Goal: Information Seeking & Learning: Learn about a topic

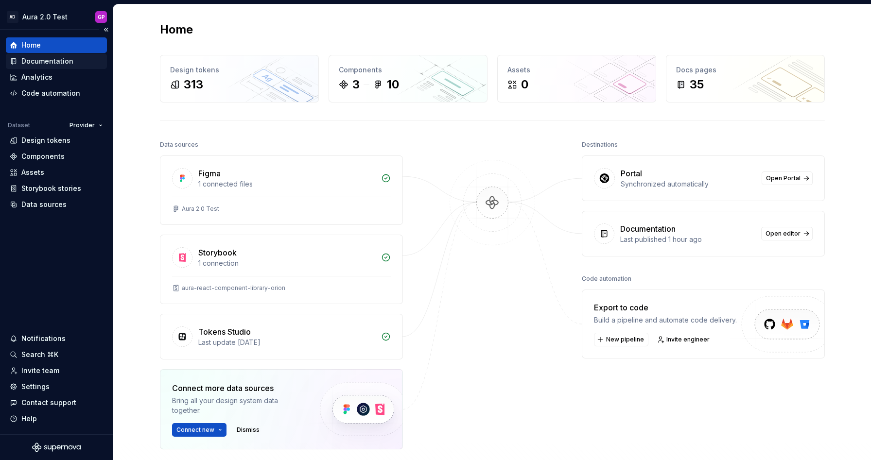
click at [53, 58] on div "Documentation" at bounding box center [47, 61] width 52 height 10
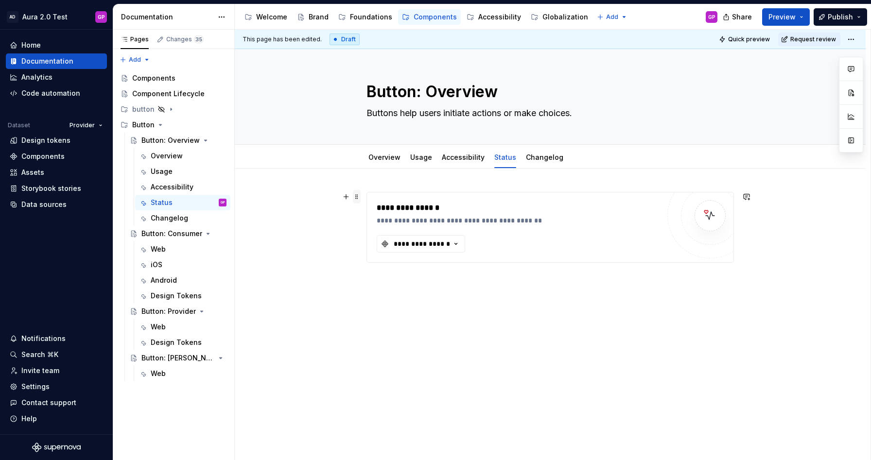
click at [358, 195] on span at bounding box center [357, 197] width 8 height 14
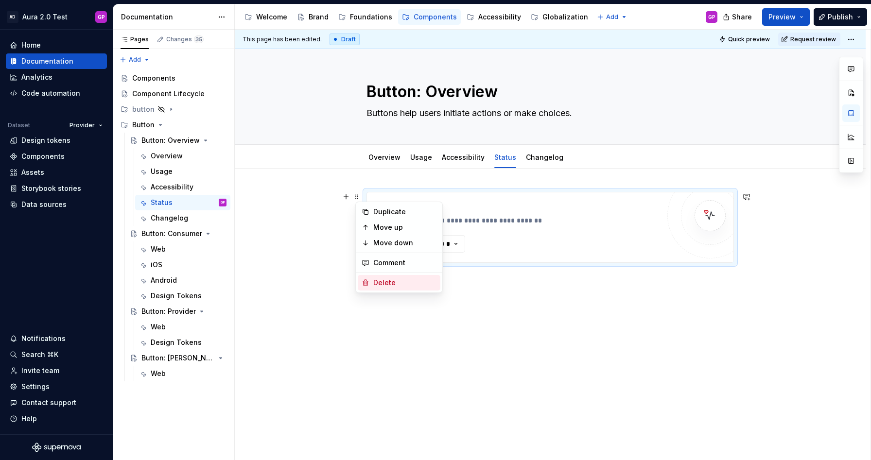
click at [383, 278] on div "Delete" at bounding box center [404, 283] width 63 height 10
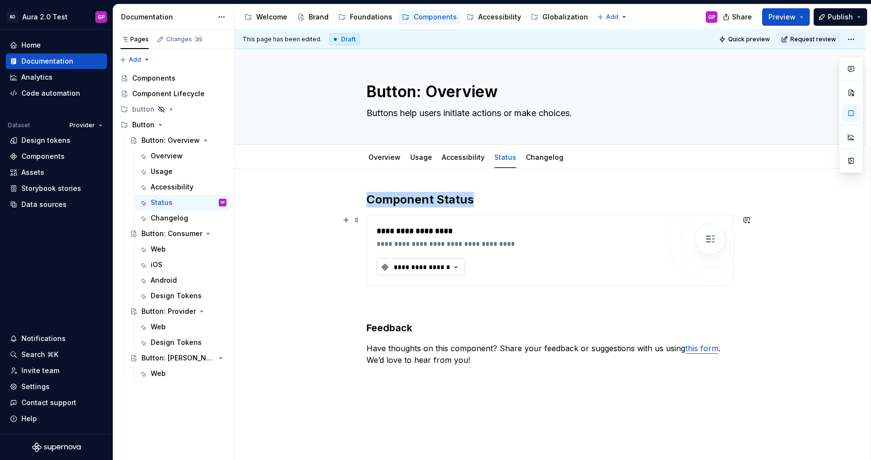
click at [436, 263] on div "**********" at bounding box center [422, 268] width 58 height 10
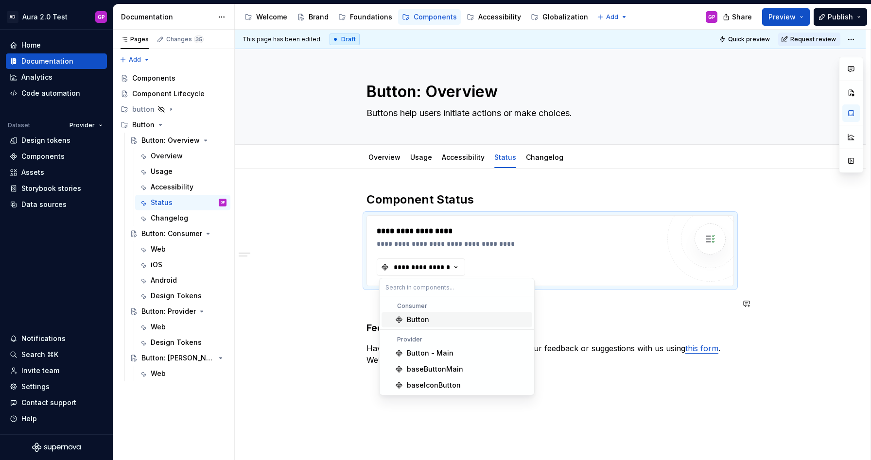
click at [411, 319] on div "Button" at bounding box center [418, 320] width 22 height 10
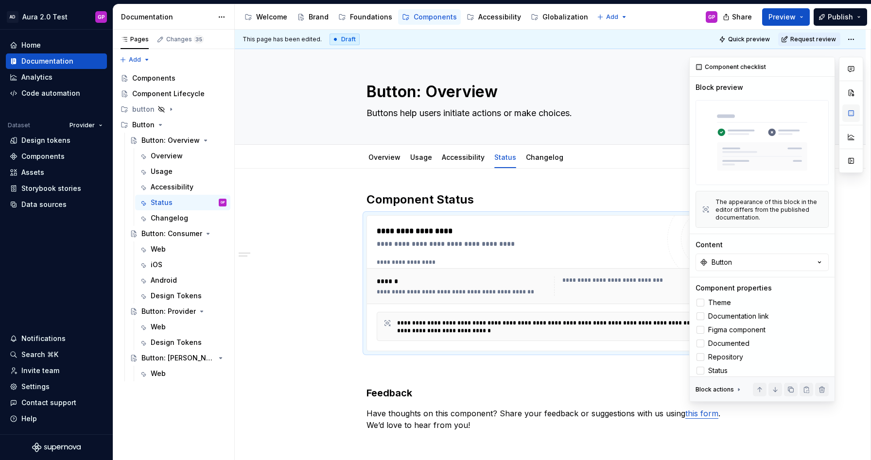
click at [851, 112] on button "button" at bounding box center [852, 114] width 18 height 18
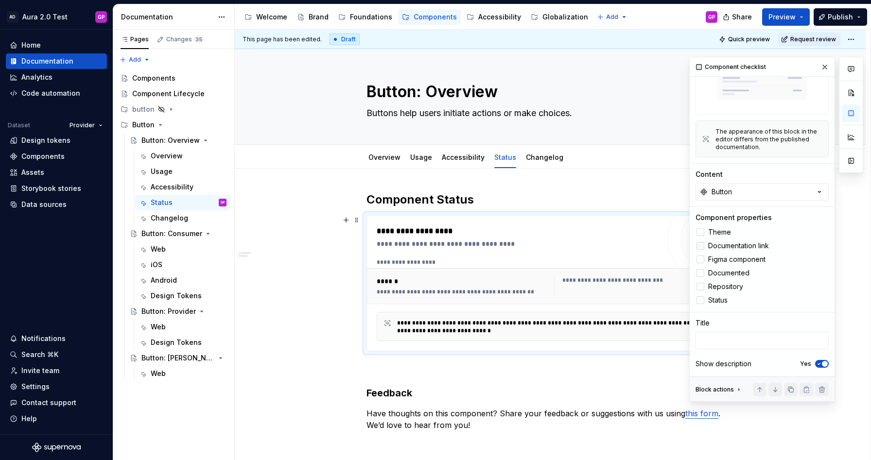
scroll to position [71, 0]
click at [700, 231] on div at bounding box center [701, 232] width 8 height 8
drag, startPoint x: 701, startPoint y: 246, endPoint x: 700, endPoint y: 255, distance: 9.3
click at [701, 246] on div at bounding box center [701, 246] width 8 height 8
click at [700, 258] on div at bounding box center [701, 259] width 8 height 8
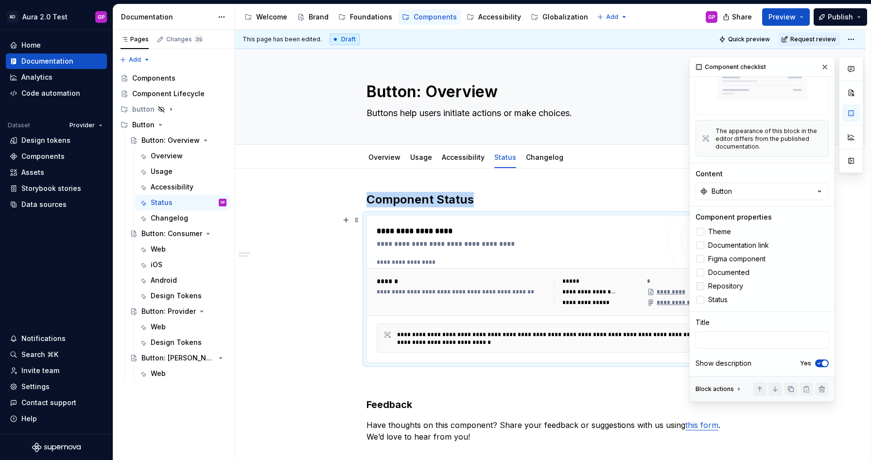
drag, startPoint x: 699, startPoint y: 272, endPoint x: 699, endPoint y: 291, distance: 19.0
click at [699, 272] on div at bounding box center [701, 273] width 8 height 8
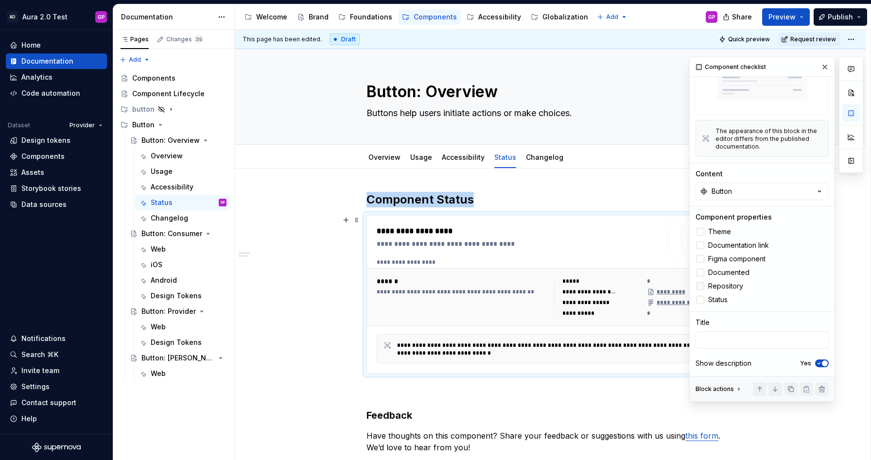
click at [701, 287] on div at bounding box center [701, 287] width 8 height 8
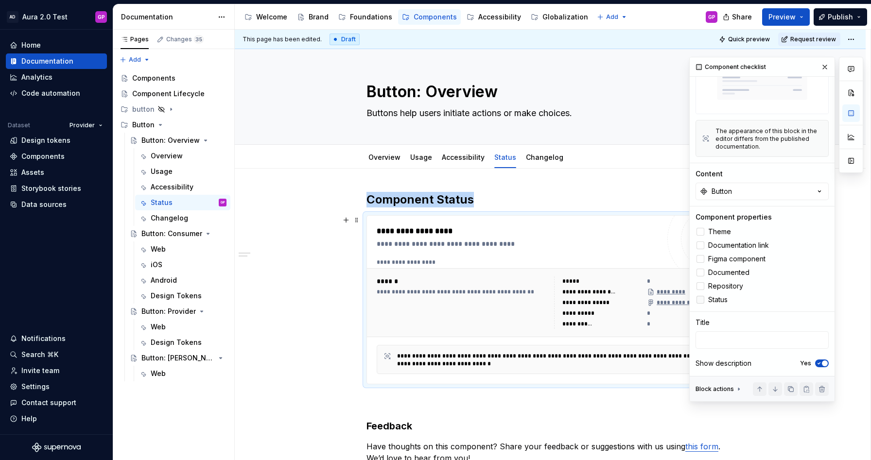
click at [703, 300] on div at bounding box center [701, 300] width 8 height 8
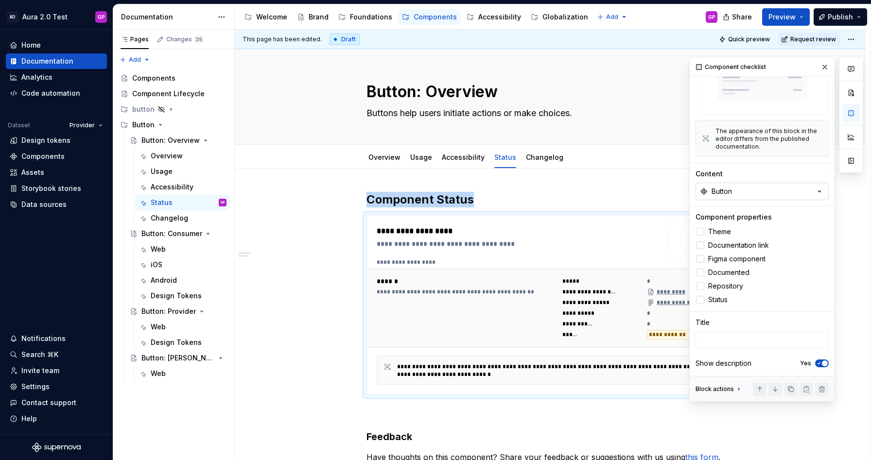
click at [819, 190] on icon "button" at bounding box center [820, 192] width 10 height 10
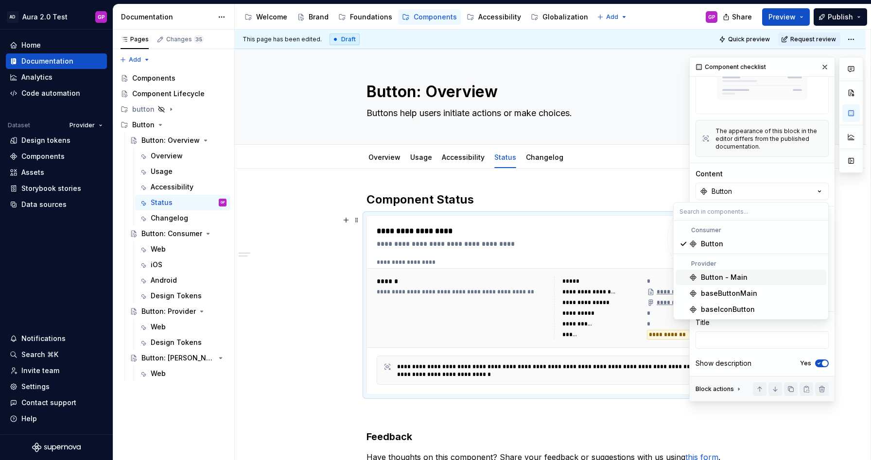
click at [713, 276] on div "Button - Main" at bounding box center [724, 278] width 47 height 10
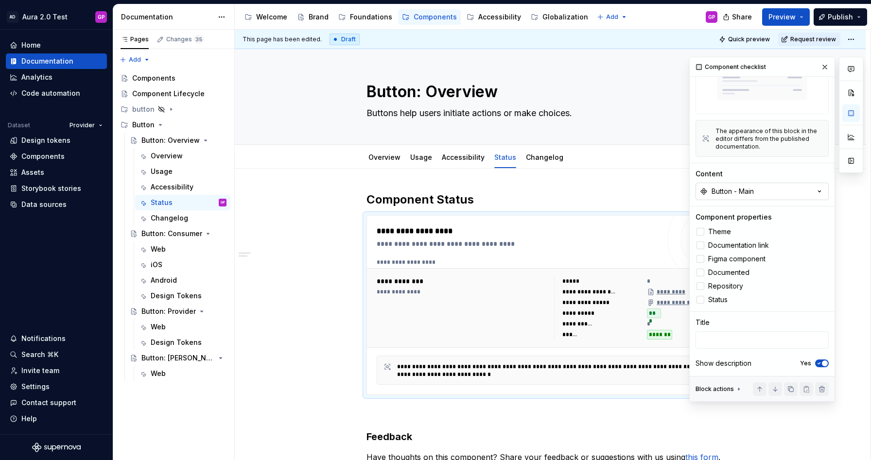
click at [768, 188] on button "Button - Main" at bounding box center [762, 192] width 133 height 18
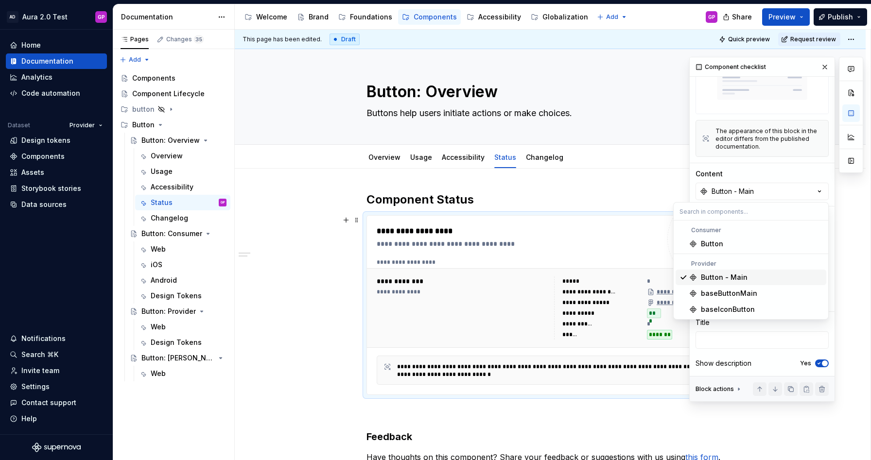
click at [708, 278] on div "Button - Main" at bounding box center [724, 278] width 47 height 10
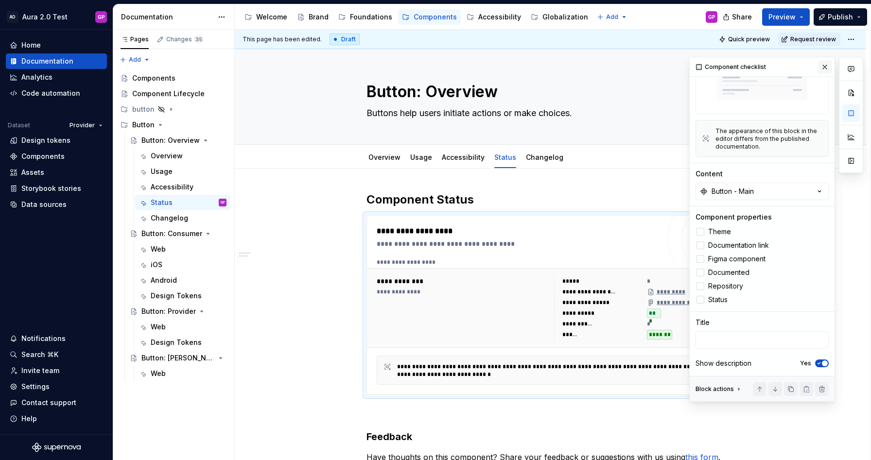
click at [825, 68] on button "button" at bounding box center [825, 67] width 14 height 14
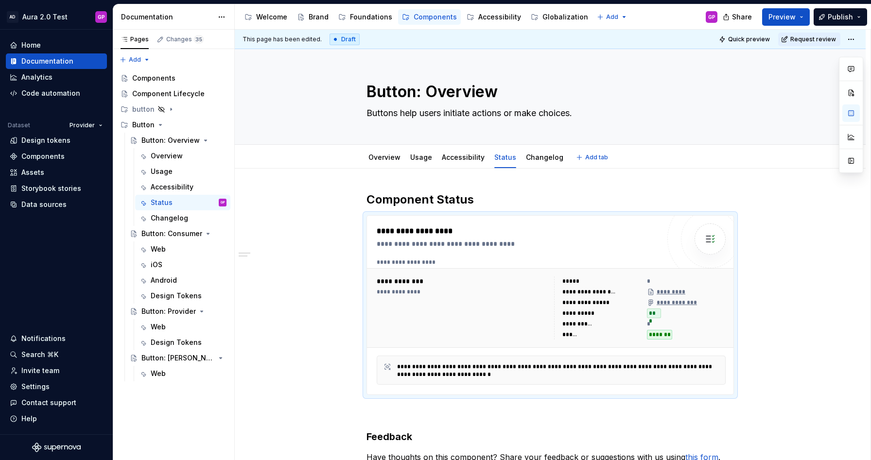
type textarea "*"
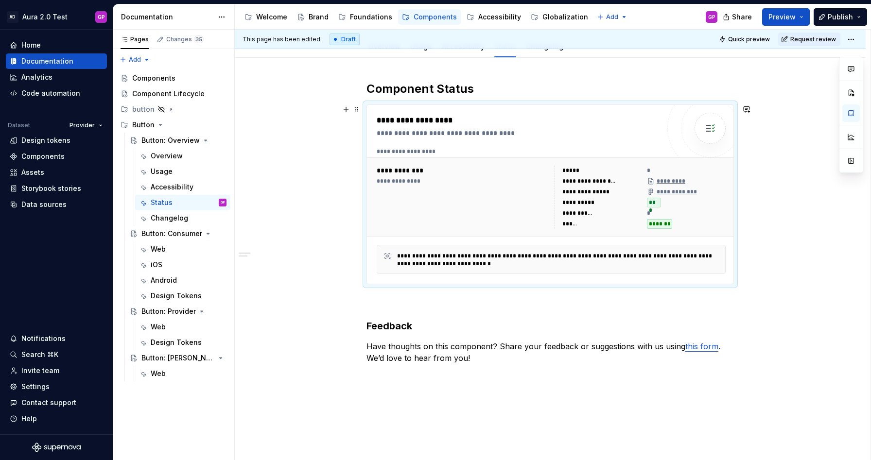
scroll to position [113, 0]
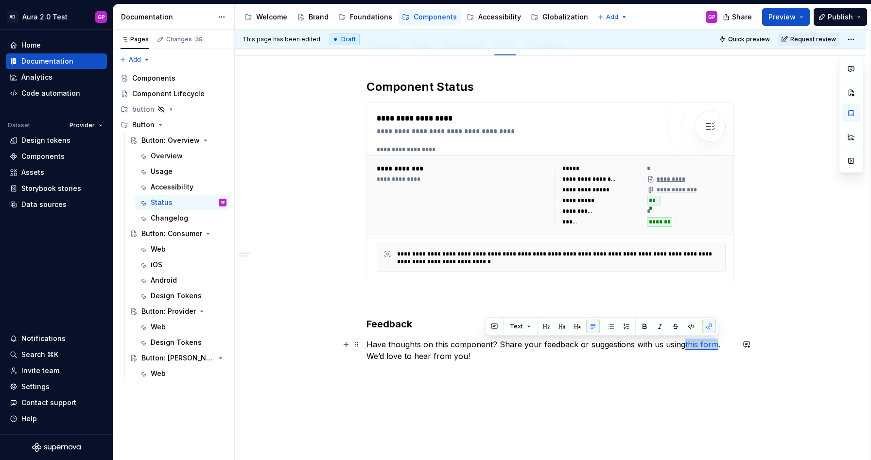
drag, startPoint x: 685, startPoint y: 345, endPoint x: 718, endPoint y: 346, distance: 33.1
click at [718, 346] on p "Have thoughts on this component? Share your feedback or suggestions with us usi…" at bounding box center [551, 350] width 368 height 23
click at [708, 326] on button "button" at bounding box center [710, 327] width 14 height 14
click at [707, 326] on button "button" at bounding box center [710, 327] width 14 height 14
click at [711, 328] on button "button" at bounding box center [710, 327] width 14 height 14
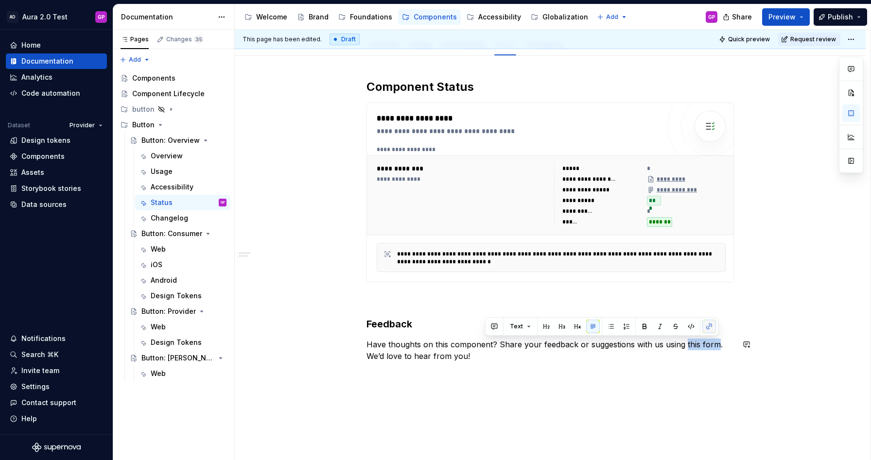
click at [711, 328] on button "button" at bounding box center [710, 327] width 14 height 14
click at [707, 325] on button "button" at bounding box center [710, 327] width 14 height 14
click at [709, 328] on button "button" at bounding box center [710, 327] width 14 height 14
click at [694, 348] on p "Have thoughts on this component? Share your feedback or suggestions with us usi…" at bounding box center [551, 350] width 368 height 23
drag, startPoint x: 688, startPoint y: 345, endPoint x: 716, endPoint y: 345, distance: 28.2
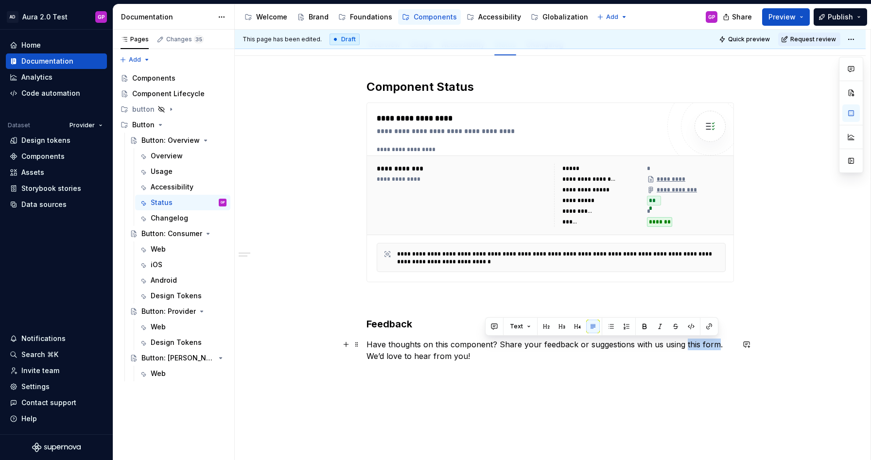
click at [716, 345] on p "Have thoughts on this component? Share your feedback or suggestions with us usi…" at bounding box center [551, 350] width 368 height 23
click at [708, 324] on button "button" at bounding box center [710, 327] width 14 height 14
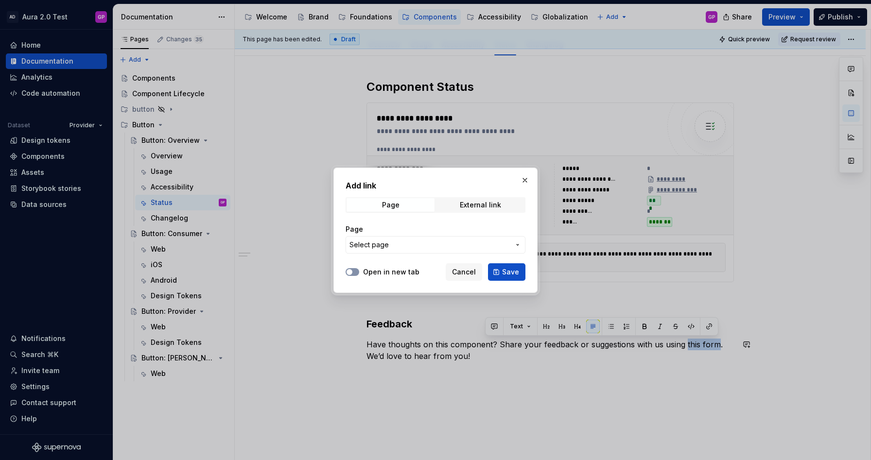
click at [350, 273] on span "button" at bounding box center [350, 272] width 6 height 6
click at [377, 245] on span "Select page" at bounding box center [369, 245] width 39 height 10
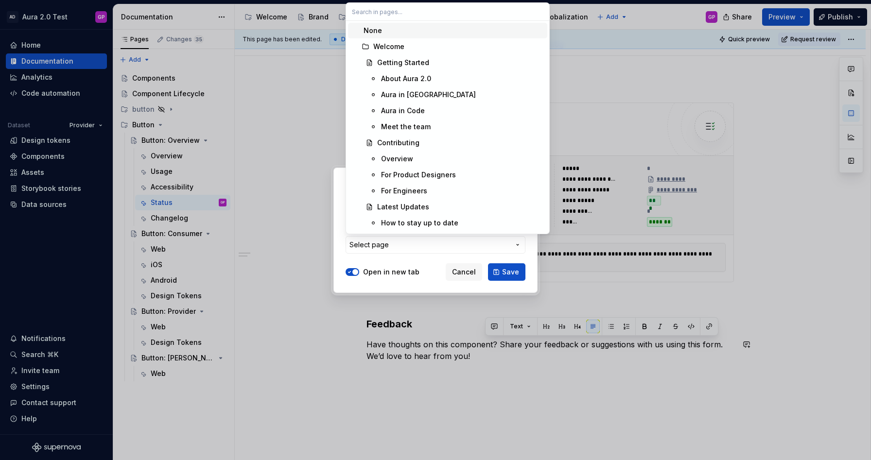
click at [289, 223] on div at bounding box center [435, 230] width 871 height 460
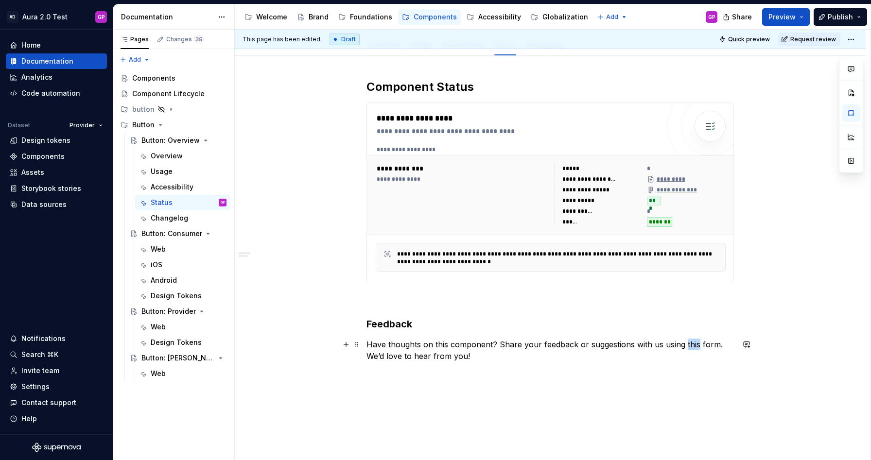
click at [692, 345] on p "Have thoughts on this component? Share your feedback or suggestions with us usi…" at bounding box center [551, 350] width 368 height 23
click at [686, 345] on p "Have thoughts on this component? Share your feedback or suggestions with us usi…" at bounding box center [551, 350] width 368 height 23
drag, startPoint x: 714, startPoint y: 344, endPoint x: 685, endPoint y: 346, distance: 29.2
click at [685, 346] on p "Have thoughts on this component? Share your feedback or suggestions with us usi…" at bounding box center [551, 350] width 368 height 23
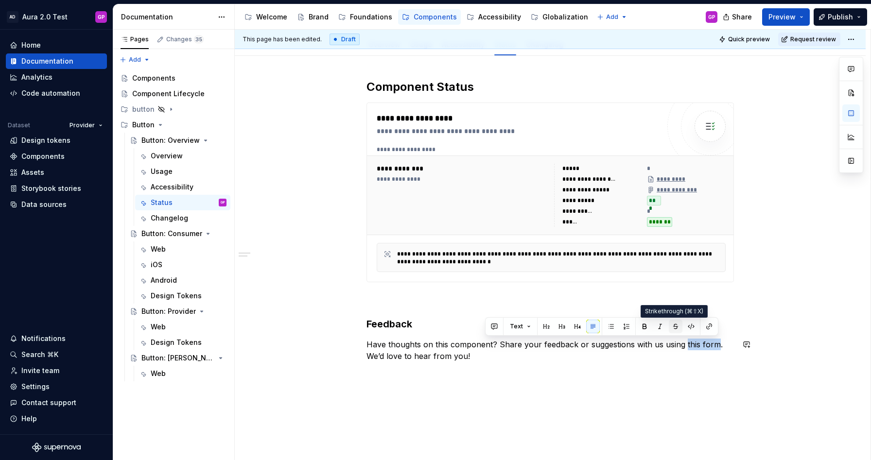
click at [673, 328] on button "button" at bounding box center [676, 327] width 14 height 14
click at [655, 376] on div "**********" at bounding box center [550, 284] width 631 height 456
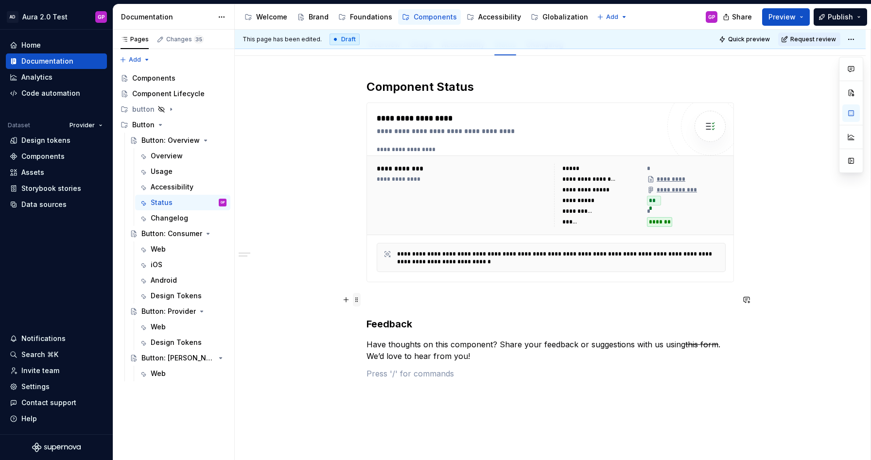
click at [359, 299] on span at bounding box center [357, 300] width 8 height 14
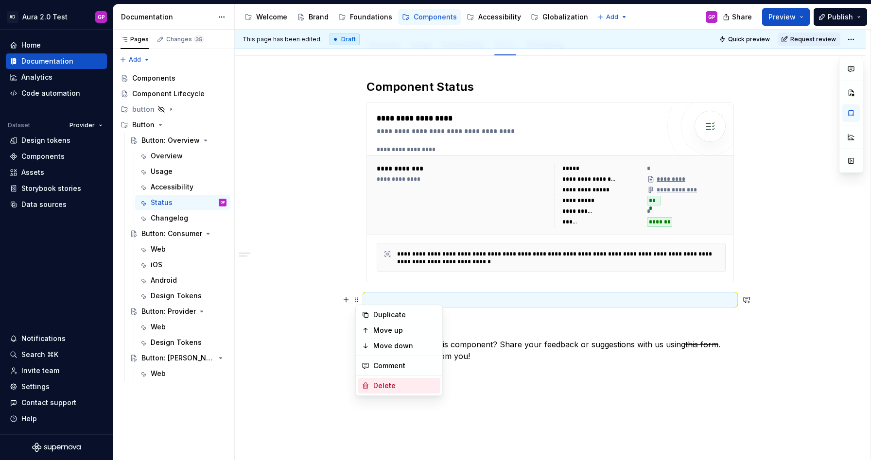
click at [381, 383] on div "Delete" at bounding box center [404, 386] width 63 height 10
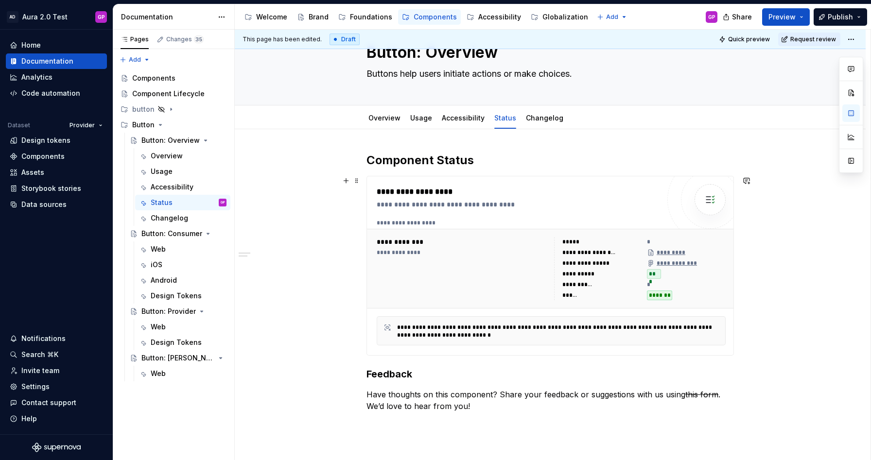
scroll to position [40, 0]
click at [485, 253] on div "**********" at bounding box center [463, 252] width 172 height 8
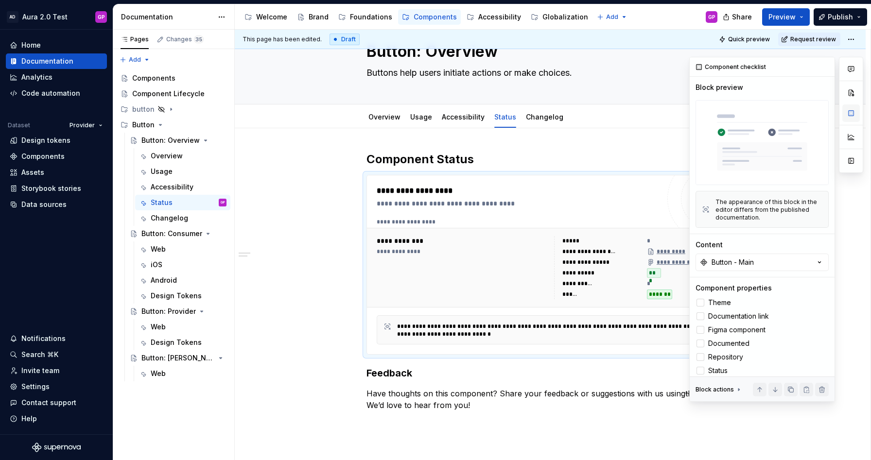
click at [853, 115] on button "button" at bounding box center [852, 114] width 18 height 18
click at [750, 265] on div "Button - Main" at bounding box center [733, 263] width 42 height 10
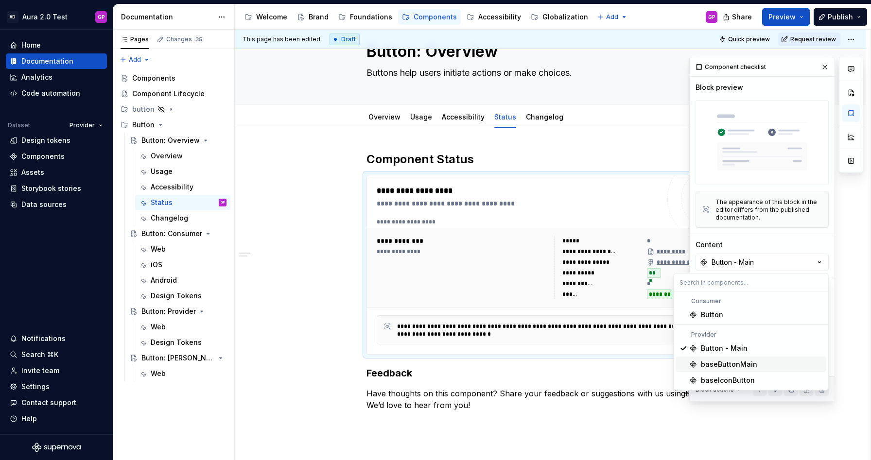
click at [706, 360] on div "baseButtonMain" at bounding box center [729, 365] width 56 height 10
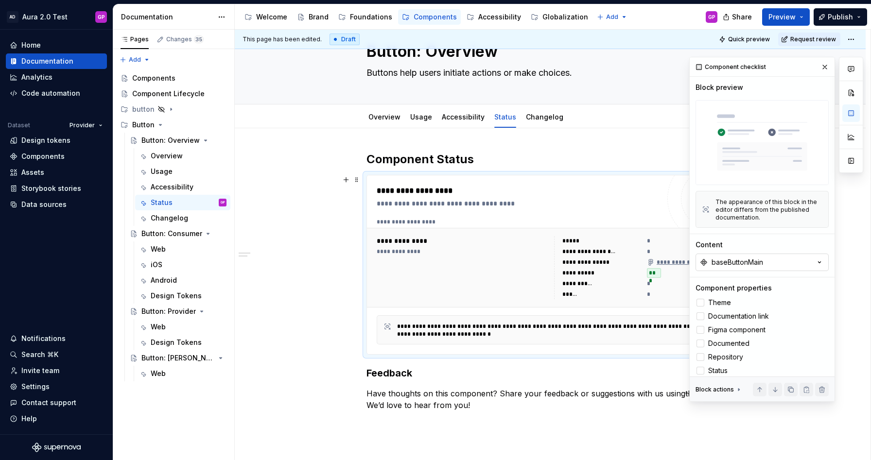
click at [717, 263] on div "baseButtonMain" at bounding box center [738, 263] width 52 height 10
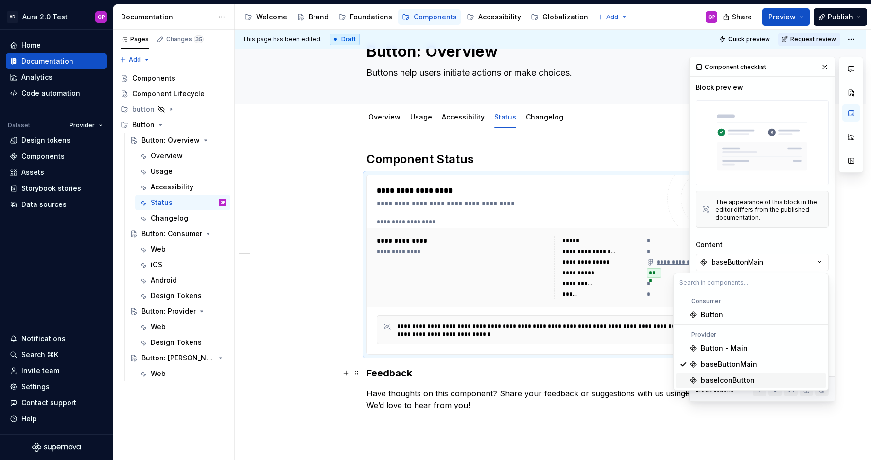
click at [704, 378] on div "baseIconButton" at bounding box center [728, 381] width 54 height 10
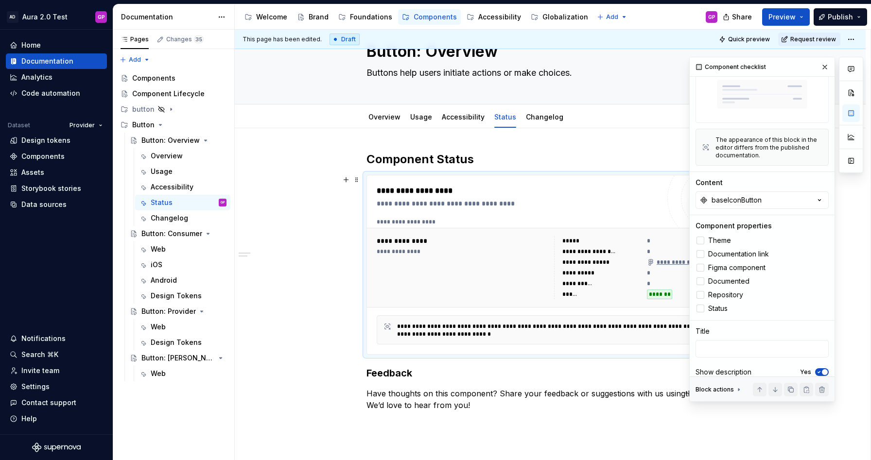
scroll to position [71, 0]
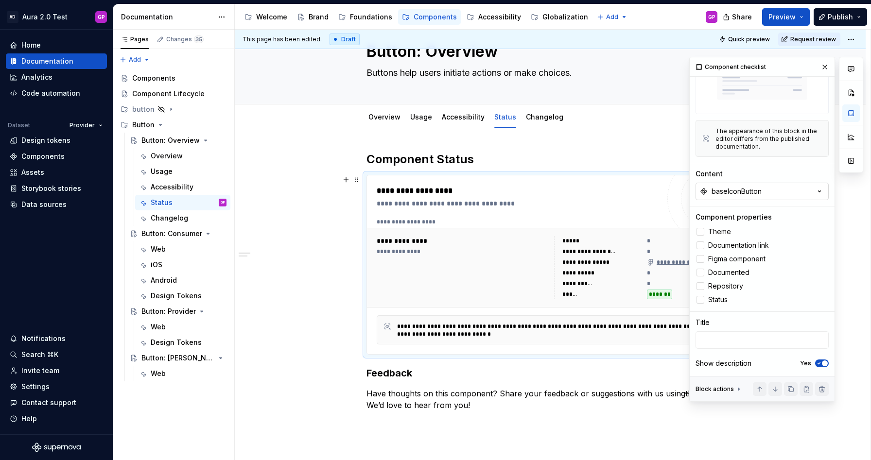
click at [724, 189] on div "baseIconButton" at bounding box center [737, 192] width 50 height 10
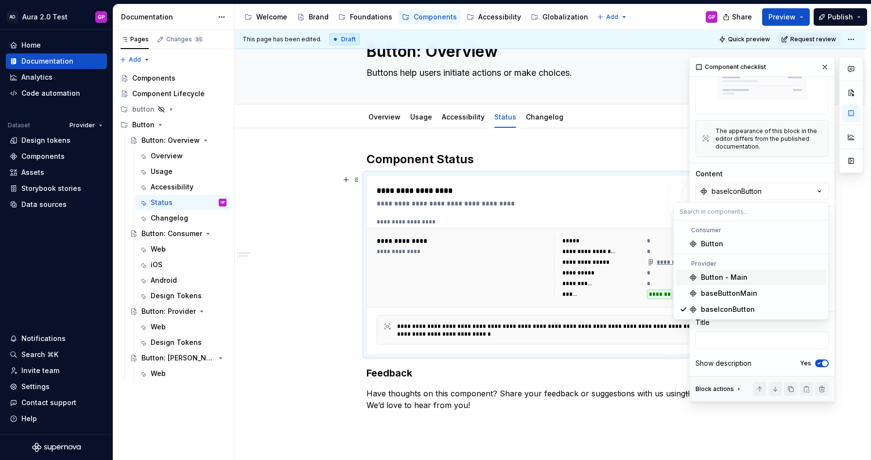
click at [703, 279] on div "Button - Main" at bounding box center [724, 278] width 47 height 10
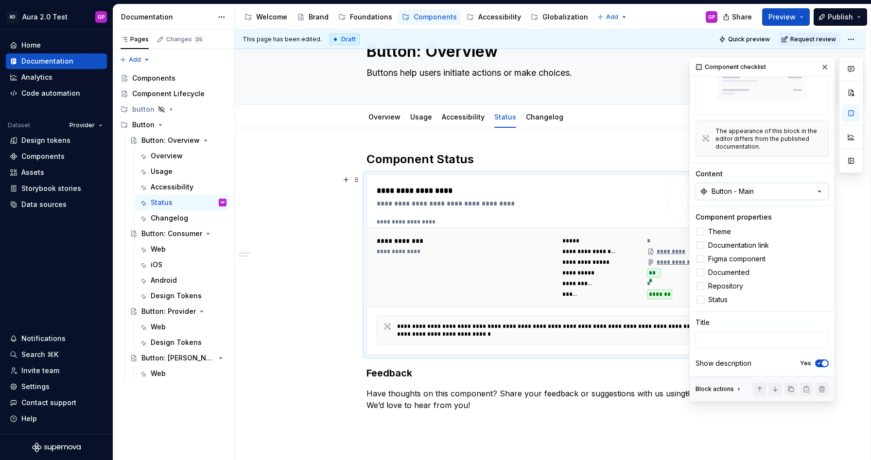
click at [722, 187] on div "Button - Main" at bounding box center [733, 192] width 42 height 10
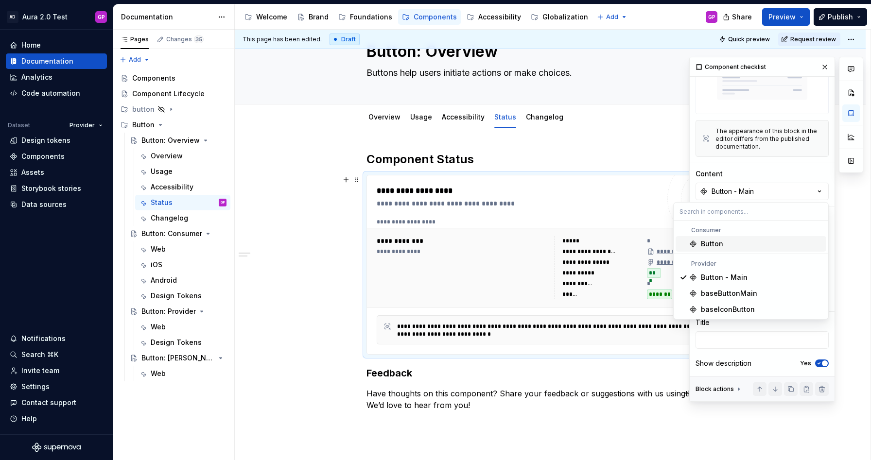
click at [702, 243] on div "Button" at bounding box center [712, 244] width 22 height 10
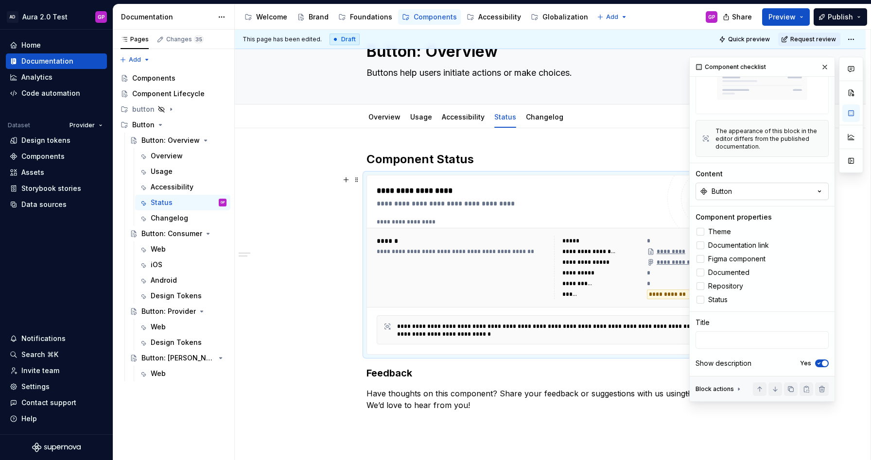
click at [720, 187] on div "Button" at bounding box center [722, 192] width 20 height 10
click at [824, 67] on button "button" at bounding box center [825, 67] width 14 height 14
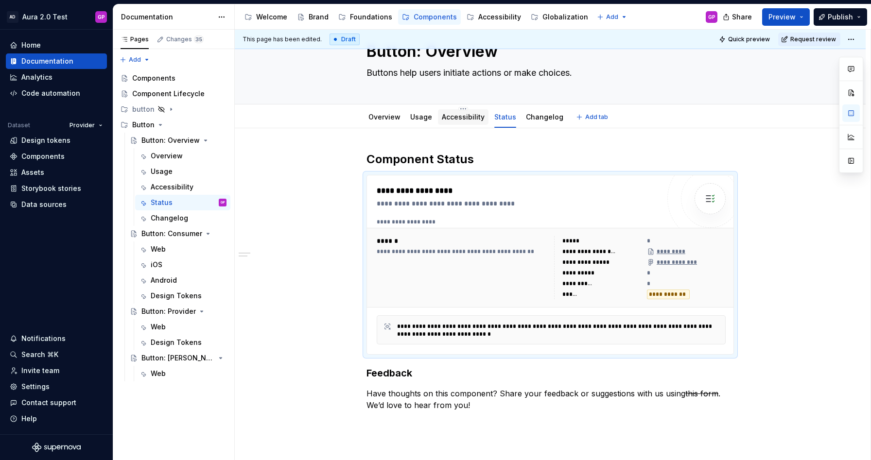
click at [451, 119] on link "Accessibility" at bounding box center [463, 117] width 43 height 8
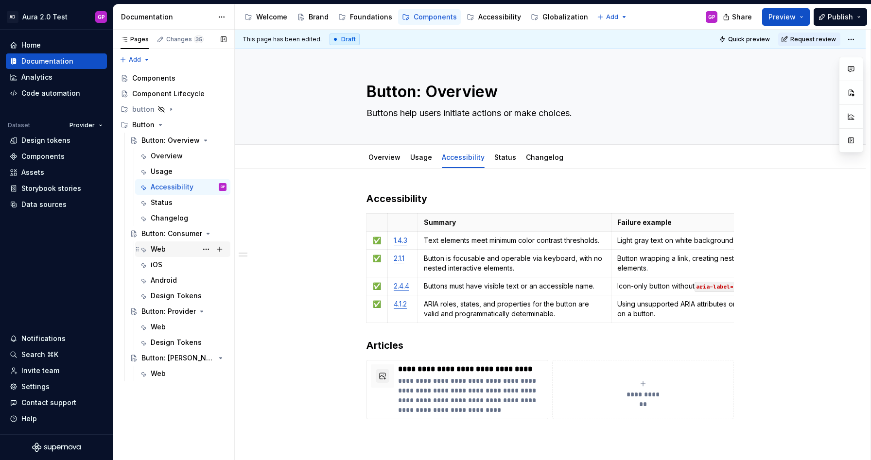
click at [158, 246] on div "Web" at bounding box center [158, 250] width 15 height 10
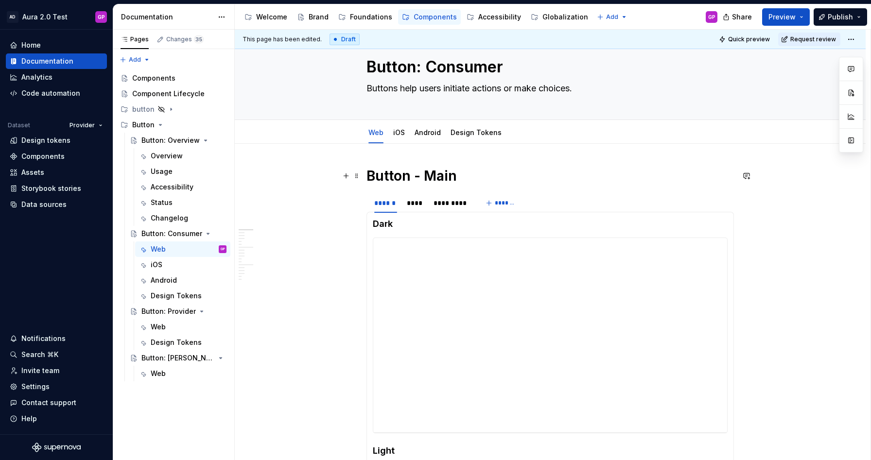
scroll to position [25, 0]
type textarea "*"
click at [497, 200] on span "*******" at bounding box center [506, 203] width 22 height 8
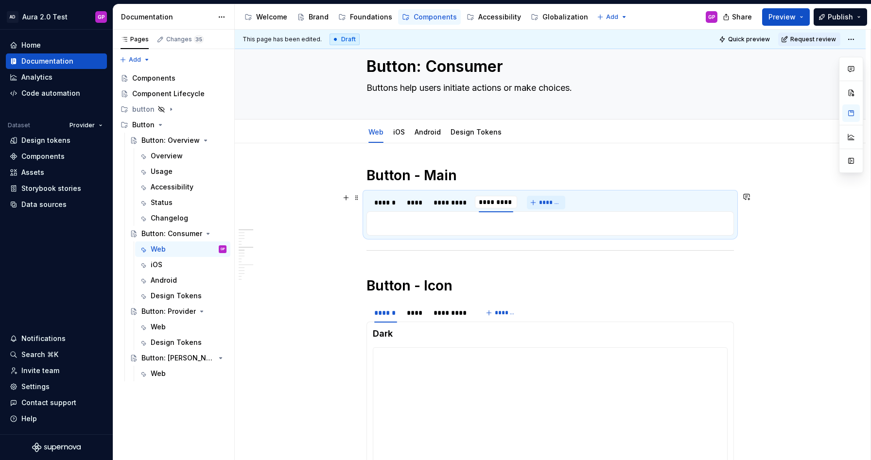
type input "**********"
drag, startPoint x: 512, startPoint y: 202, endPoint x: 457, endPoint y: 203, distance: 54.9
click at [457, 203] on div "**********" at bounding box center [444, 203] width 41 height 10
click at [546, 200] on button "*******" at bounding box center [553, 203] width 38 height 14
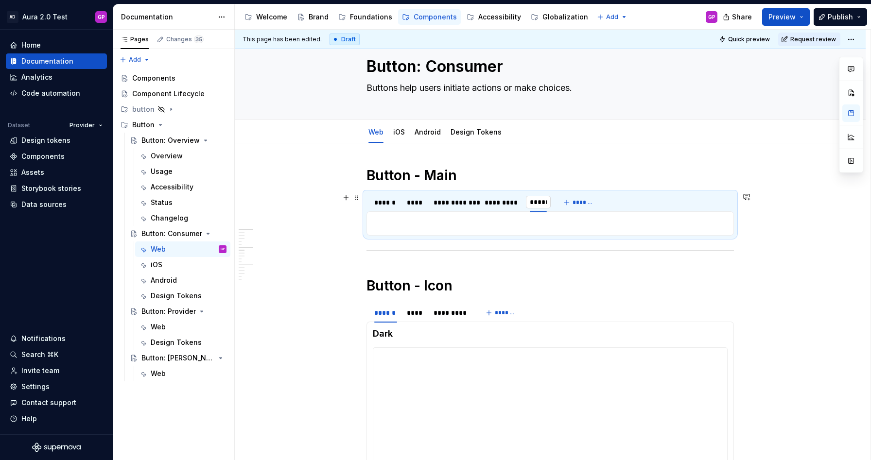
type input "******"
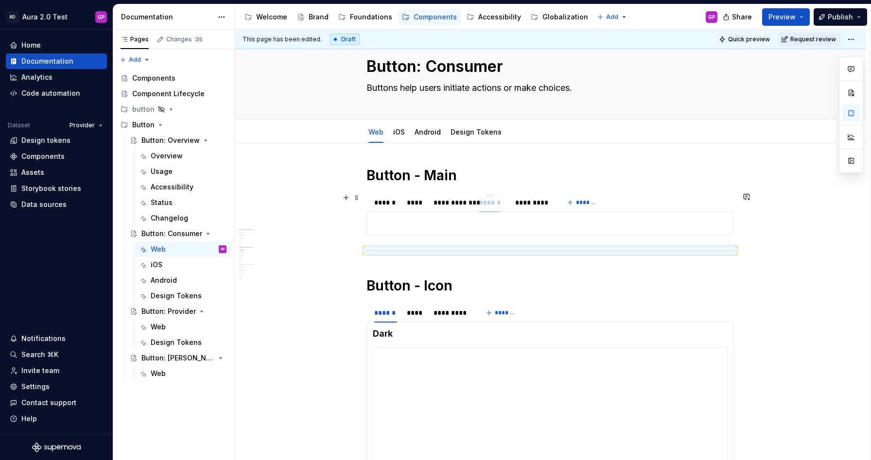
drag, startPoint x: 545, startPoint y: 203, endPoint x: 504, endPoint y: 203, distance: 40.8
click at [500, 203] on div "******" at bounding box center [489, 203] width 21 height 10
click at [161, 200] on div "Status" at bounding box center [162, 203] width 22 height 10
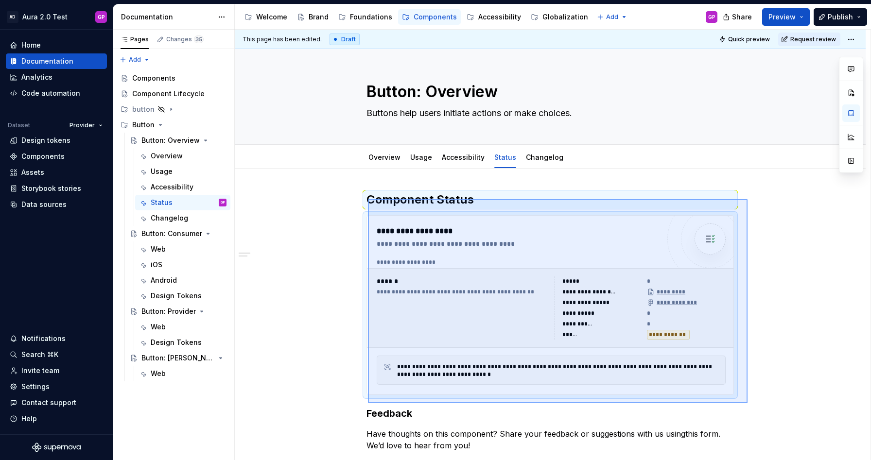
drag, startPoint x: 368, startPoint y: 199, endPoint x: 748, endPoint y: 403, distance: 430.9
click at [748, 404] on div "**********" at bounding box center [553, 245] width 636 height 431
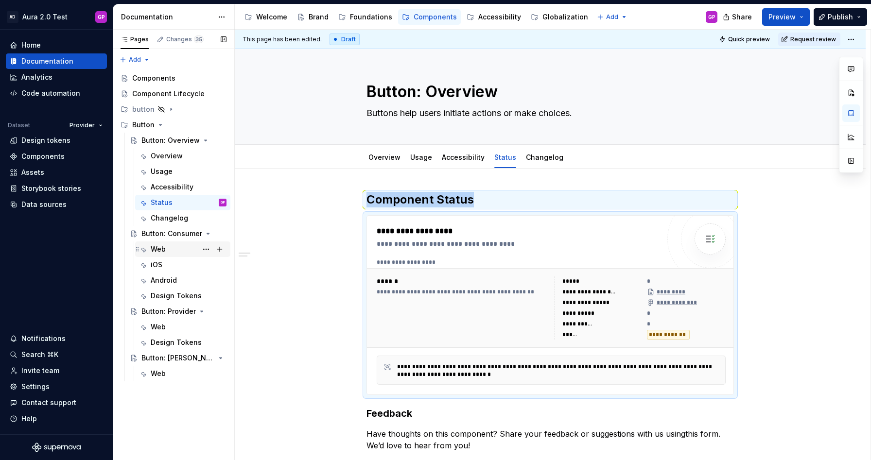
click at [154, 245] on div "Web" at bounding box center [158, 250] width 15 height 10
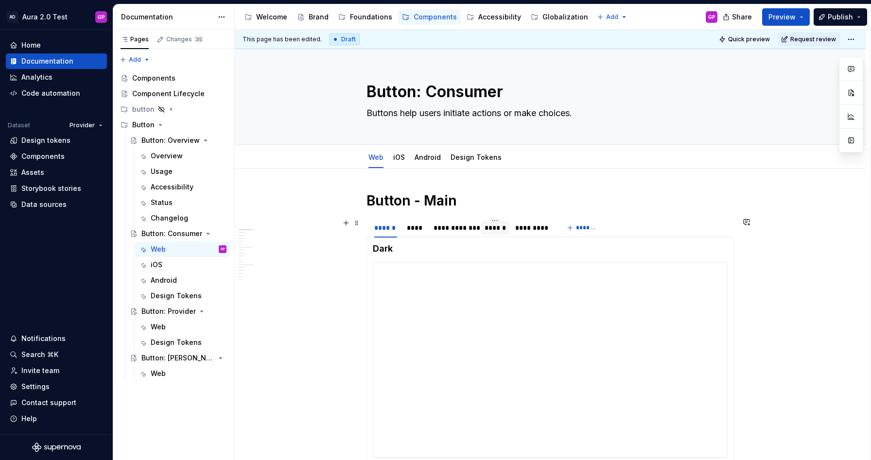
click at [500, 230] on div "******" at bounding box center [495, 228] width 21 height 10
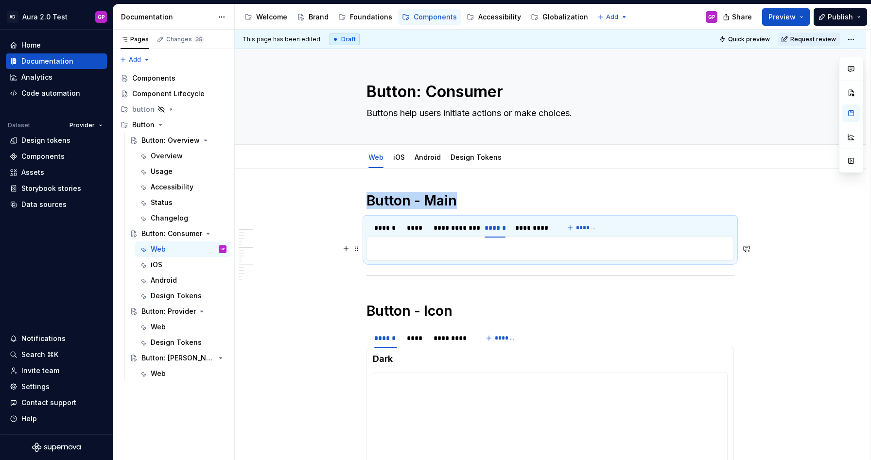
click at [400, 251] on p at bounding box center [550, 249] width 355 height 12
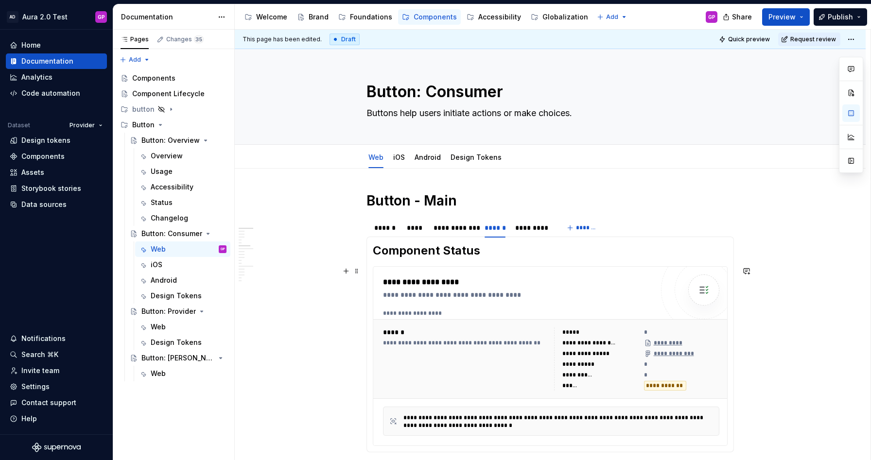
click at [515, 357] on div "**********" at bounding box center [465, 359] width 165 height 63
click at [855, 135] on button "button" at bounding box center [852, 134] width 18 height 18
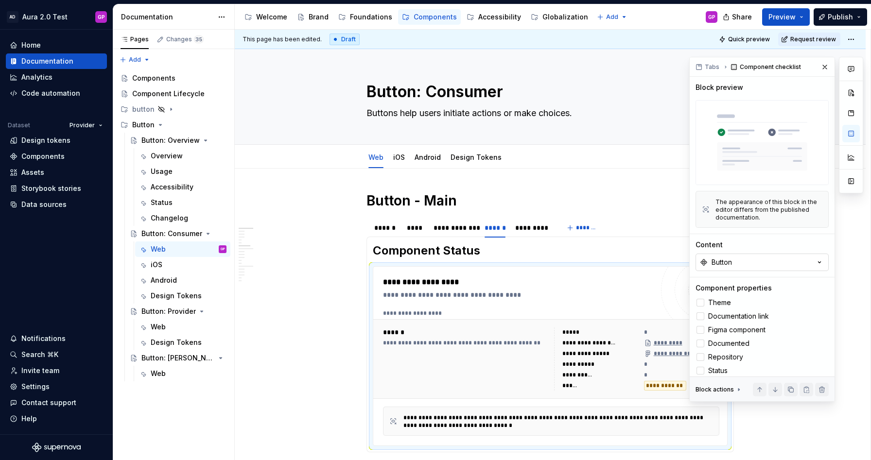
click at [720, 261] on div "Button" at bounding box center [722, 263] width 20 height 10
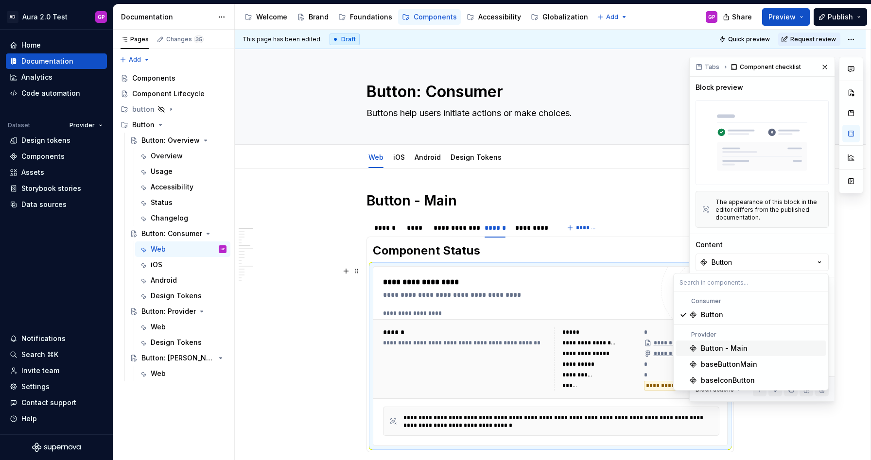
click at [704, 348] on div "Button - Main" at bounding box center [724, 349] width 47 height 10
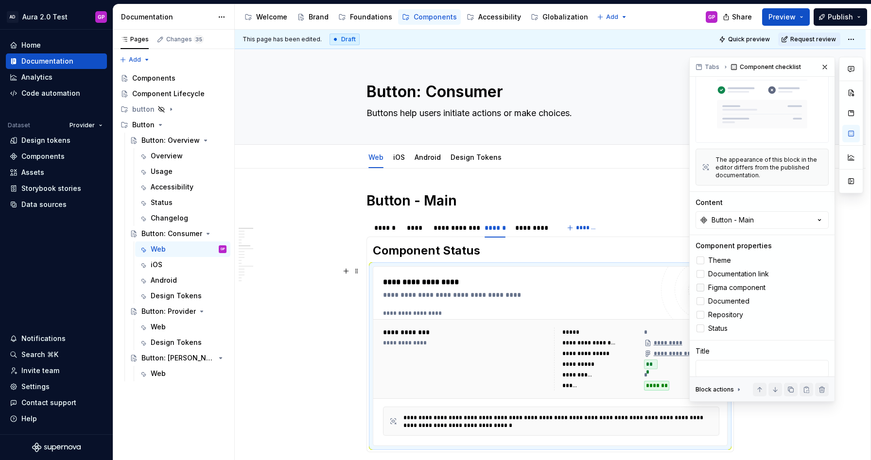
scroll to position [48, 0]
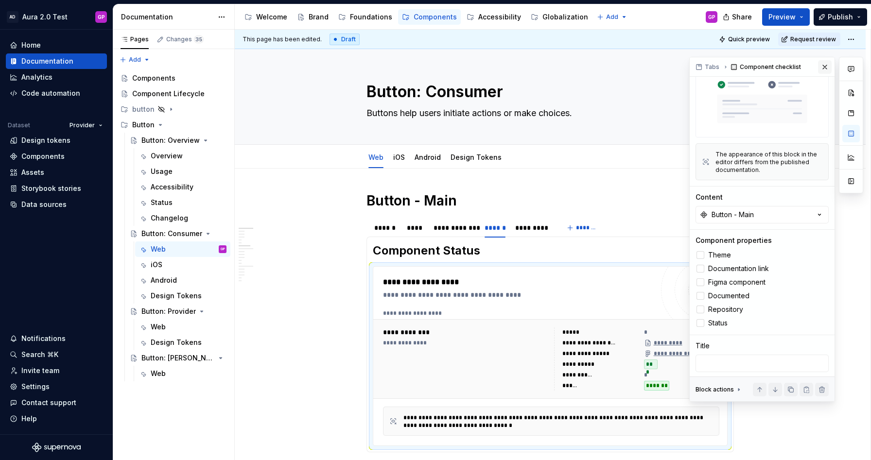
click at [824, 68] on button "button" at bounding box center [825, 67] width 14 height 14
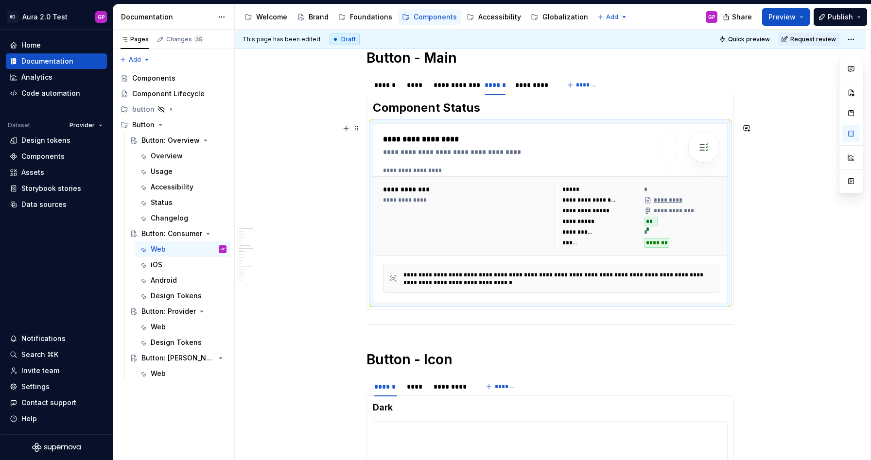
scroll to position [112, 0]
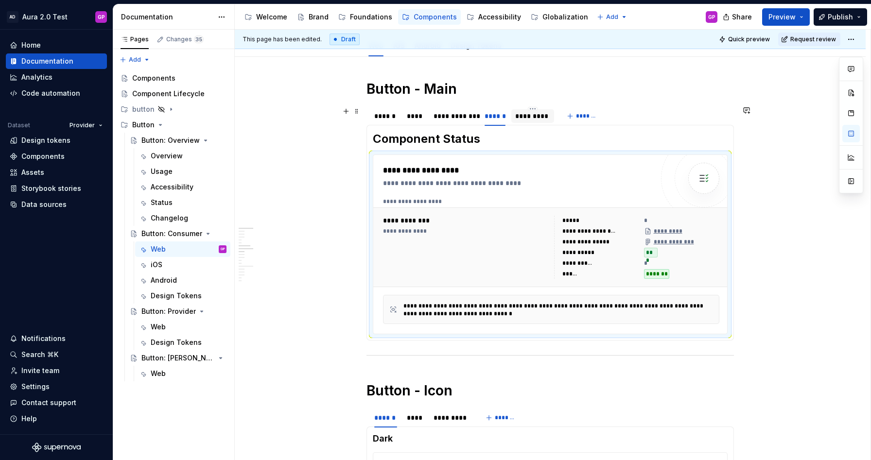
click at [544, 115] on div "*********" at bounding box center [532, 116] width 35 height 10
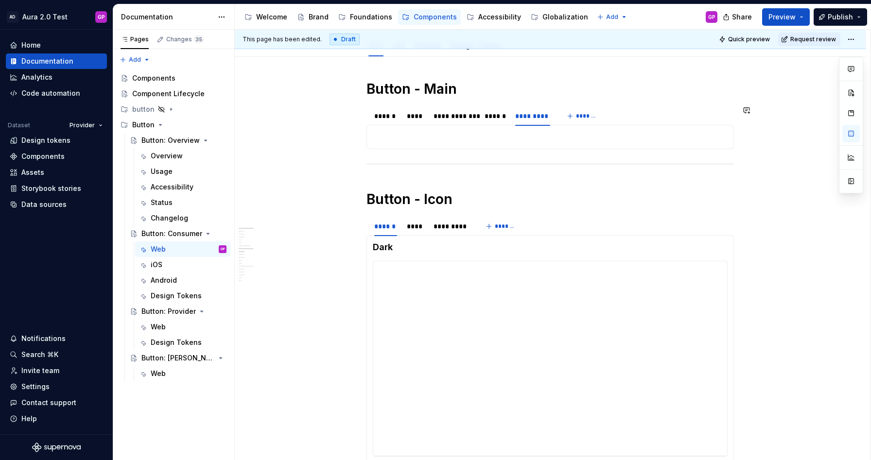
type textarea "*"
click at [430, 141] on p at bounding box center [550, 137] width 355 height 12
click at [494, 113] on div "******" at bounding box center [495, 116] width 21 height 10
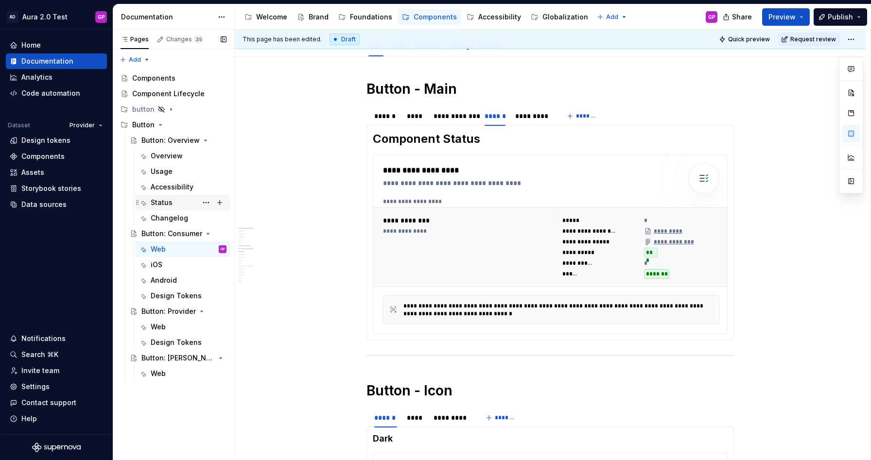
click at [160, 200] on div "Status" at bounding box center [162, 203] width 22 height 10
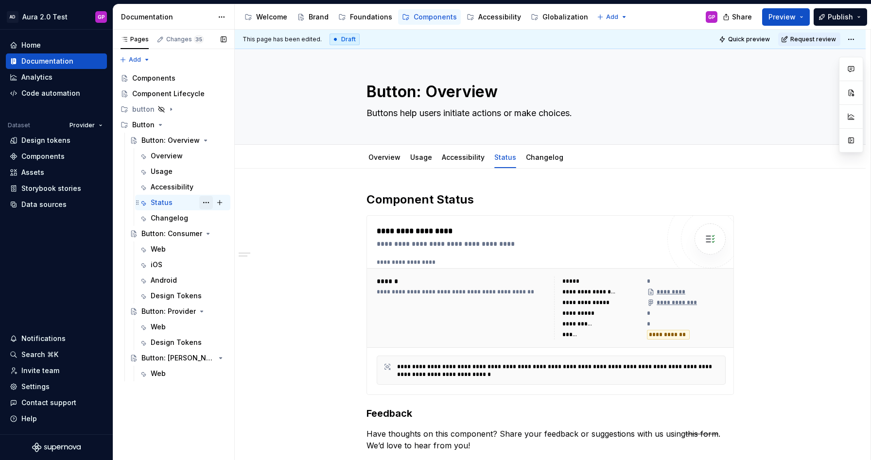
click at [207, 203] on button "Page tree" at bounding box center [206, 203] width 14 height 14
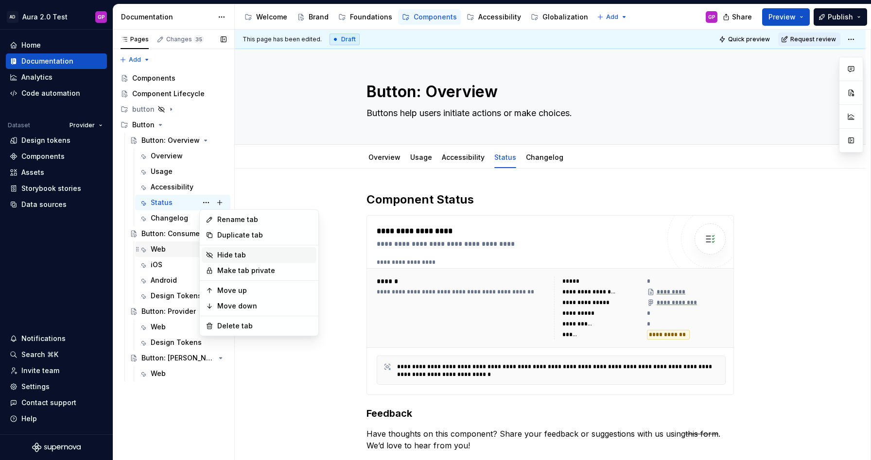
click at [225, 253] on div "Hide tab" at bounding box center [264, 255] width 95 height 10
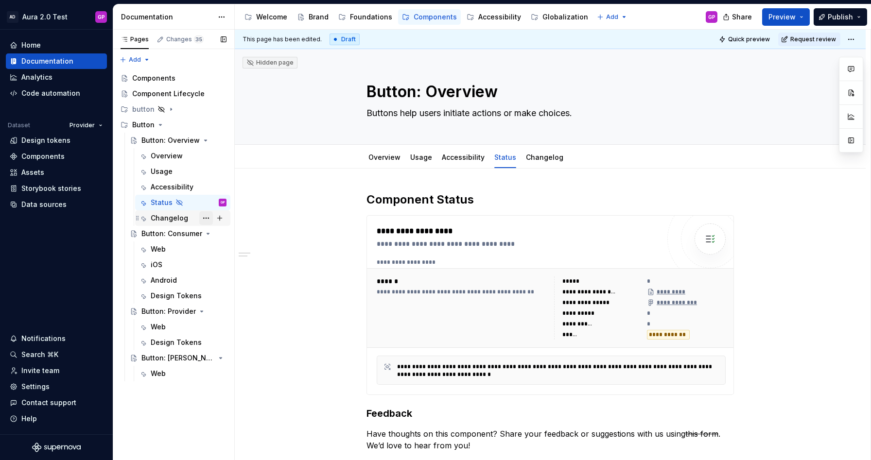
click at [204, 217] on button "Page tree" at bounding box center [206, 219] width 14 height 14
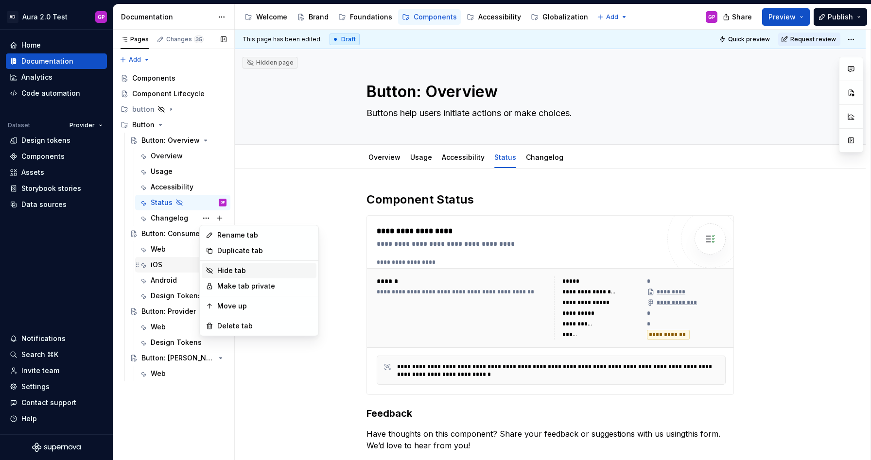
click at [225, 268] on div "Hide tab" at bounding box center [264, 271] width 95 height 10
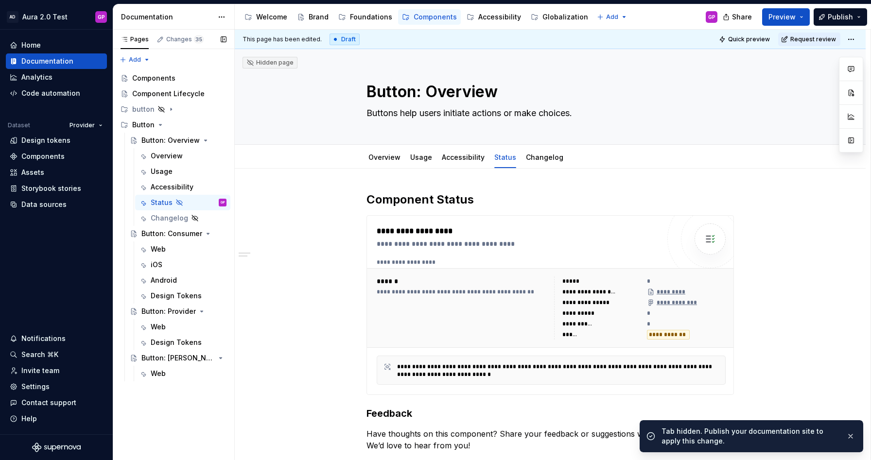
click at [119, 213] on div "Button: Overview Overview Usage Accessibility Status GP Changelog Button: Consu…" at bounding box center [174, 257] width 114 height 249
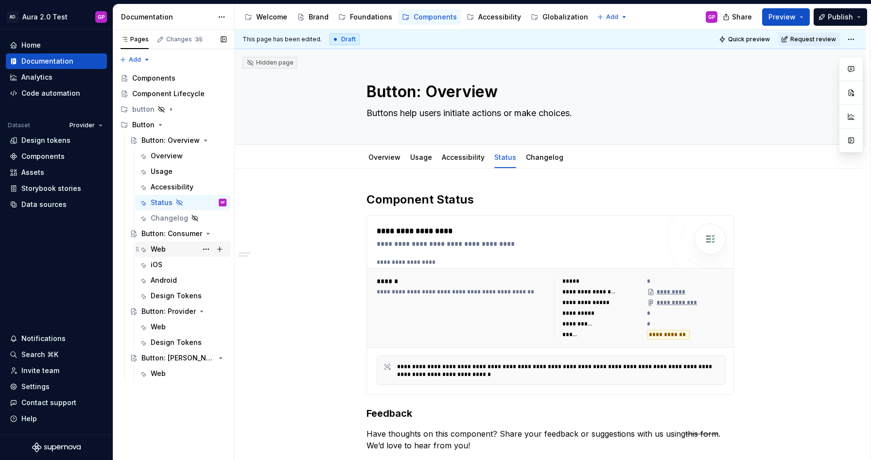
click at [160, 247] on div "Web" at bounding box center [158, 250] width 15 height 10
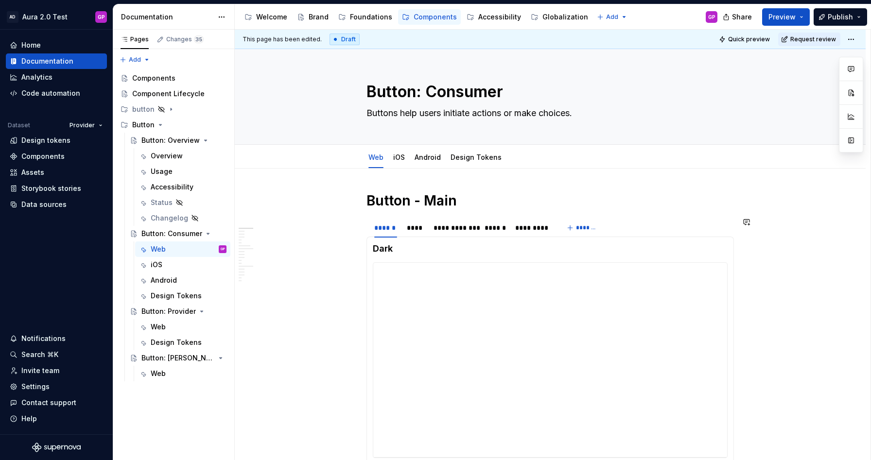
scroll to position [52, 0]
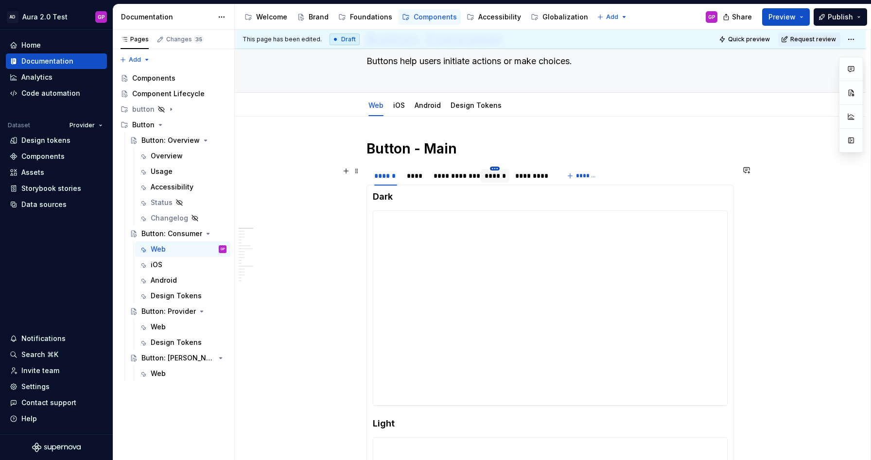
click at [498, 167] on html "AD Aura 2.0 Test GP Home Documentation Analytics Code automation Dataset Provid…" at bounding box center [435, 230] width 871 height 460
type textarea "*"
click at [315, 173] on html "AD Aura 2.0 Test GP Home Documentation Analytics Code automation Dataset Provid…" at bounding box center [435, 230] width 871 height 460
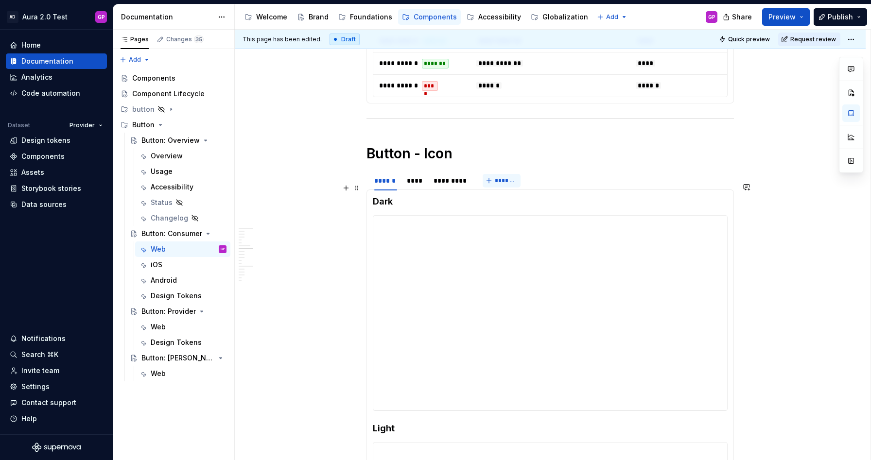
scroll to position [921, 0]
click at [495, 187] on button "*******" at bounding box center [502, 181] width 38 height 14
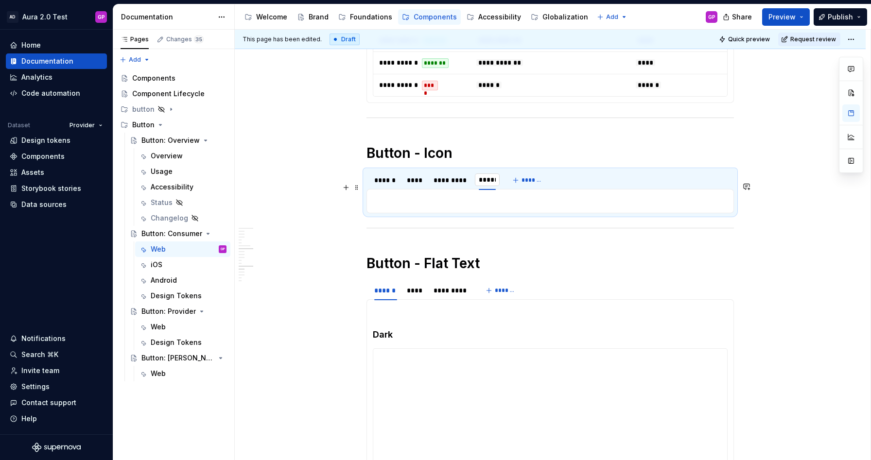
type input "******"
drag, startPoint x: 475, startPoint y: 192, endPoint x: 440, endPoint y: 194, distance: 34.6
click at [440, 185] on div "******" at bounding box center [437, 181] width 21 height 10
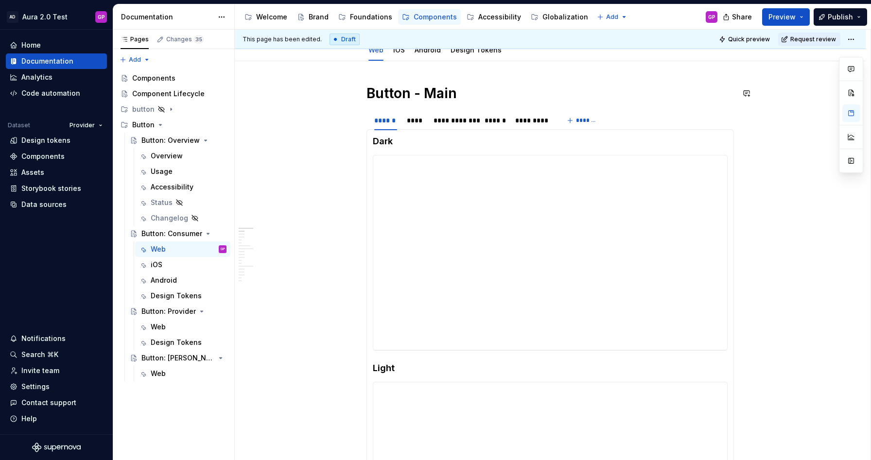
scroll to position [0, 0]
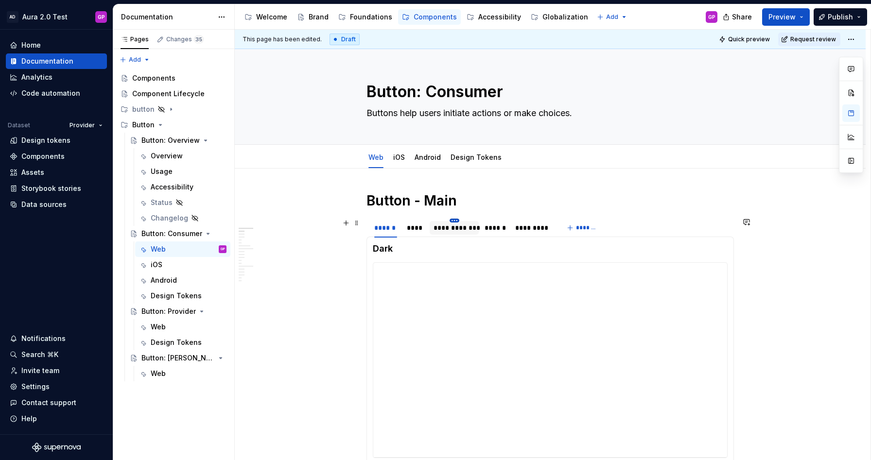
click at [457, 220] on html "AD Aura 2.0 Test GP Home Documentation Analytics Code automation Dataset Provid…" at bounding box center [435, 230] width 871 height 460
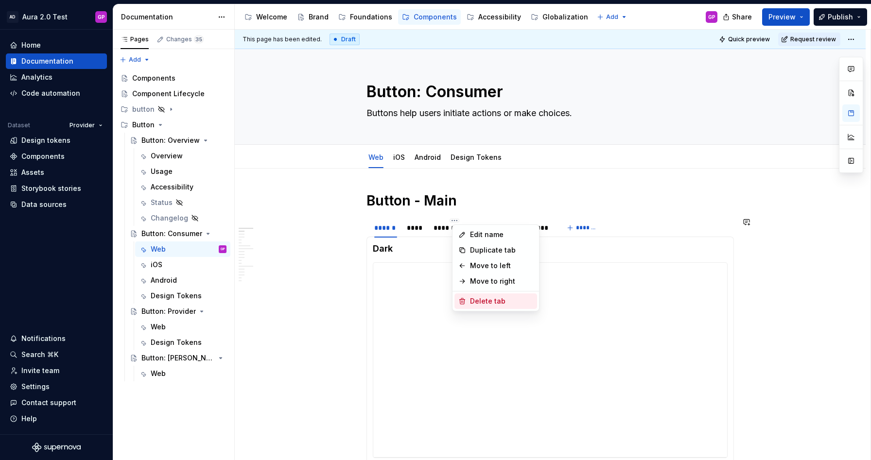
click at [487, 300] on div "Delete tab" at bounding box center [501, 302] width 63 height 10
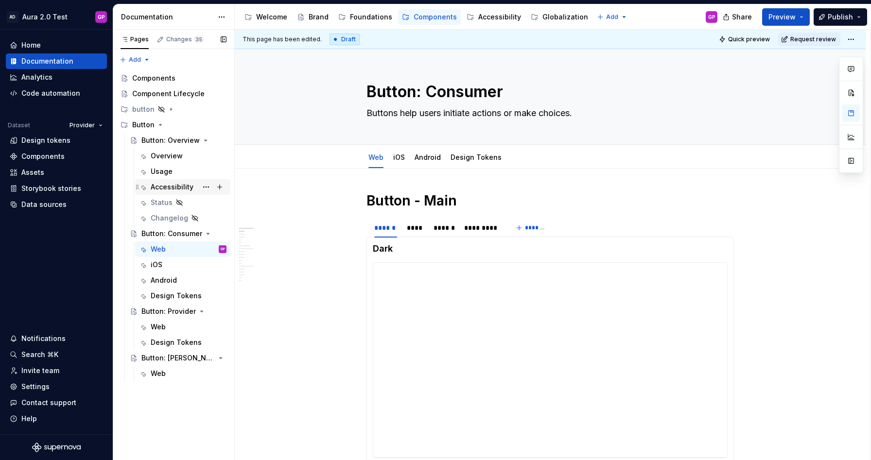
click at [166, 188] on div "Accessibility" at bounding box center [172, 187] width 43 height 10
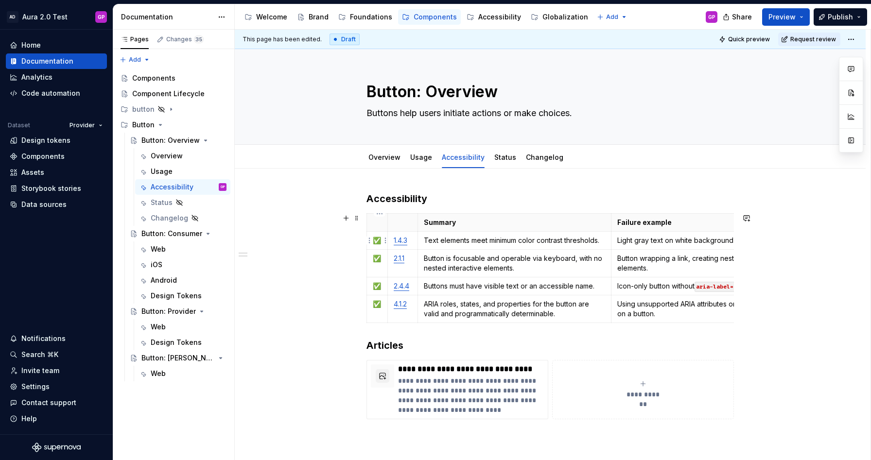
click at [381, 240] on p "✅" at bounding box center [377, 241] width 9 height 10
click at [300, 222] on div "**********" at bounding box center [550, 381] width 631 height 424
click at [159, 173] on div "Usage" at bounding box center [162, 172] width 22 height 10
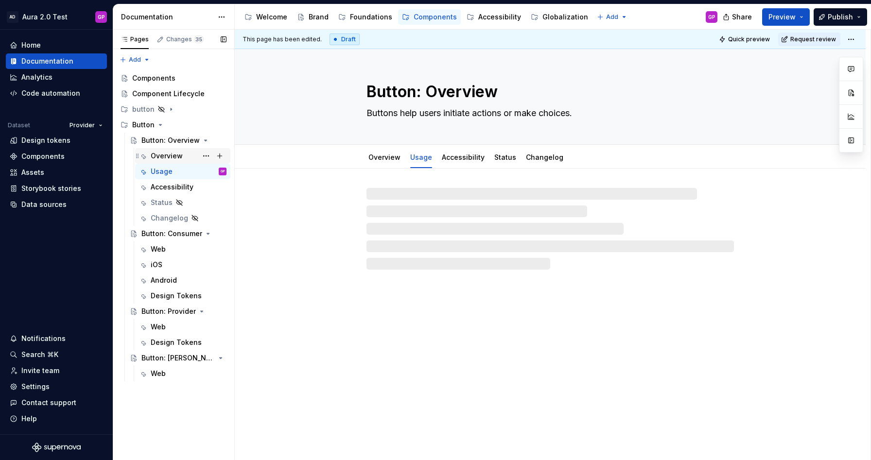
click at [162, 155] on div "Overview" at bounding box center [167, 156] width 32 height 10
click at [160, 170] on div "Usage" at bounding box center [162, 172] width 22 height 10
click at [162, 185] on div "Accessibility" at bounding box center [172, 187] width 43 height 10
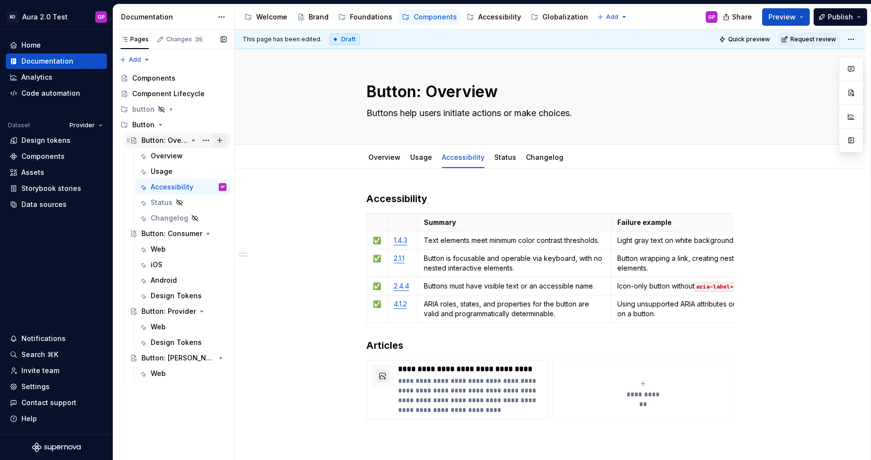
click at [218, 139] on button "Page tree" at bounding box center [220, 141] width 14 height 14
type textarea "*"
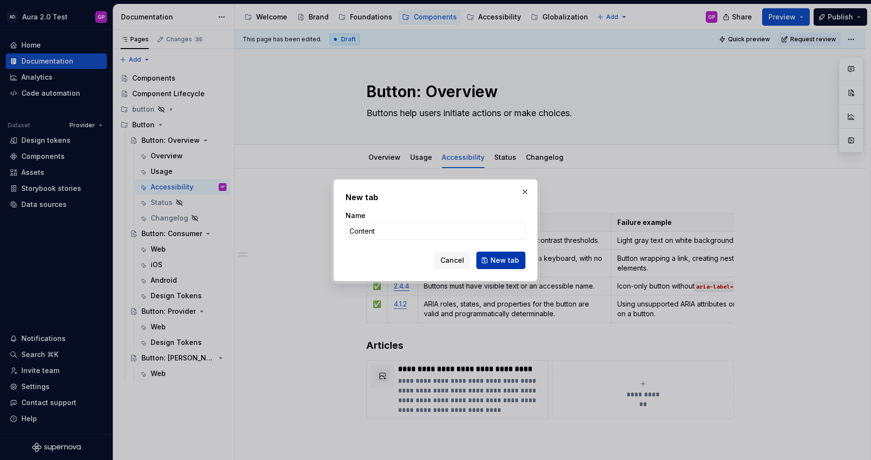
type input "Content"
click at [507, 260] on span "New tab" at bounding box center [505, 261] width 29 height 10
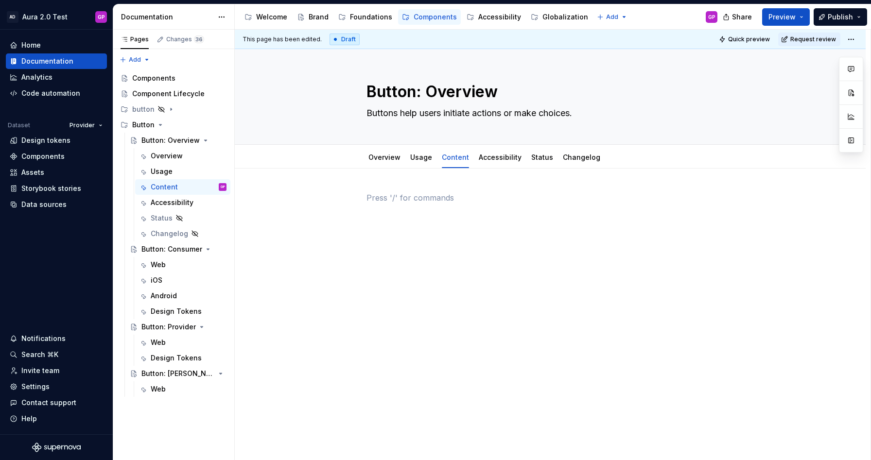
click at [409, 203] on p at bounding box center [551, 198] width 368 height 12
click at [389, 200] on p at bounding box center [551, 198] width 368 height 12
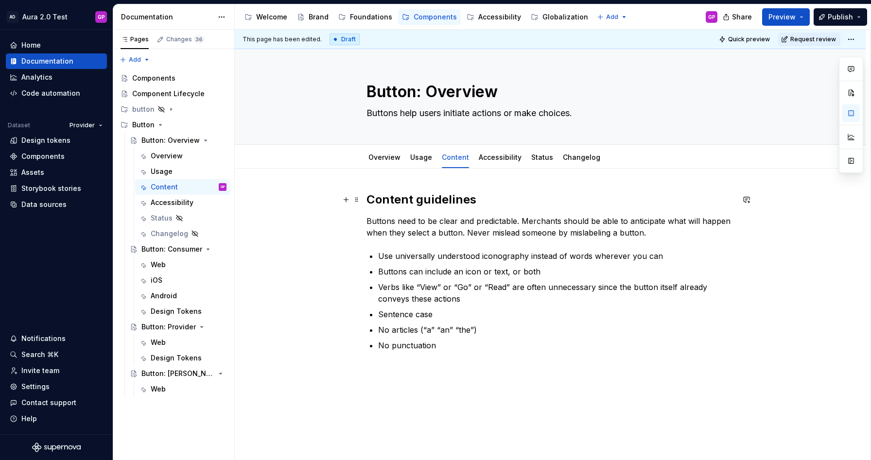
click at [384, 206] on strong "Content guidelines" at bounding box center [422, 200] width 110 height 14
click at [387, 198] on strong "Content guidelines" at bounding box center [422, 200] width 110 height 14
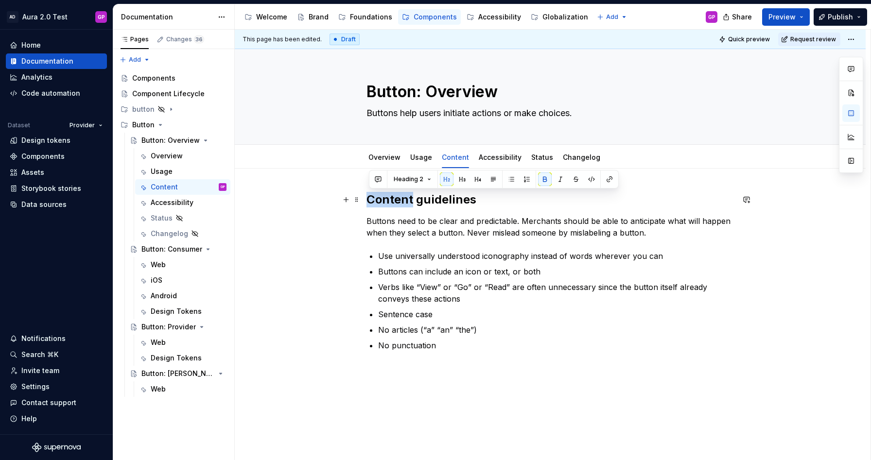
click at [387, 198] on strong "Content guidelines" at bounding box center [422, 200] width 110 height 14
click at [327, 201] on div "This page has been edited. Draft Quick preview Request review Button: Overview …" at bounding box center [553, 245] width 636 height 431
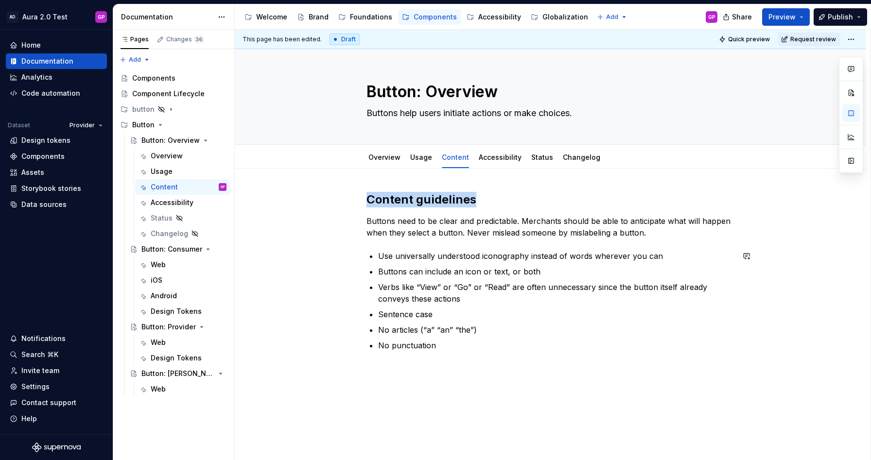
click at [383, 375] on div "Content guidelines Buttons need to be clear and predictable. Merchants should b…" at bounding box center [550, 335] width 631 height 333
type textarea "*"
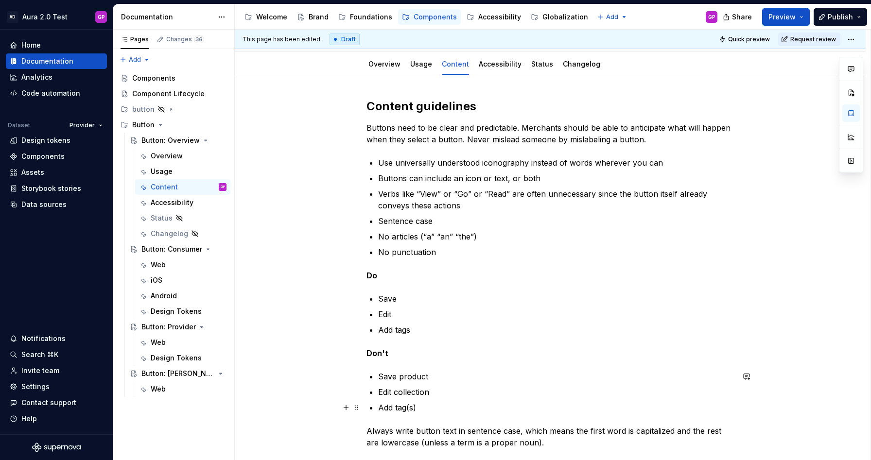
scroll to position [123, 0]
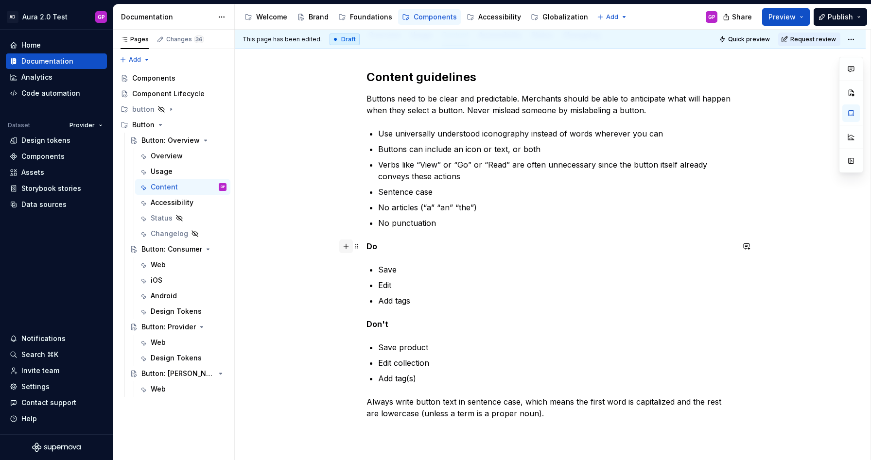
click at [348, 247] on button "button" at bounding box center [346, 247] width 14 height 14
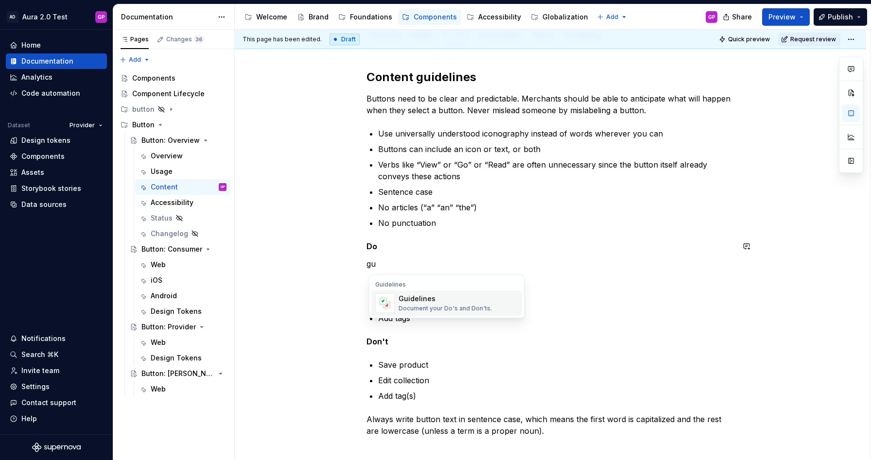
click at [422, 307] on div "Document your Do's and Don'ts." at bounding box center [445, 309] width 93 height 8
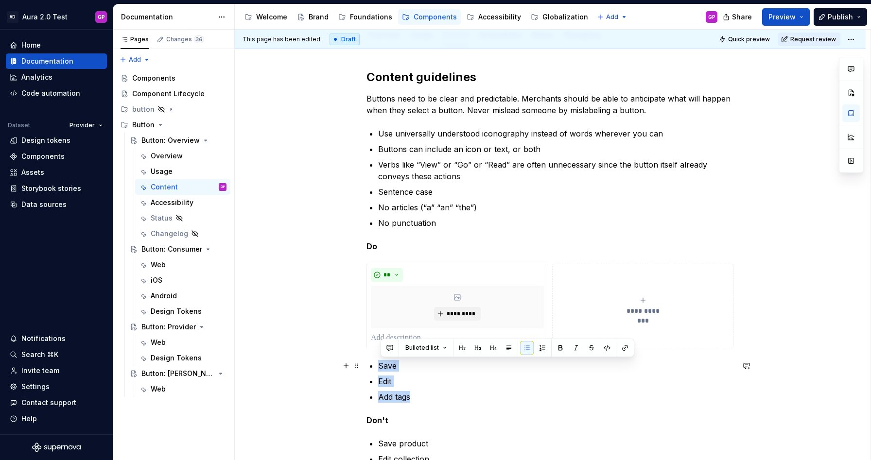
drag, startPoint x: 415, startPoint y: 396, endPoint x: 377, endPoint y: 369, distance: 47.4
click at [377, 369] on div "**********" at bounding box center [551, 293] width 368 height 446
copy ul "Save Edit Add tags"
click at [442, 309] on button "*********" at bounding box center [457, 314] width 46 height 14
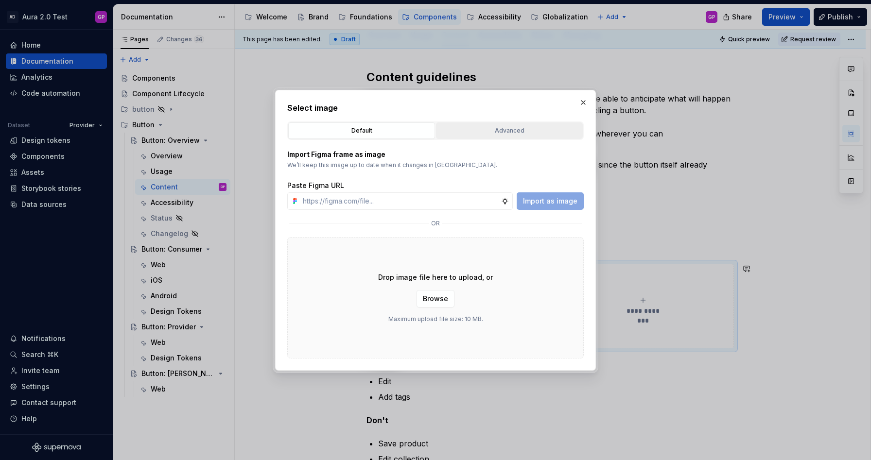
click at [508, 130] on div "Advanced" at bounding box center [510, 131] width 140 height 10
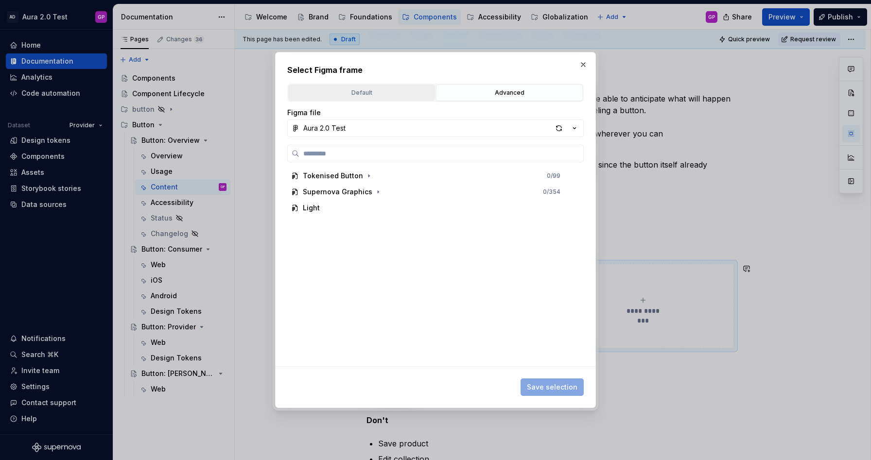
click at [341, 88] on div "Default" at bounding box center [362, 93] width 140 height 10
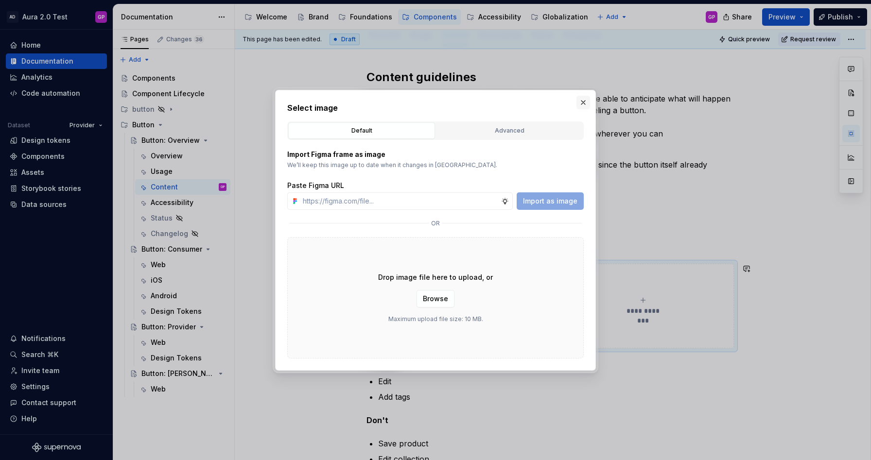
click at [581, 102] on button "button" at bounding box center [584, 103] width 14 height 14
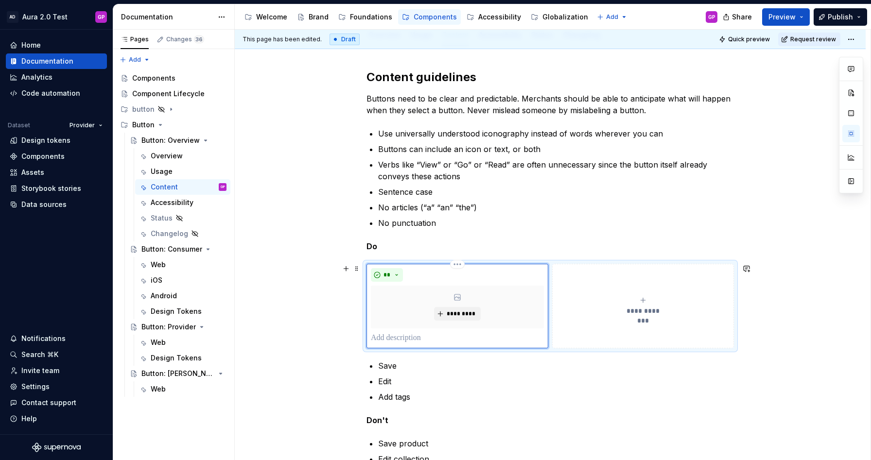
click at [408, 336] on p at bounding box center [457, 339] width 173 height 12
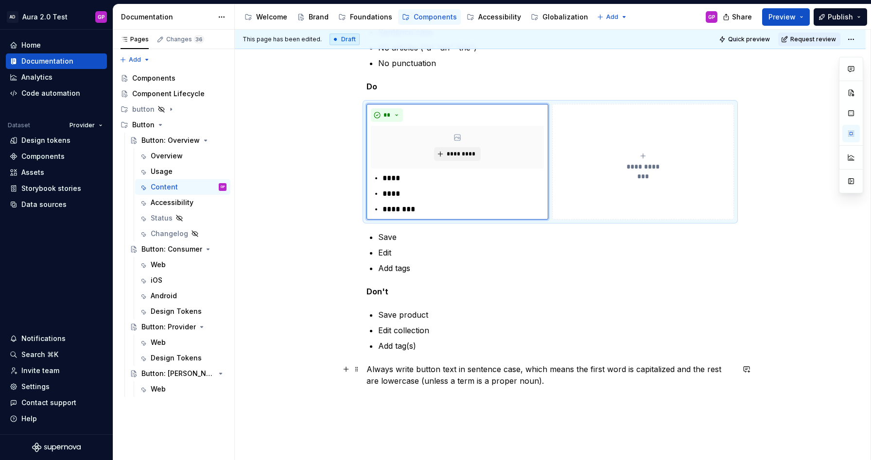
scroll to position [285, 0]
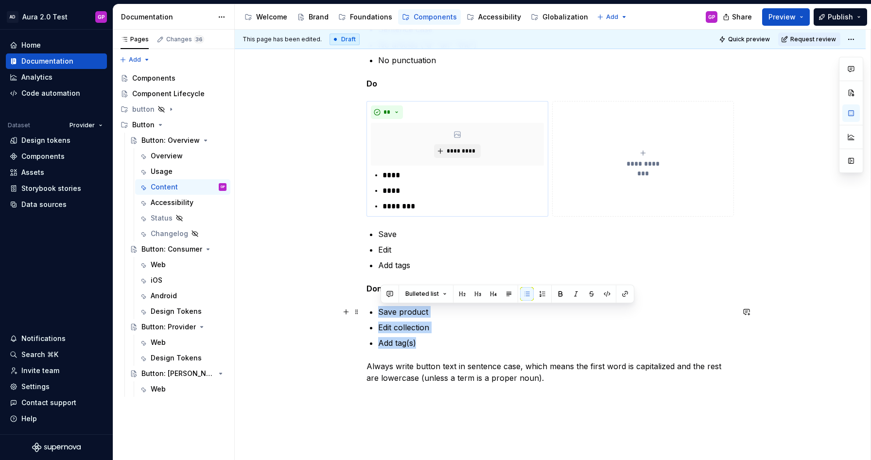
drag, startPoint x: 431, startPoint y: 344, endPoint x: 380, endPoint y: 314, distance: 58.6
click at [380, 314] on ul "Save product Edit collection Add tag(s)" at bounding box center [556, 327] width 356 height 43
copy ul "Save product Edit collection Add tag(s)"
click at [600, 197] on button "**********" at bounding box center [643, 159] width 182 height 116
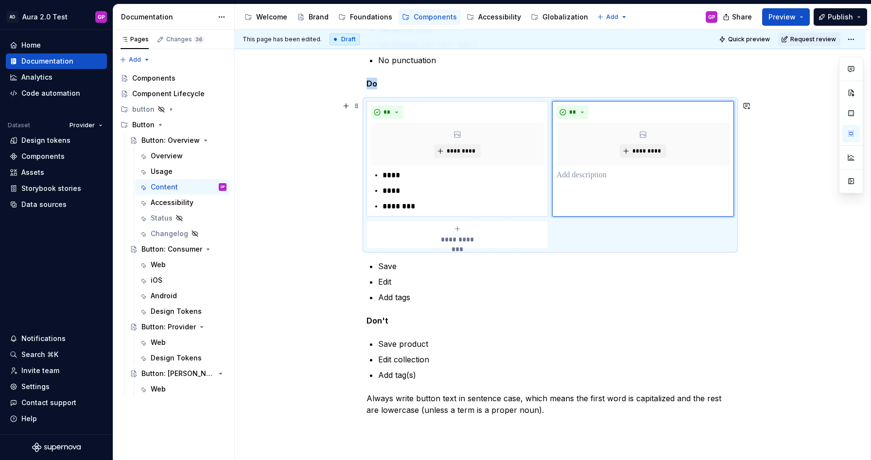
click at [566, 227] on div "**********" at bounding box center [551, 175] width 368 height 148
click at [592, 191] on div "** *********" at bounding box center [643, 159] width 182 height 116
click at [585, 110] on button "**" at bounding box center [573, 113] width 32 height 14
click at [590, 142] on div "Don't" at bounding box center [598, 147] width 18 height 10
click at [580, 175] on p at bounding box center [643, 176] width 173 height 12
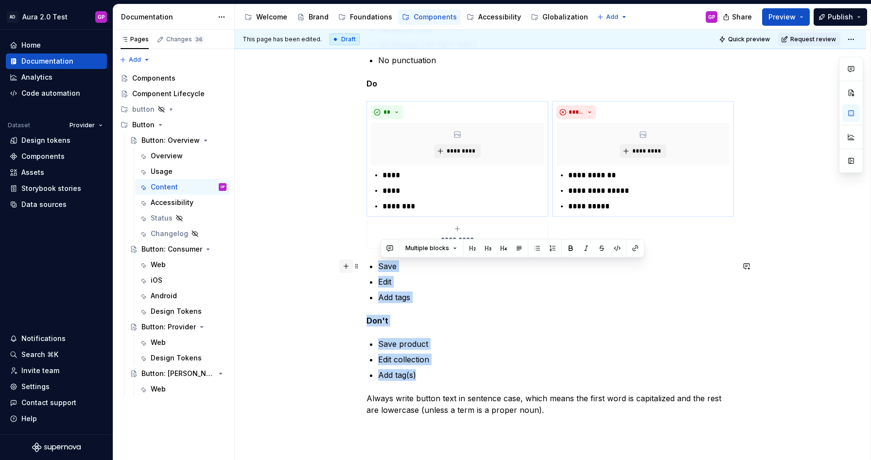
drag, startPoint x: 423, startPoint y: 369, endPoint x: 352, endPoint y: 268, distance: 123.2
click at [367, 268] on div "**********" at bounding box center [551, 167] width 368 height 521
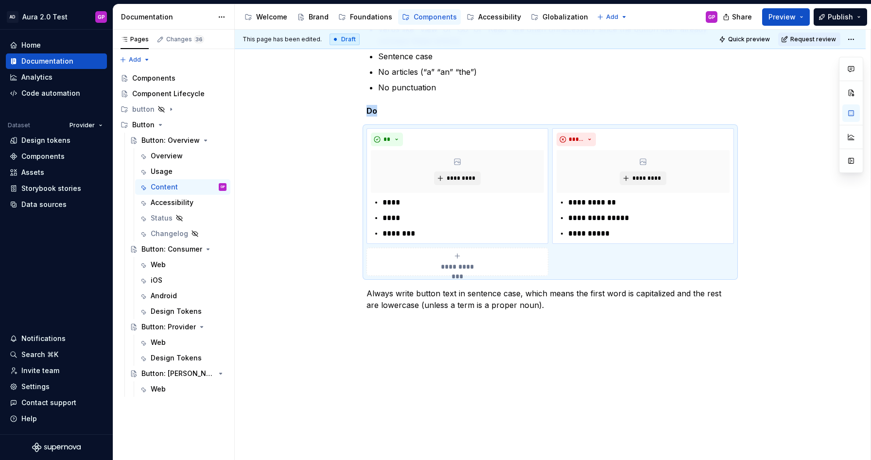
scroll to position [258, 0]
click at [326, 258] on div "**********" at bounding box center [553, 245] width 636 height 431
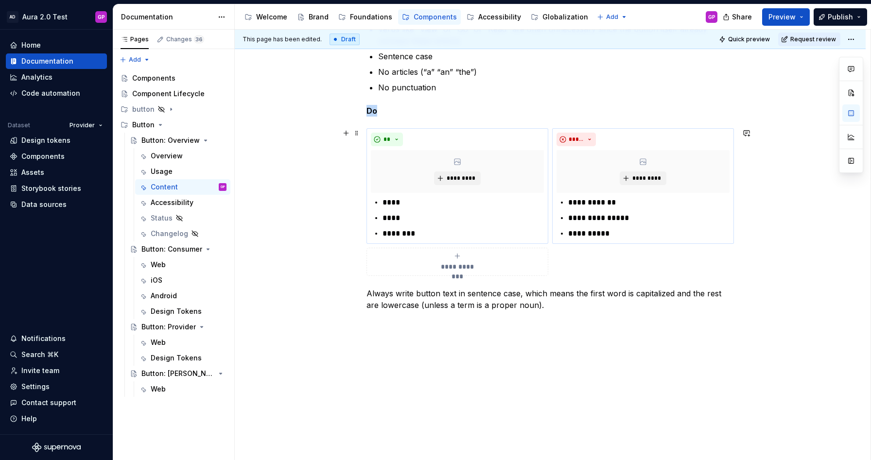
click at [300, 191] on div "**********" at bounding box center [550, 186] width 631 height 550
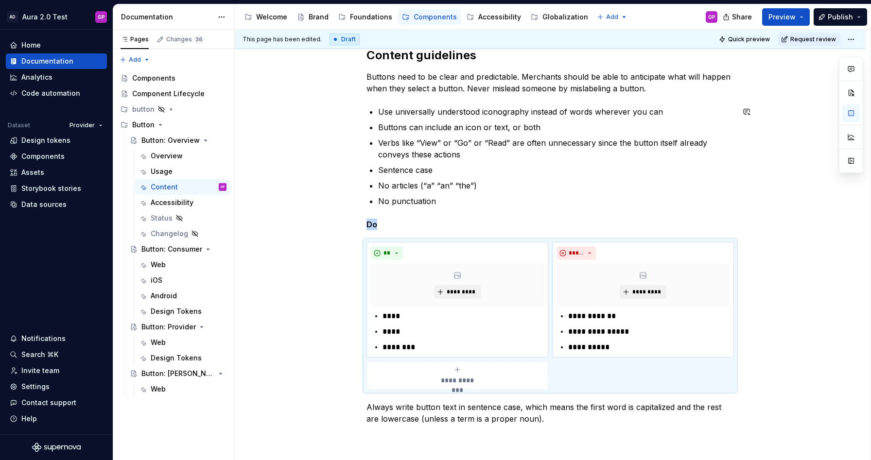
scroll to position [163, 0]
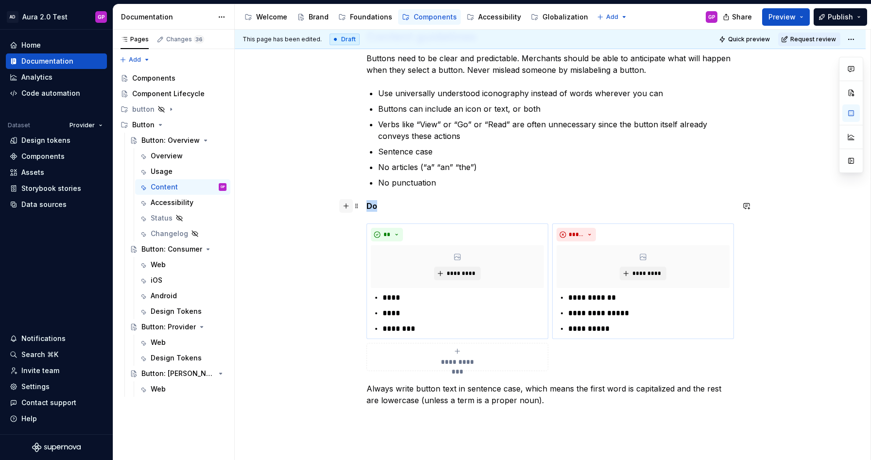
drag, startPoint x: 386, startPoint y: 204, endPoint x: 346, endPoint y: 205, distance: 40.4
click at [367, 205] on div "**********" at bounding box center [551, 223] width 368 height 389
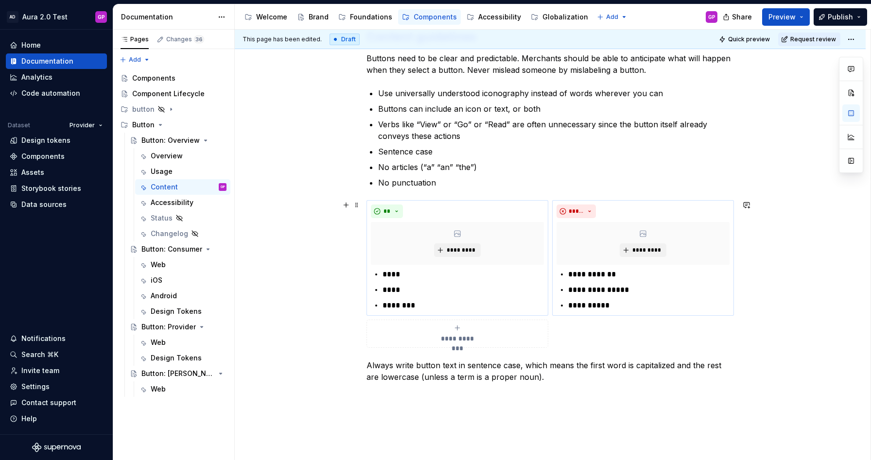
click at [247, 202] on div "**********" at bounding box center [550, 269] width 631 height 527
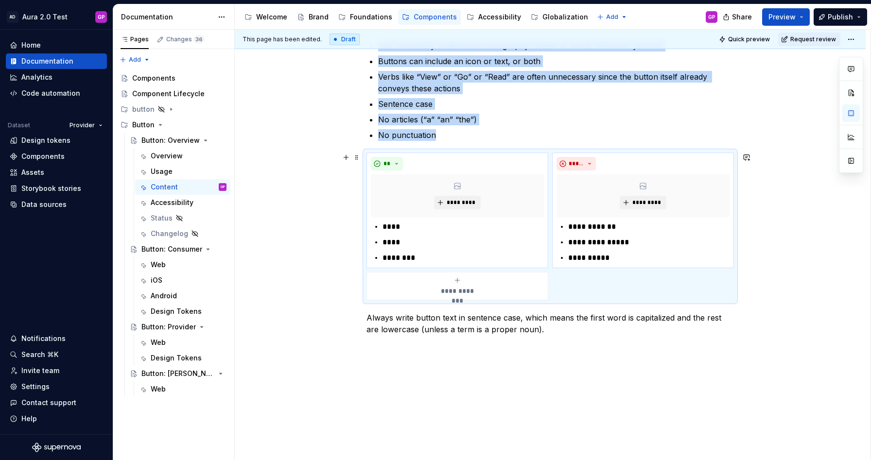
scroll to position [210, 0]
click at [334, 328] on div "**********" at bounding box center [550, 222] width 631 height 527
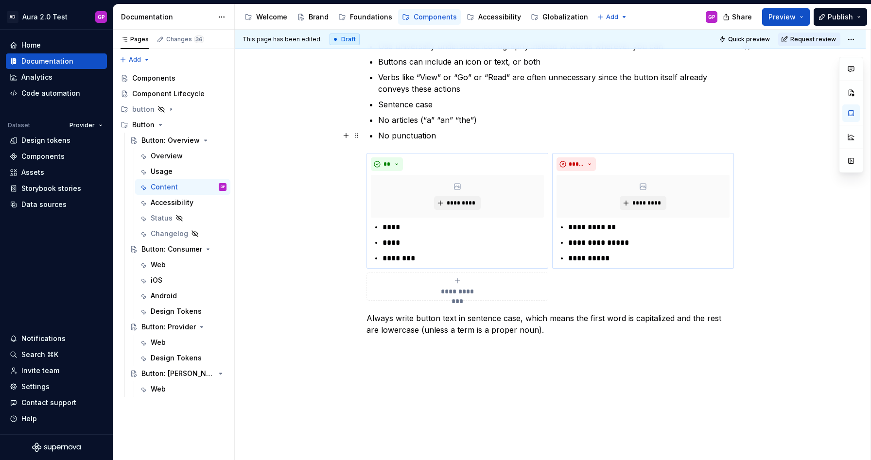
click at [471, 141] on p "No punctuation" at bounding box center [556, 136] width 356 height 12
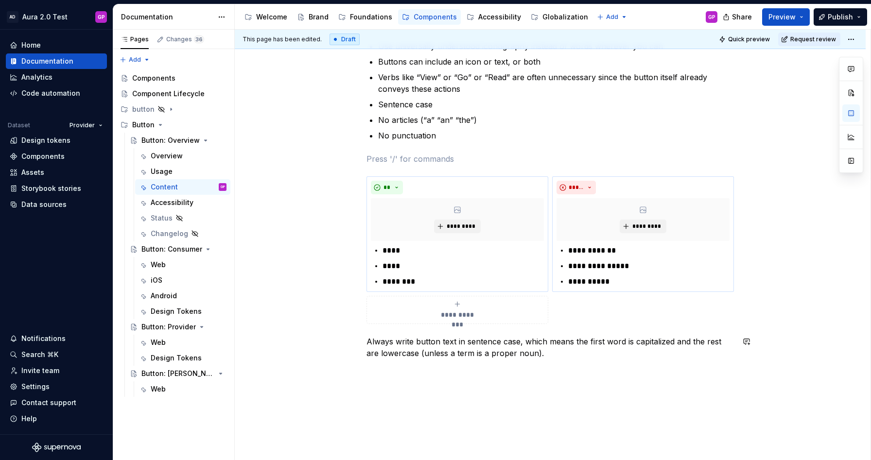
click at [387, 374] on div "**********" at bounding box center [550, 234] width 631 height 550
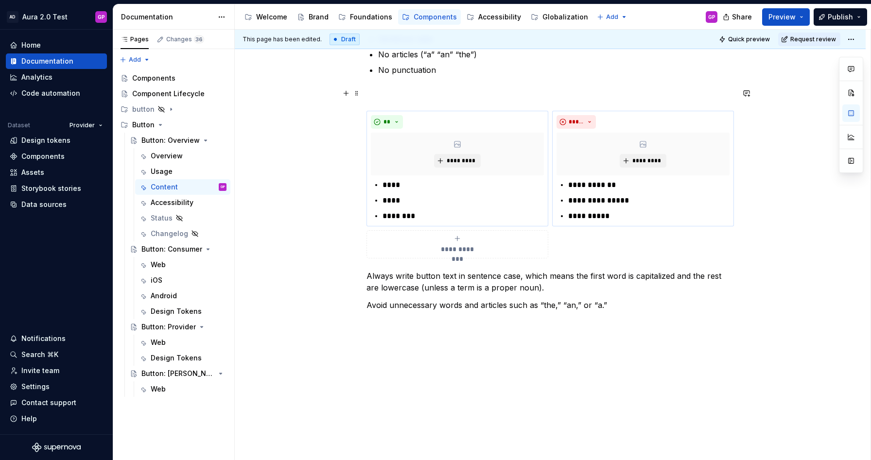
click at [377, 93] on p at bounding box center [551, 94] width 368 height 12
click at [586, 249] on div "**********" at bounding box center [551, 185] width 368 height 148
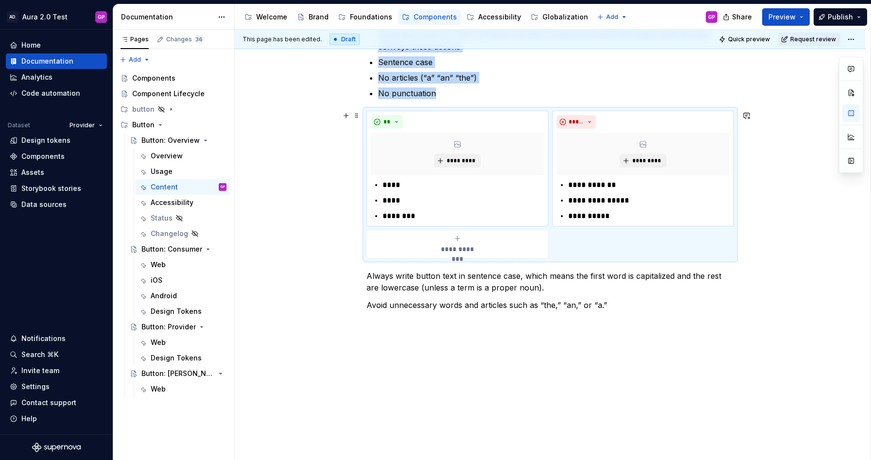
click at [748, 250] on div "**********" at bounding box center [550, 188] width 631 height 545
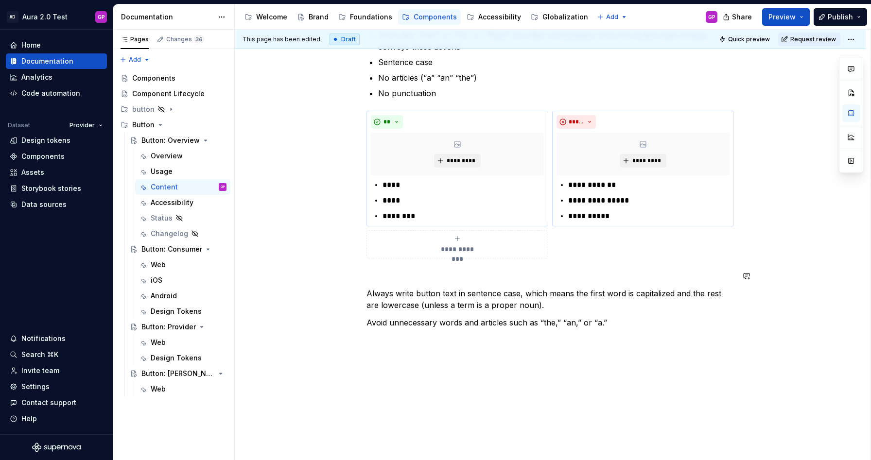
scroll to position [270, 0]
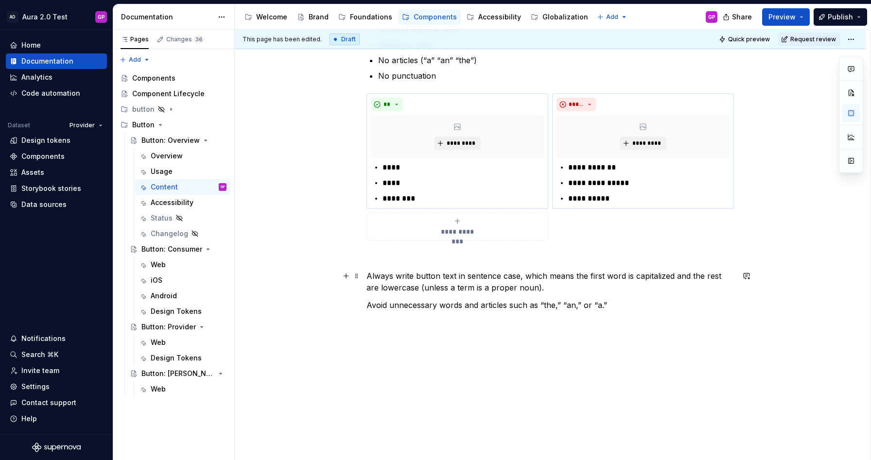
click at [565, 289] on p "Always write button text in sentence case, which means the first word is capita…" at bounding box center [551, 281] width 368 height 23
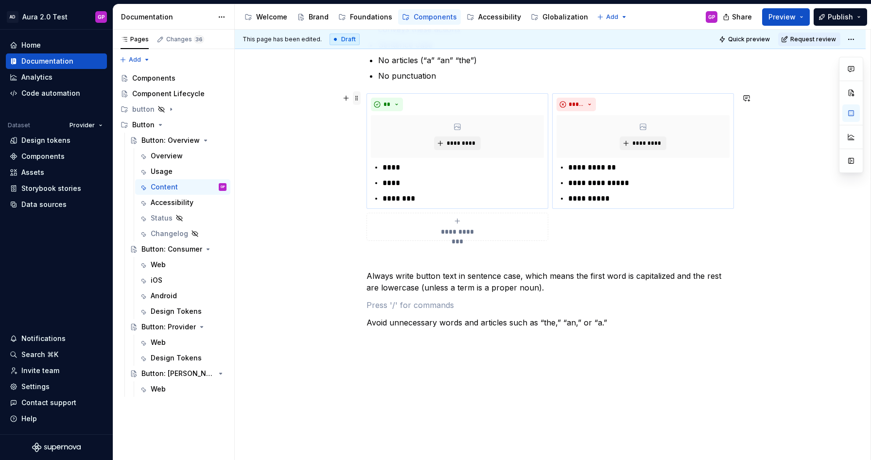
click at [359, 95] on span at bounding box center [357, 98] width 8 height 14
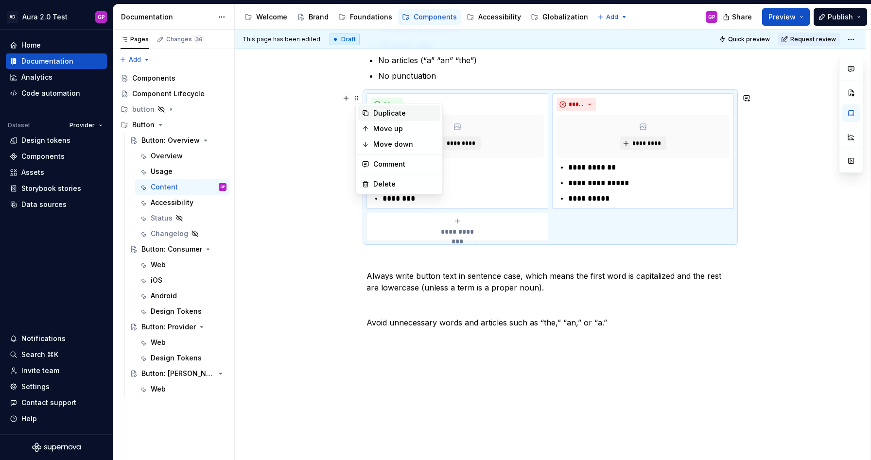
click at [382, 112] on div "Duplicate" at bounding box center [404, 113] width 63 height 10
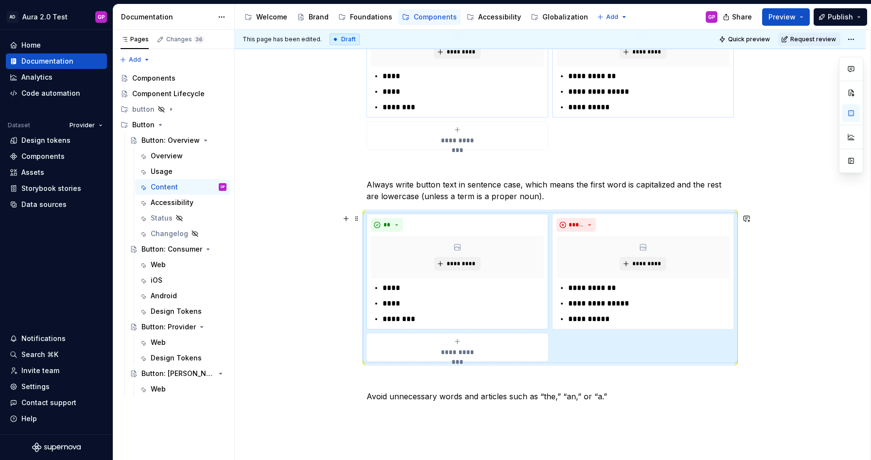
scroll to position [354, 0]
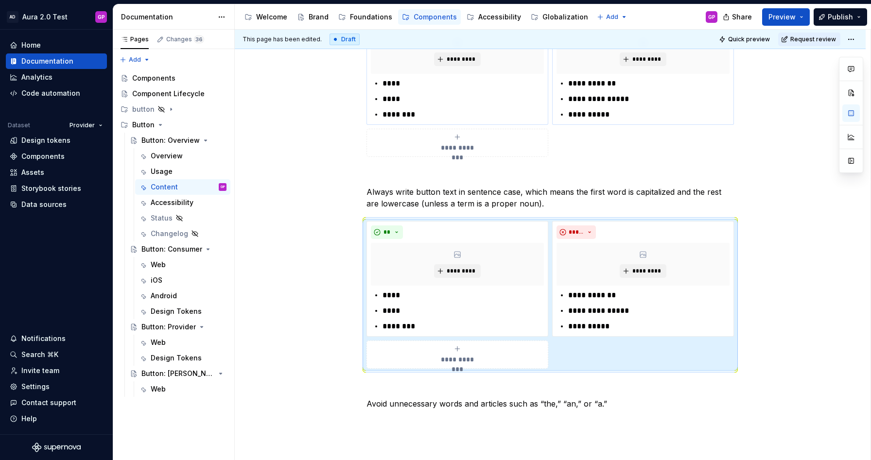
type textarea "*"
drag, startPoint x: 423, startPoint y: 325, endPoint x: 362, endPoint y: 292, distance: 69.2
click at [362, 292] on div "**********" at bounding box center [550, 187] width 631 height 745
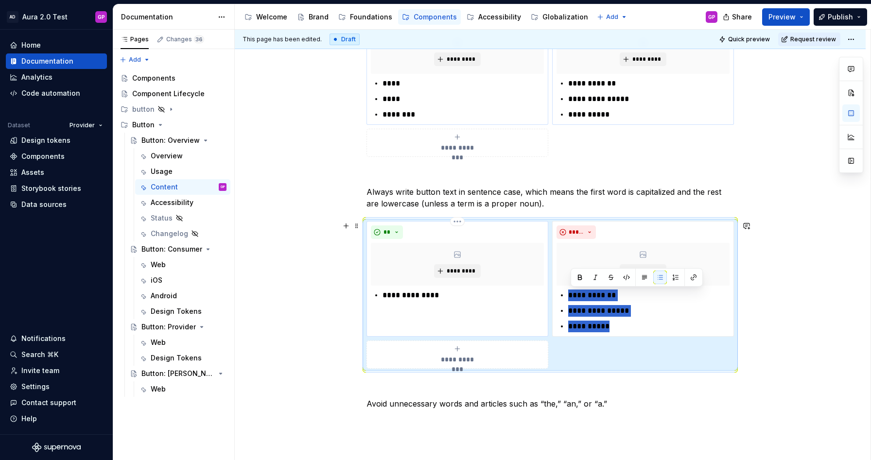
drag, startPoint x: 574, startPoint y: 307, endPoint x: 549, endPoint y: 290, distance: 29.8
click at [549, 290] on div "**********" at bounding box center [551, 295] width 368 height 148
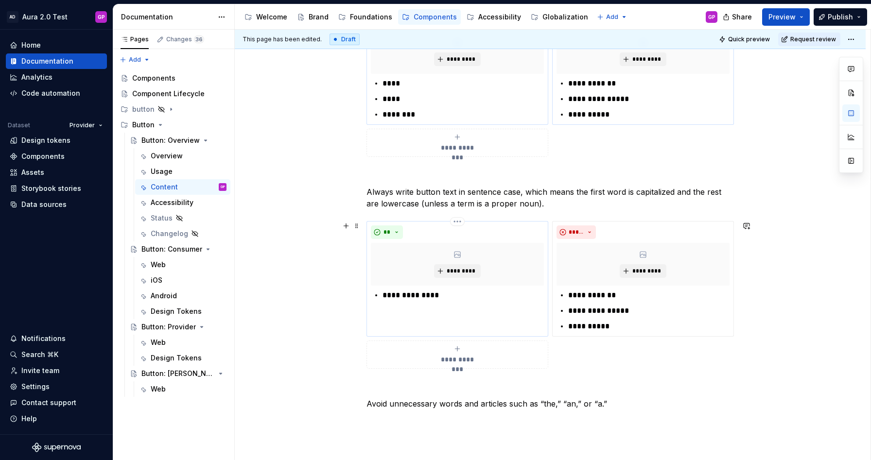
click at [419, 295] on p "**********" at bounding box center [463, 296] width 161 height 12
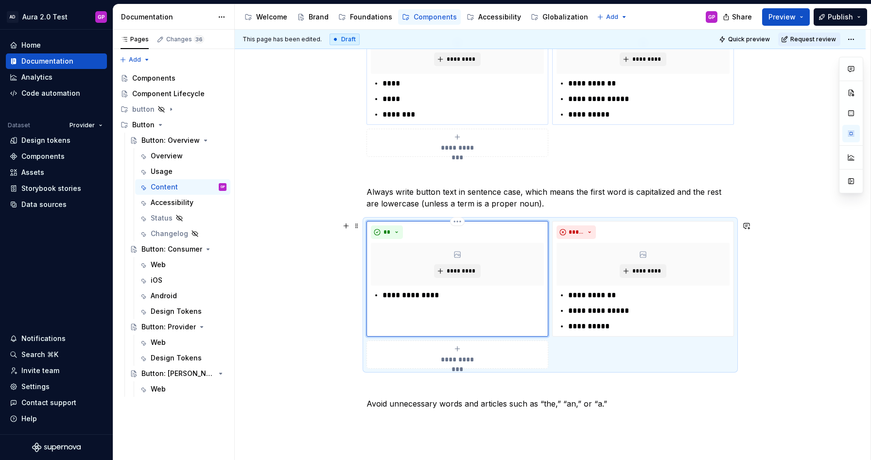
drag, startPoint x: 402, startPoint y: 296, endPoint x: 414, endPoint y: 297, distance: 11.7
click at [403, 297] on p "**********" at bounding box center [463, 296] width 161 height 12
drag, startPoint x: 420, startPoint y: 296, endPoint x: 445, endPoint y: 297, distance: 25.8
click at [445, 297] on p "**********" at bounding box center [463, 296] width 161 height 12
click at [406, 296] on p "**********" at bounding box center [463, 296] width 161 height 12
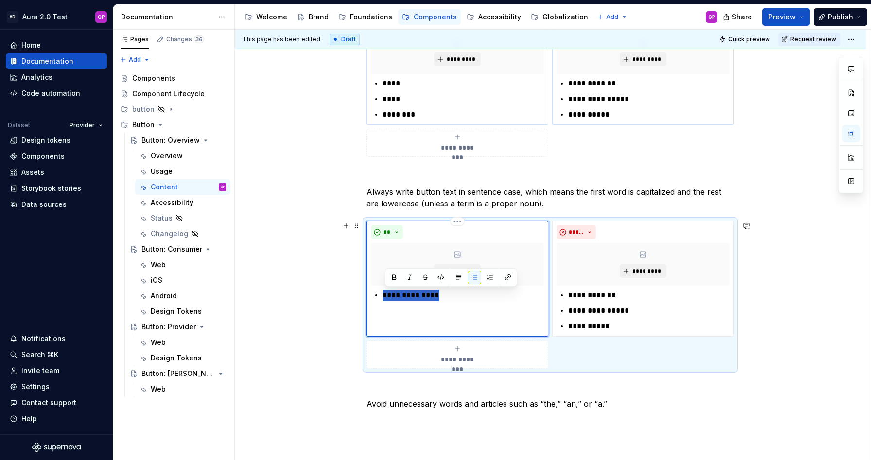
drag, startPoint x: 445, startPoint y: 296, endPoint x: 385, endPoint y: 295, distance: 60.3
click at [385, 295] on p "**********" at bounding box center [463, 296] width 161 height 12
click at [401, 297] on p "**********" at bounding box center [463, 296] width 161 height 12
click at [401, 296] on p "**********" at bounding box center [463, 296] width 161 height 12
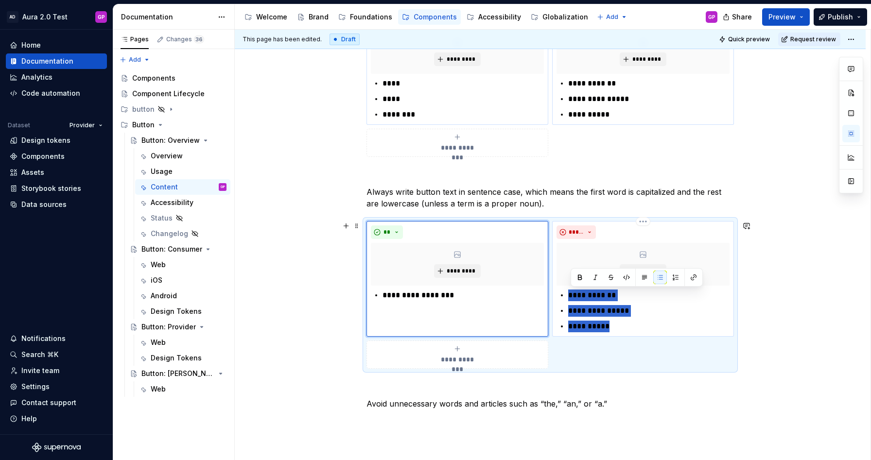
drag, startPoint x: 618, startPoint y: 323, endPoint x: 571, endPoint y: 298, distance: 52.4
click at [571, 298] on ul "**********" at bounding box center [648, 311] width 161 height 43
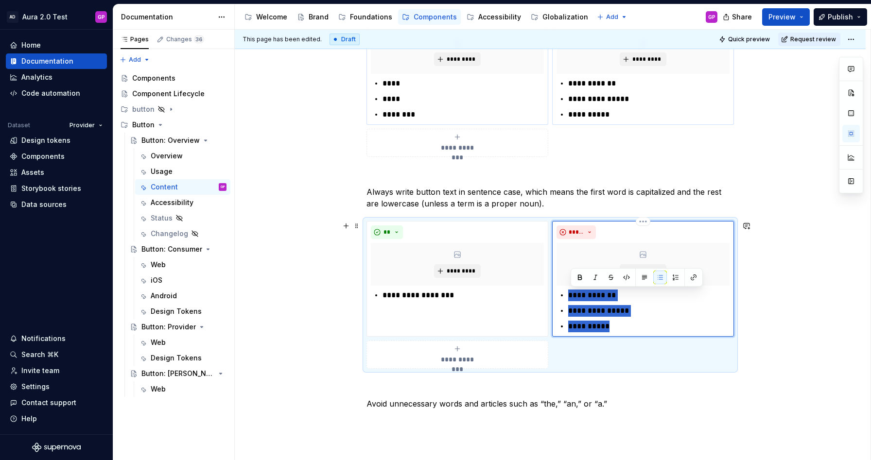
paste div
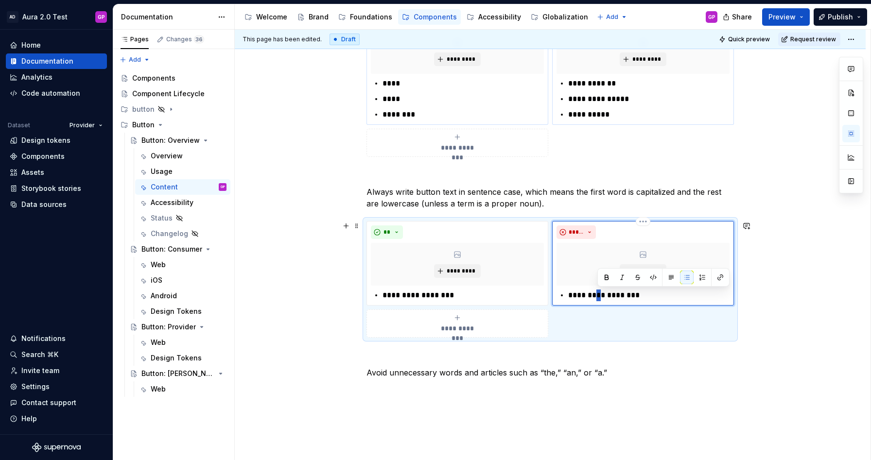
click at [598, 298] on p "**********" at bounding box center [648, 296] width 161 height 12
click at [617, 297] on p "**********" at bounding box center [648, 296] width 161 height 12
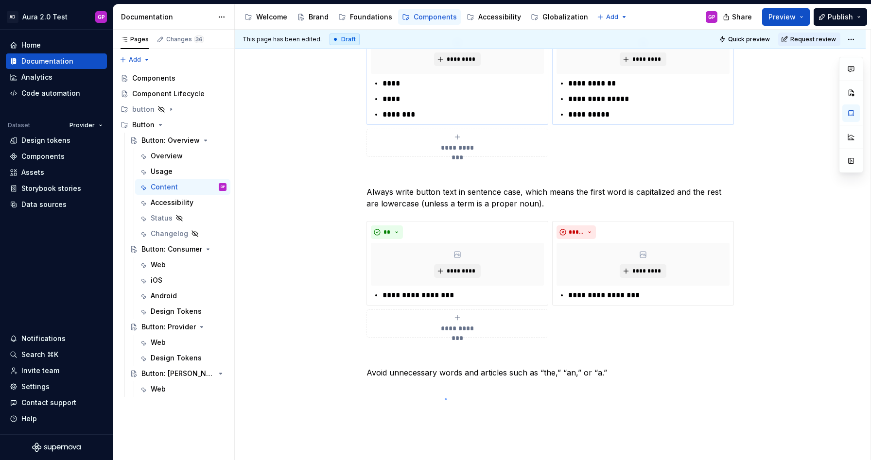
click at [443, 399] on div "**********" at bounding box center [553, 245] width 636 height 431
click at [357, 227] on span at bounding box center [357, 226] width 8 height 14
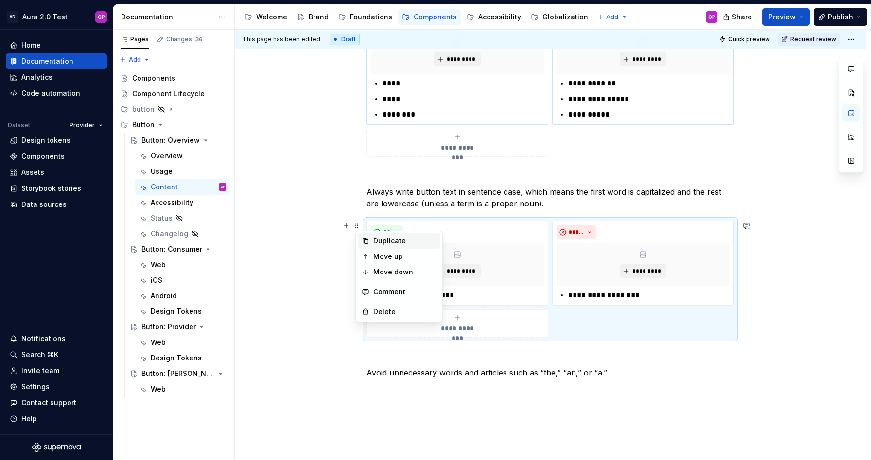
click at [378, 238] on div "Duplicate" at bounding box center [404, 241] width 63 height 10
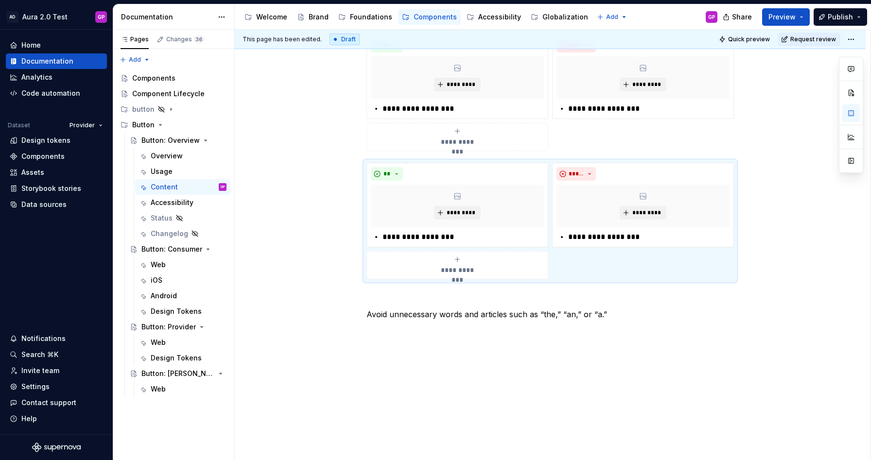
scroll to position [550, 0]
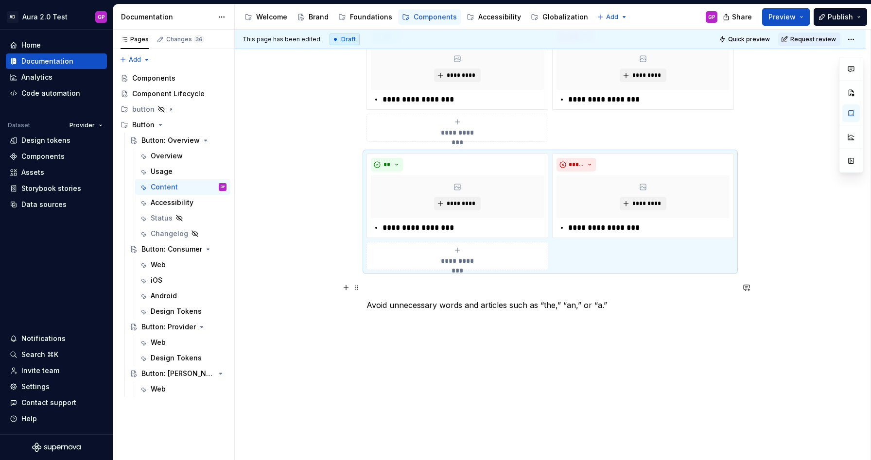
click at [368, 292] on div "**********" at bounding box center [550, 40] width 631 height 842
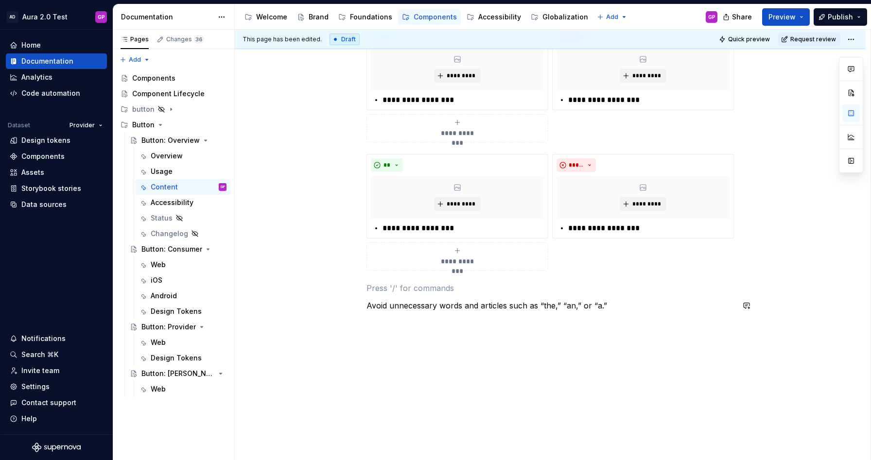
scroll to position [548, 0]
click at [369, 310] on p "Avoid unnecessary words and articles such as “the,” “an,” or “a.”" at bounding box center [551, 307] width 368 height 12
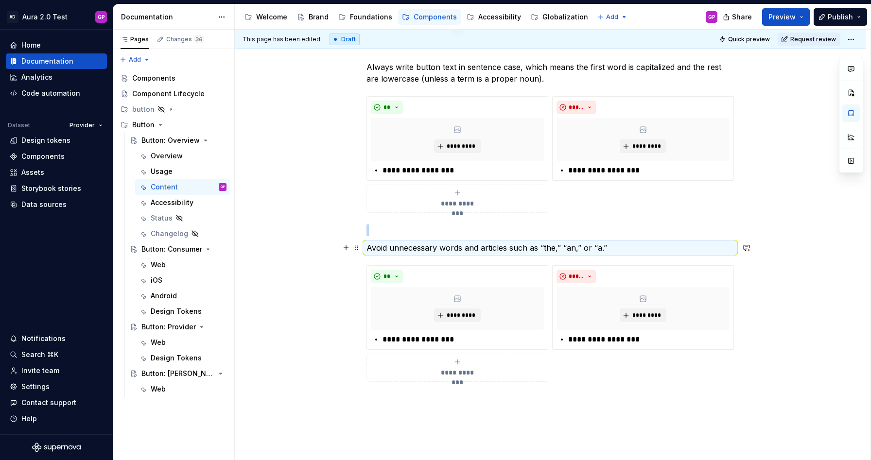
scroll to position [477, 0]
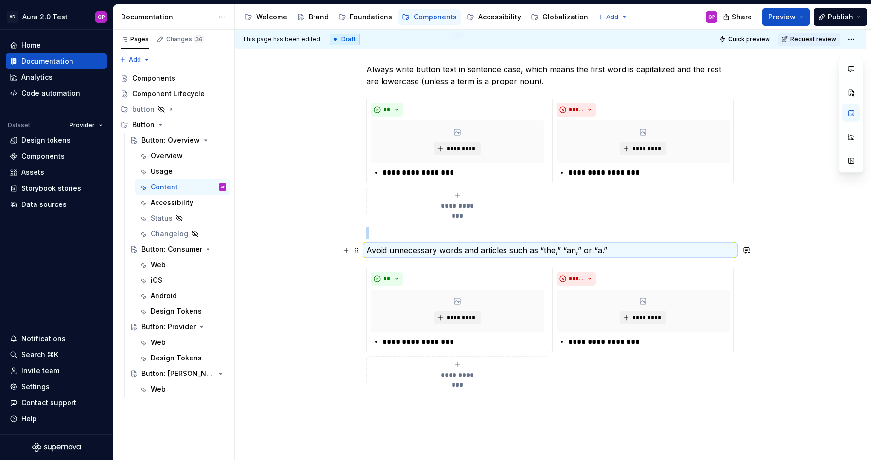
click at [340, 252] on div "**********" at bounding box center [550, 113] width 631 height 842
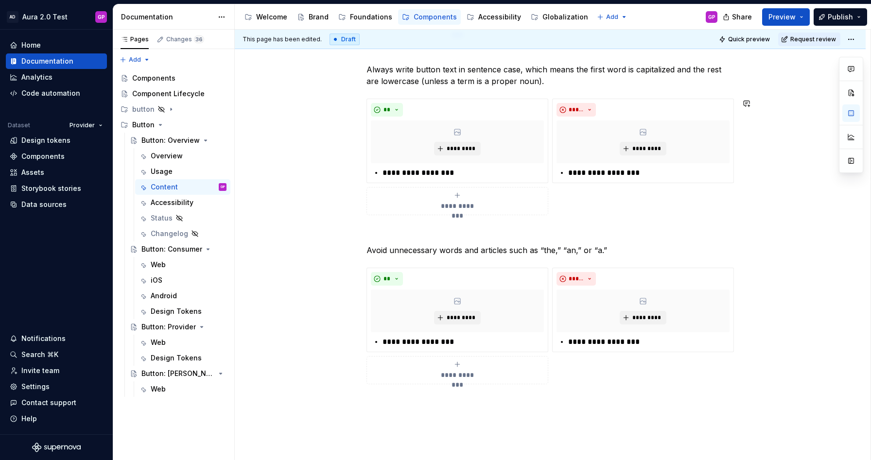
type textarea "*"
drag, startPoint x: 454, startPoint y: 341, endPoint x: 385, endPoint y: 341, distance: 69.5
click at [385, 341] on p "**********" at bounding box center [463, 342] width 161 height 12
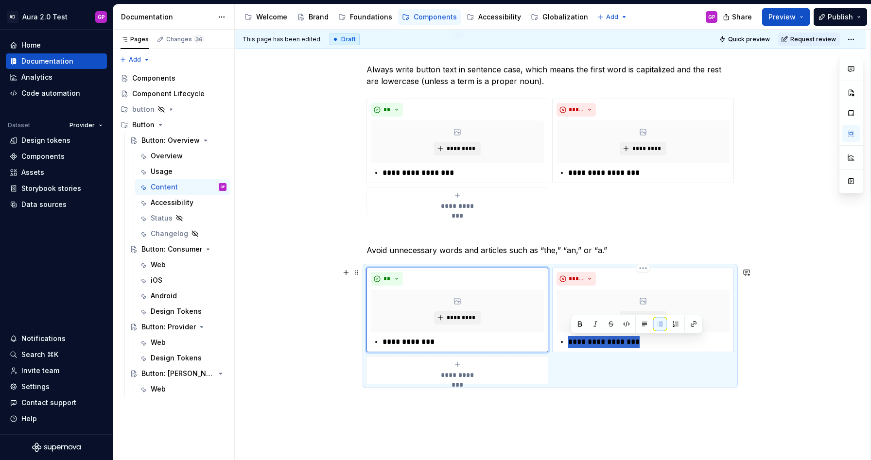
drag, startPoint x: 643, startPoint y: 342, endPoint x: 569, endPoint y: 341, distance: 73.9
click at [569, 341] on div "**********" at bounding box center [643, 342] width 173 height 12
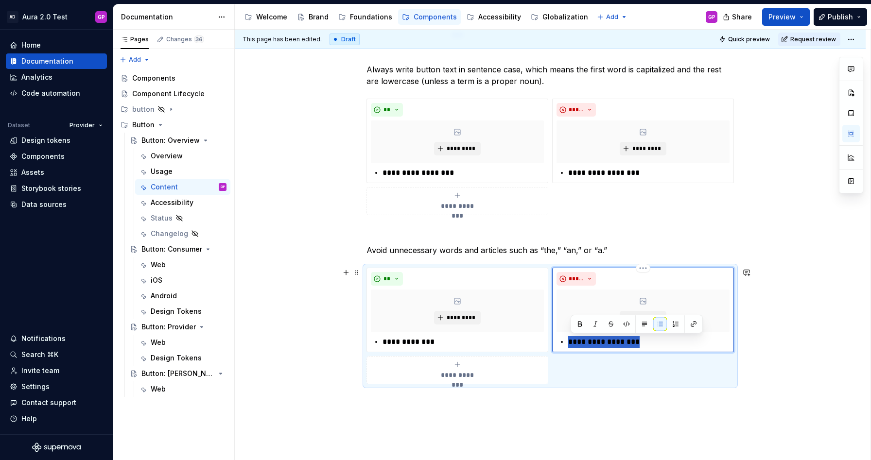
paste div
click at [588, 344] on p "**********" at bounding box center [648, 342] width 161 height 12
click at [292, 323] on div "**********" at bounding box center [550, 113] width 631 height 842
click at [386, 342] on p "**********" at bounding box center [463, 342] width 161 height 12
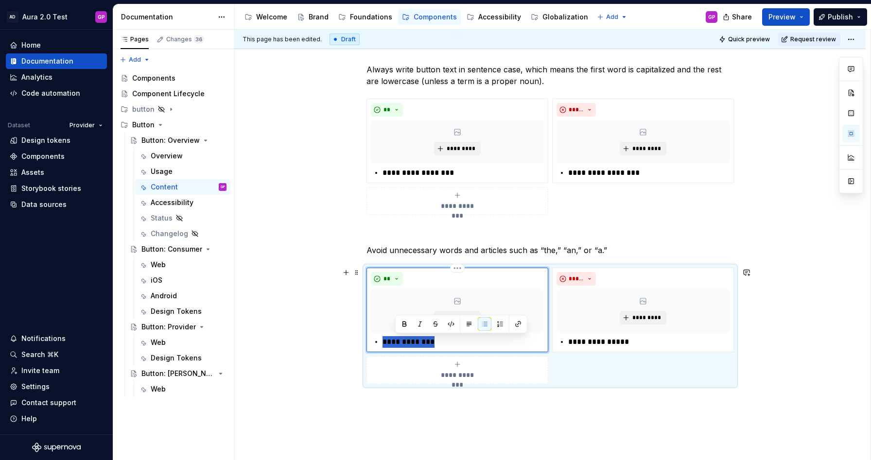
drag, startPoint x: 415, startPoint y: 342, endPoint x: 367, endPoint y: 340, distance: 47.7
click at [368, 340] on div "**********" at bounding box center [551, 326] width 368 height 117
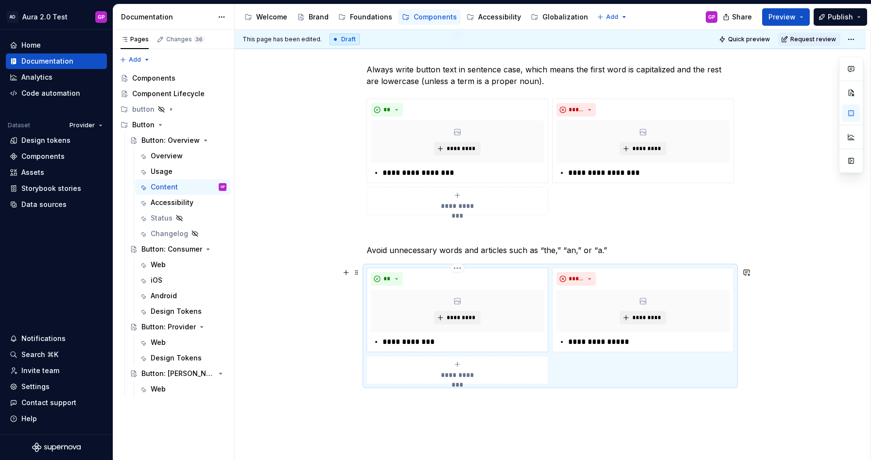
click at [415, 345] on p "**********" at bounding box center [463, 342] width 161 height 12
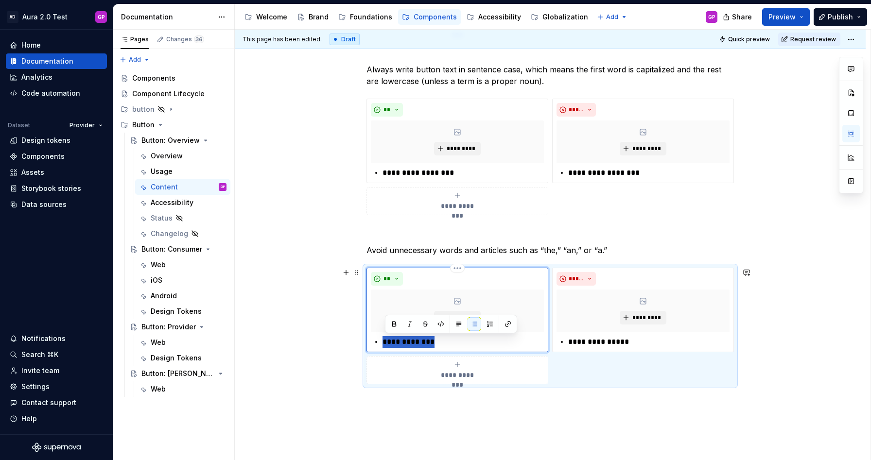
click at [415, 345] on p "**********" at bounding box center [463, 342] width 161 height 12
click at [472, 324] on button "button" at bounding box center [475, 325] width 14 height 14
click at [475, 325] on button "button" at bounding box center [475, 325] width 14 height 14
click at [473, 325] on button "button" at bounding box center [475, 325] width 14 height 14
click at [385, 343] on p "**********" at bounding box center [463, 342] width 161 height 12
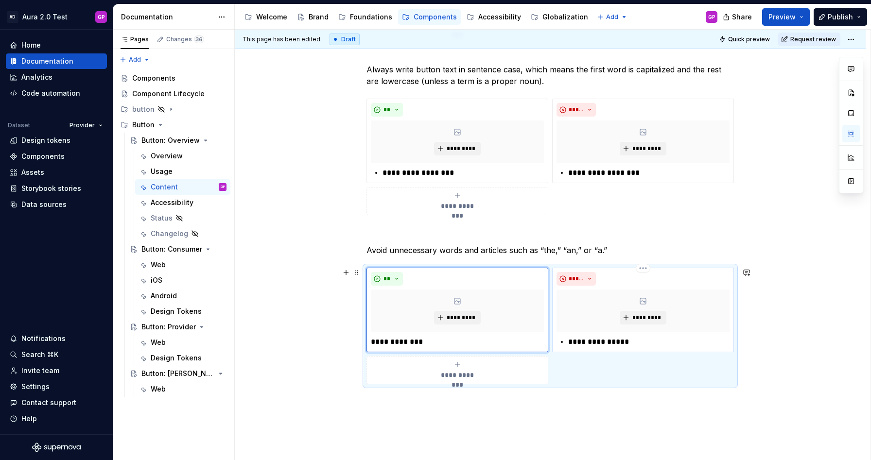
click at [571, 343] on p "**********" at bounding box center [648, 342] width 161 height 12
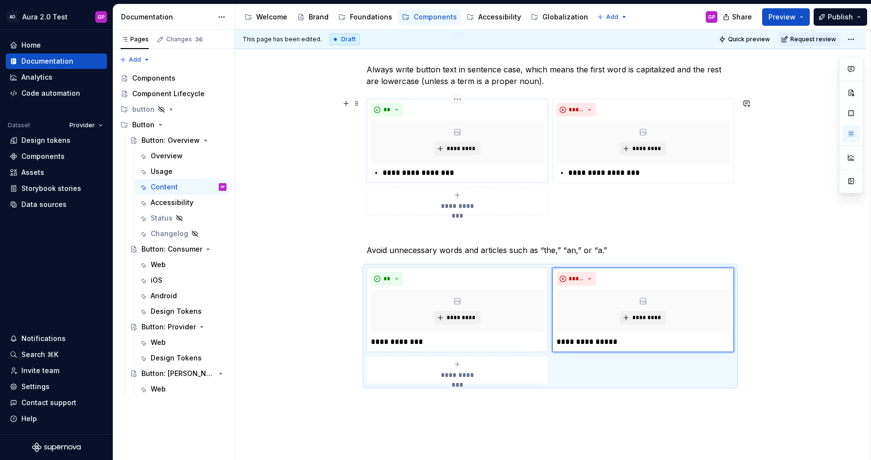
click at [386, 173] on p "**********" at bounding box center [463, 173] width 161 height 12
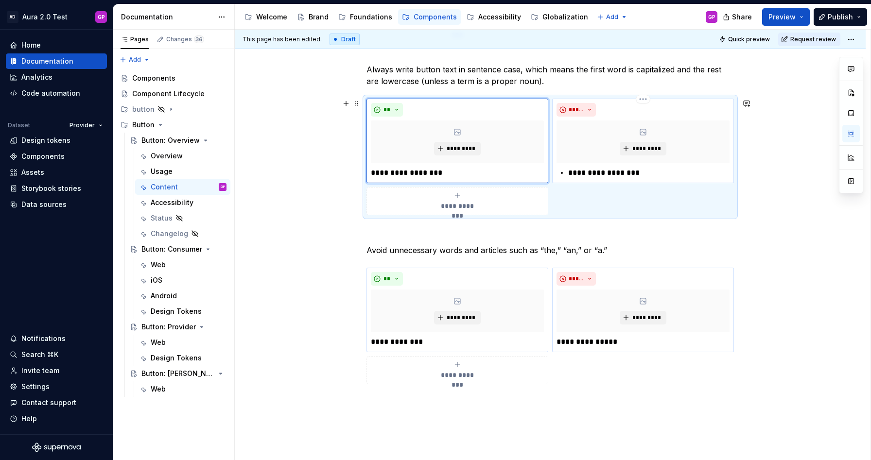
click at [572, 175] on p "**********" at bounding box center [648, 173] width 161 height 12
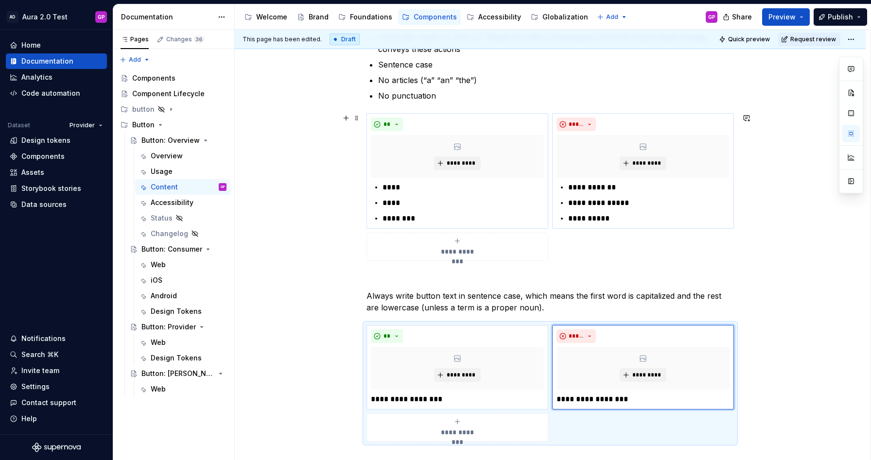
scroll to position [249, 0]
click at [331, 162] on div "**********" at bounding box center [550, 340] width 631 height 842
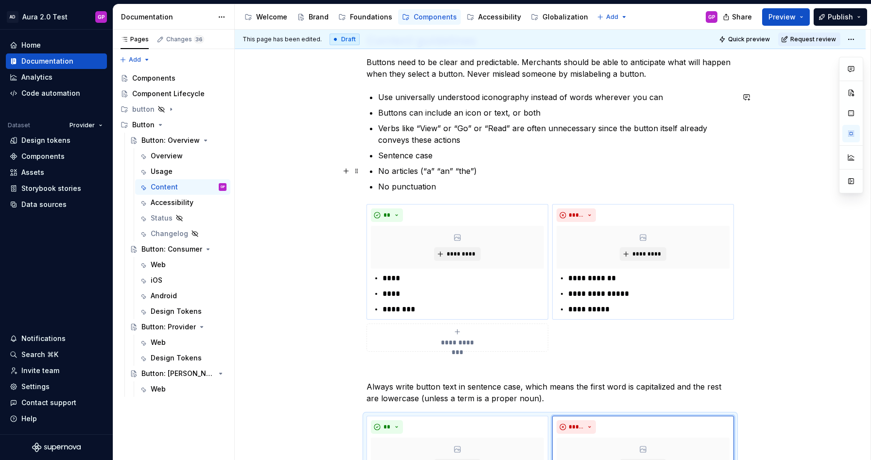
scroll to position [153, 0]
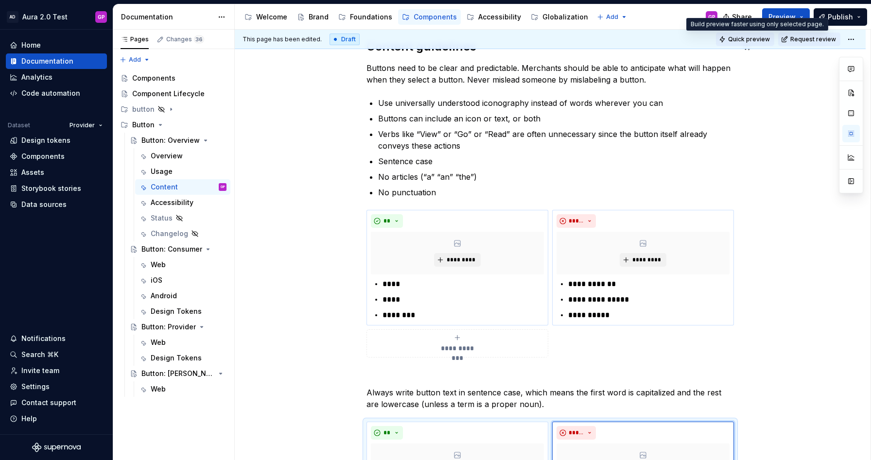
click at [743, 39] on span "Quick preview" at bounding box center [749, 39] width 42 height 8
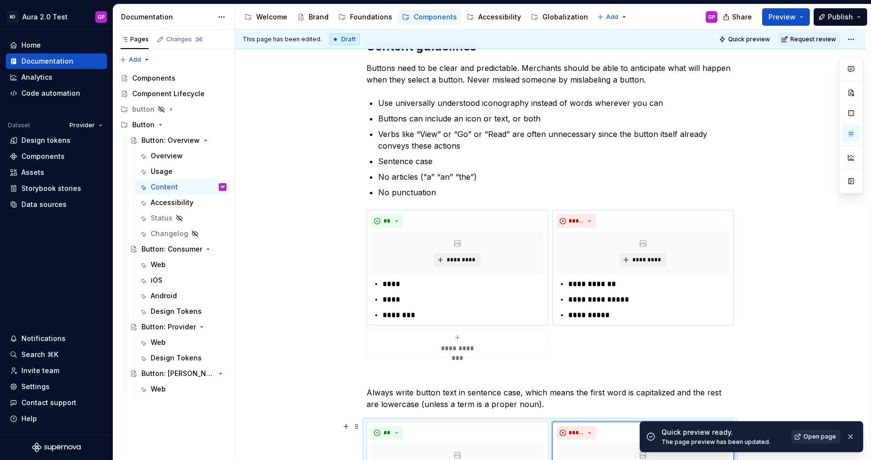
click at [808, 437] on span "Open page" at bounding box center [820, 437] width 33 height 8
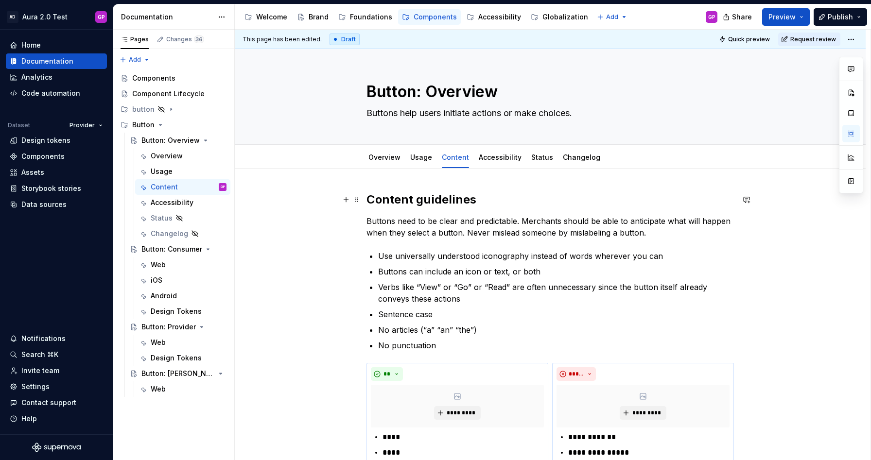
scroll to position [34, 0]
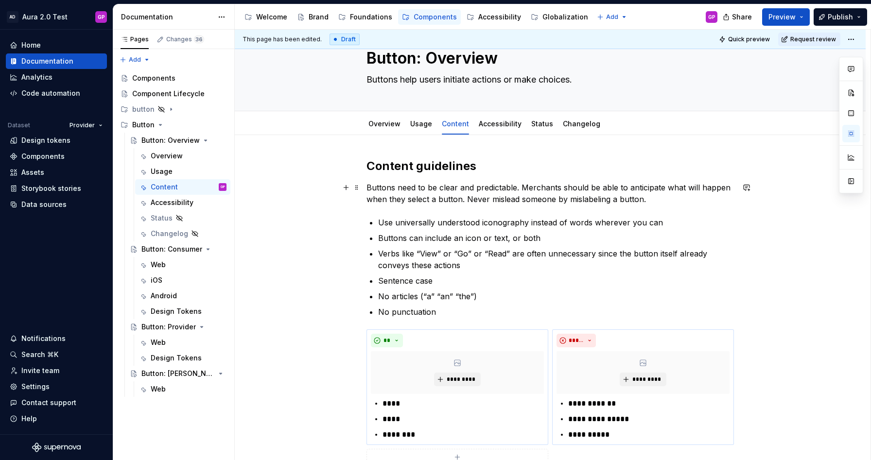
click at [543, 187] on p "Buttons need to be clear and predictable. Merchants should be able to anticipat…" at bounding box center [551, 193] width 368 height 23
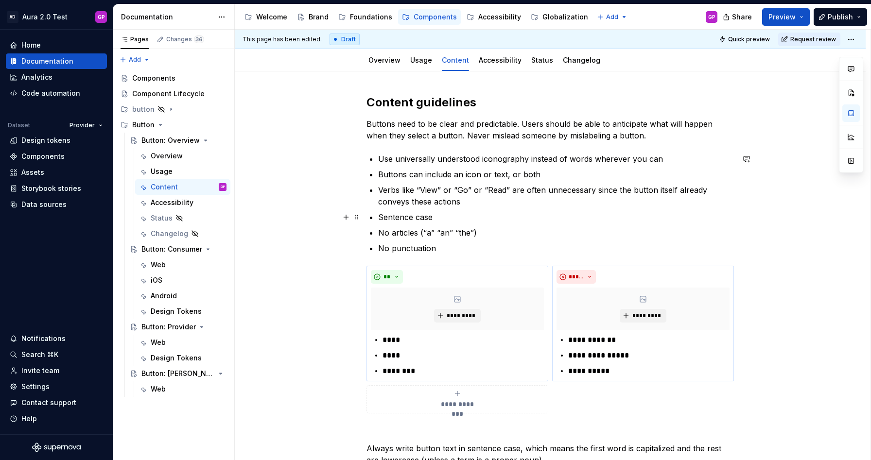
scroll to position [108, 0]
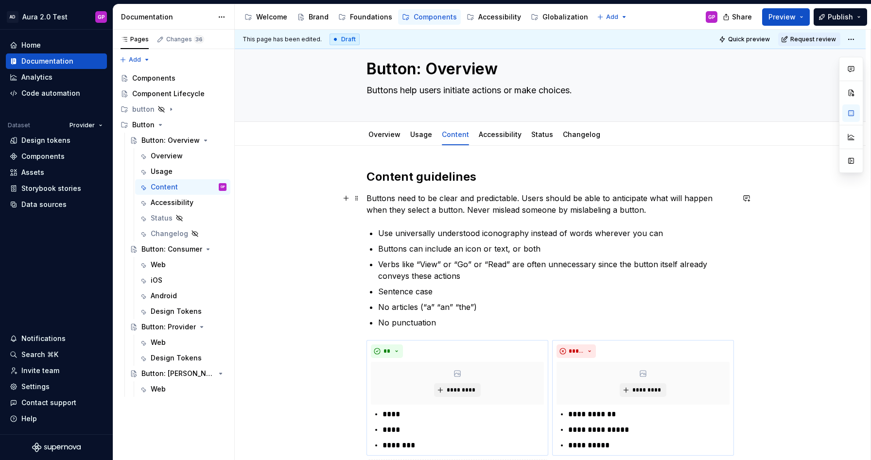
scroll to position [9, 0]
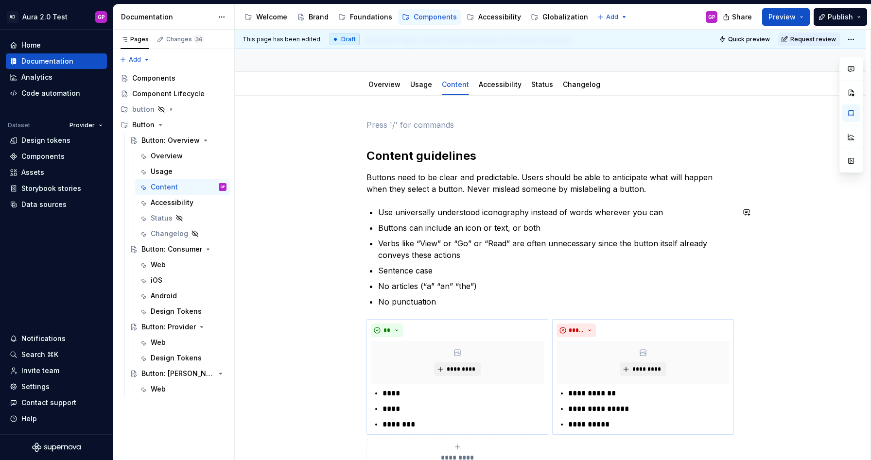
scroll to position [35, 0]
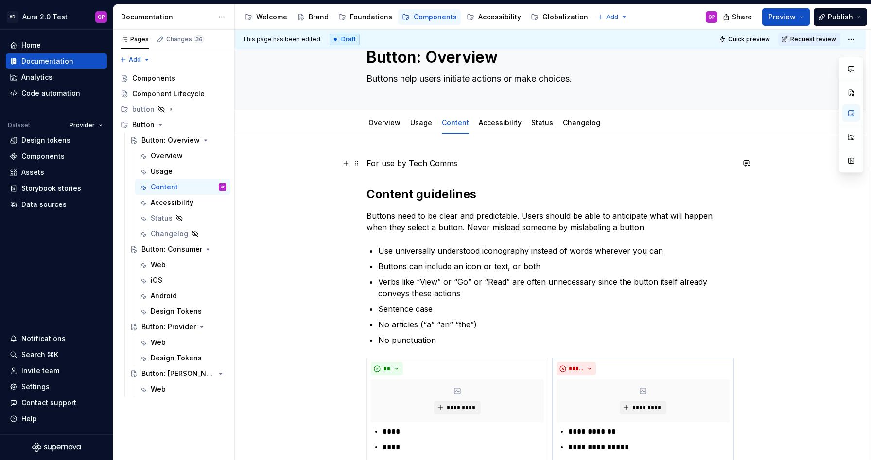
click at [398, 166] on p "For use by Tech Comms" at bounding box center [551, 164] width 368 height 12
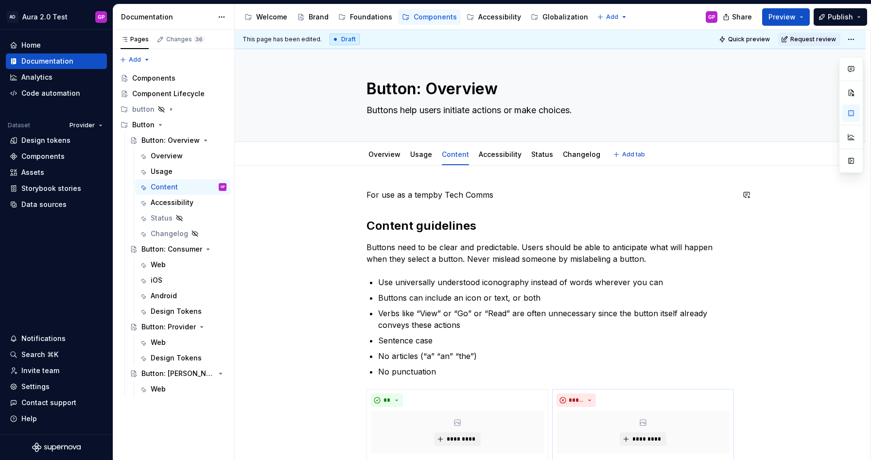
scroll to position [0, 0]
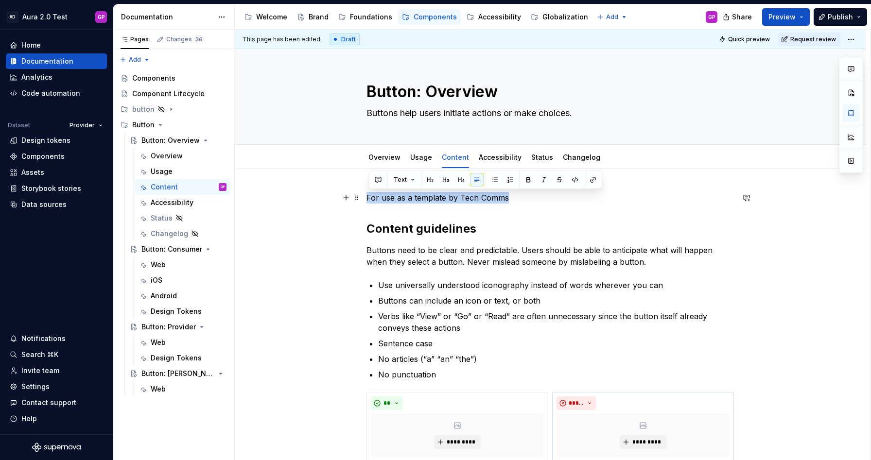
drag, startPoint x: 511, startPoint y: 200, endPoint x: 335, endPoint y: 200, distance: 175.5
click at [543, 178] on button "button" at bounding box center [544, 180] width 14 height 14
click at [409, 181] on button "Text" at bounding box center [404, 180] width 30 height 14
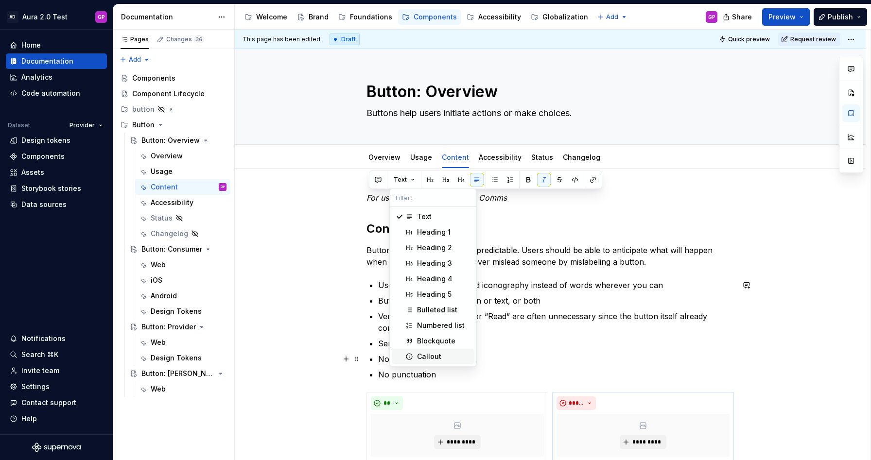
click at [419, 351] on span "Callout" at bounding box center [433, 357] width 83 height 16
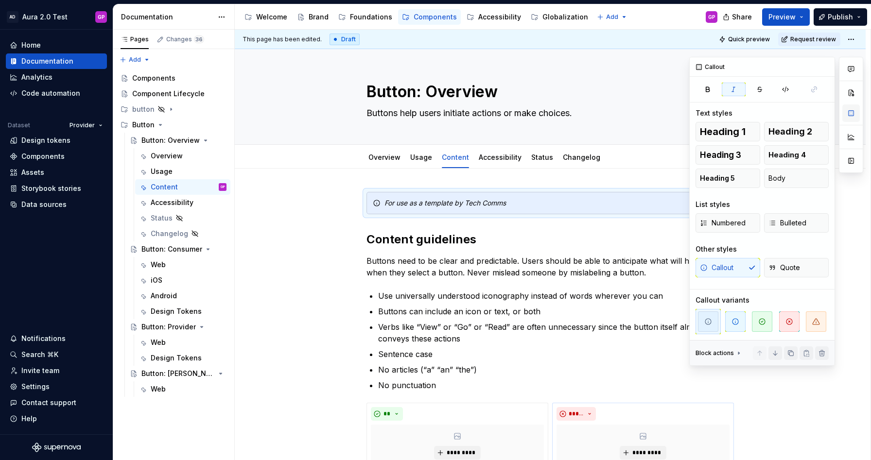
click at [850, 113] on button "button" at bounding box center [852, 114] width 18 height 18
click at [786, 322] on icon "button" at bounding box center [790, 322] width 8 height 8
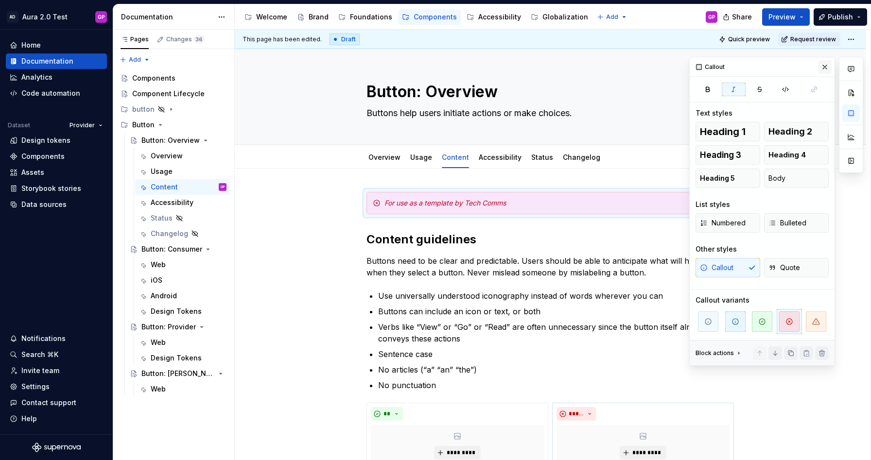
click at [822, 64] on button "button" at bounding box center [825, 67] width 14 height 14
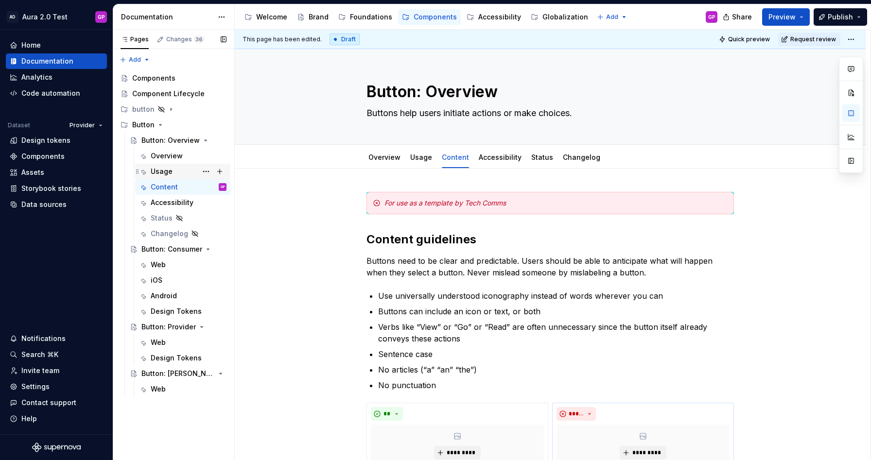
click at [159, 171] on div "Usage" at bounding box center [162, 172] width 22 height 10
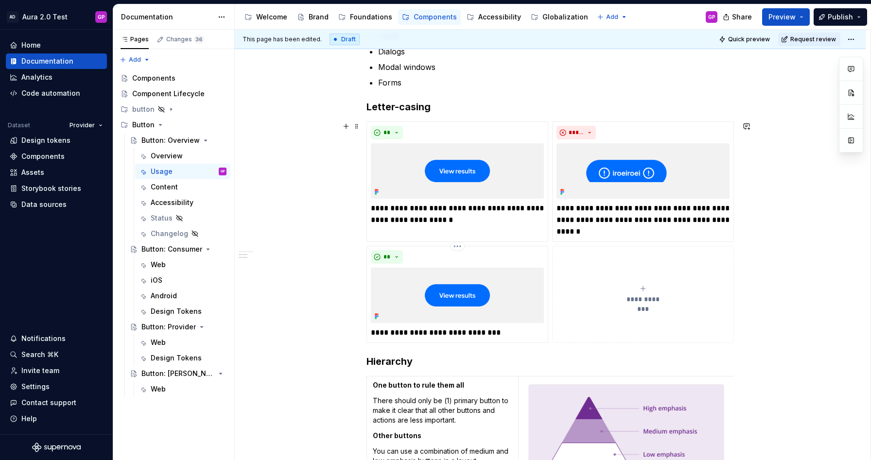
scroll to position [232, 0]
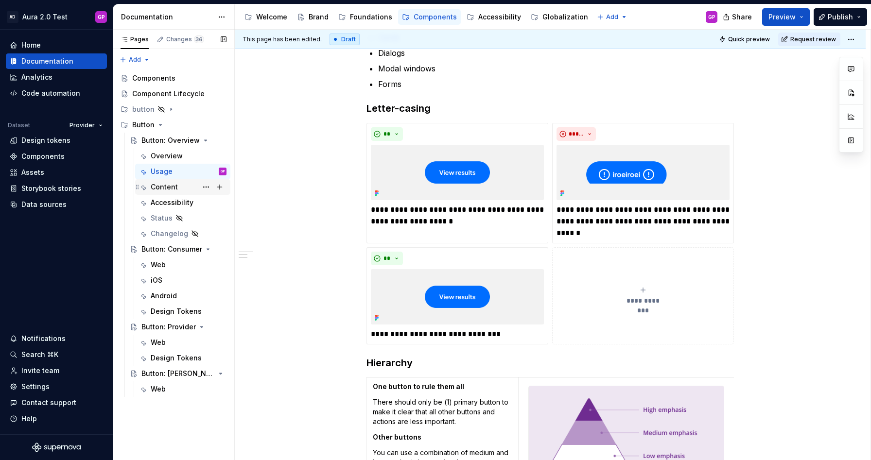
click at [162, 184] on div "Content" at bounding box center [164, 187] width 27 height 10
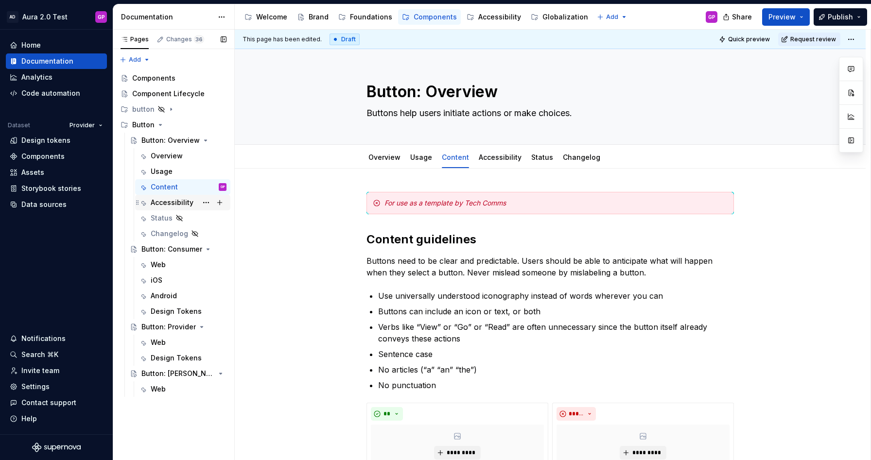
click at [161, 202] on div "Accessibility" at bounding box center [172, 203] width 43 height 10
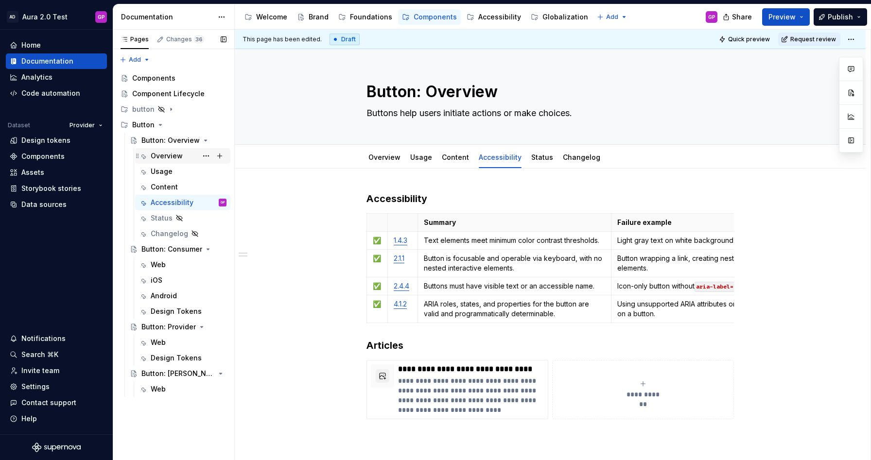
click at [168, 155] on div "Overview" at bounding box center [167, 156] width 32 height 10
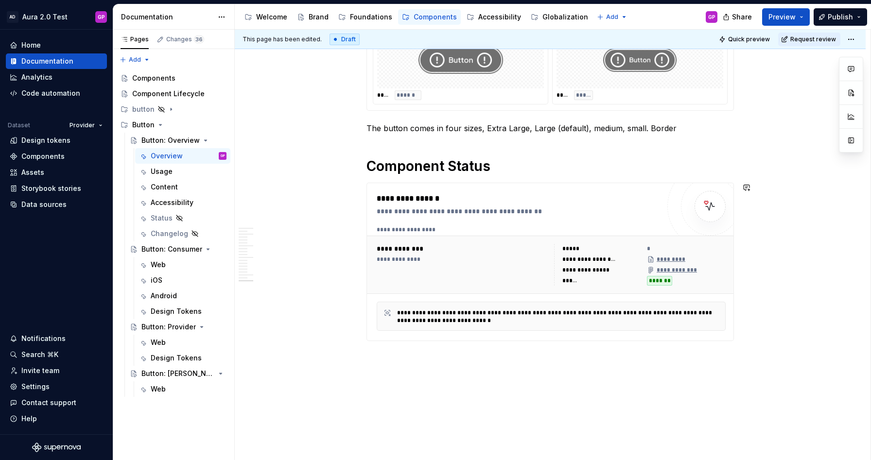
scroll to position [1555, 0]
click at [358, 166] on span at bounding box center [357, 166] width 8 height 14
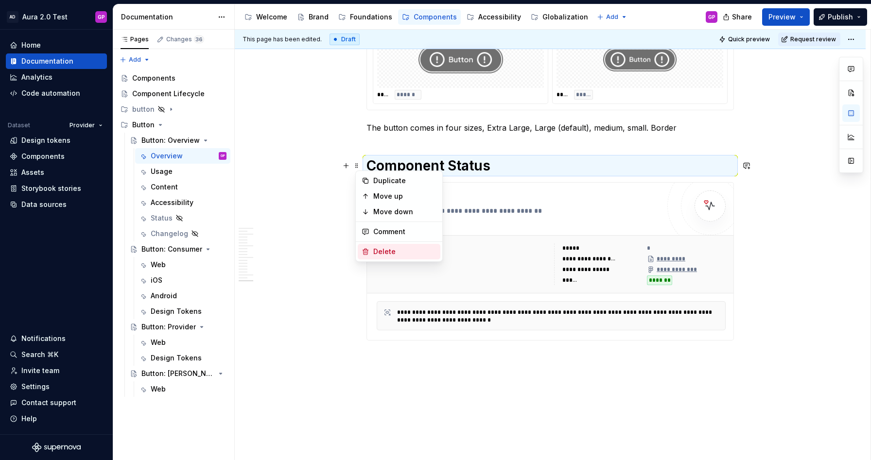
click at [380, 250] on div "Delete" at bounding box center [404, 252] width 63 height 10
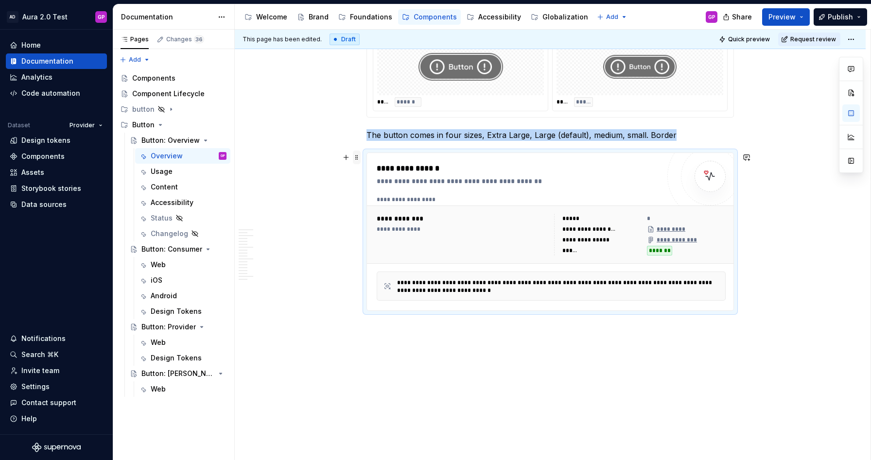
click at [359, 158] on span at bounding box center [357, 158] width 8 height 14
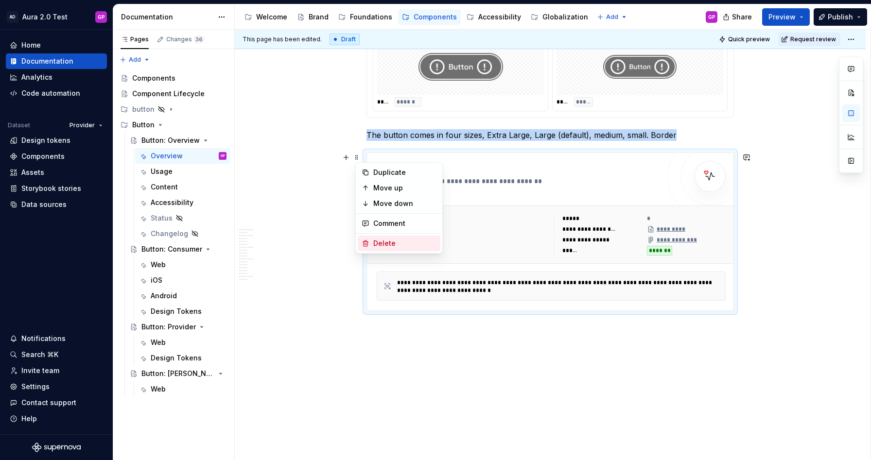
click at [377, 241] on div "Delete" at bounding box center [404, 244] width 63 height 10
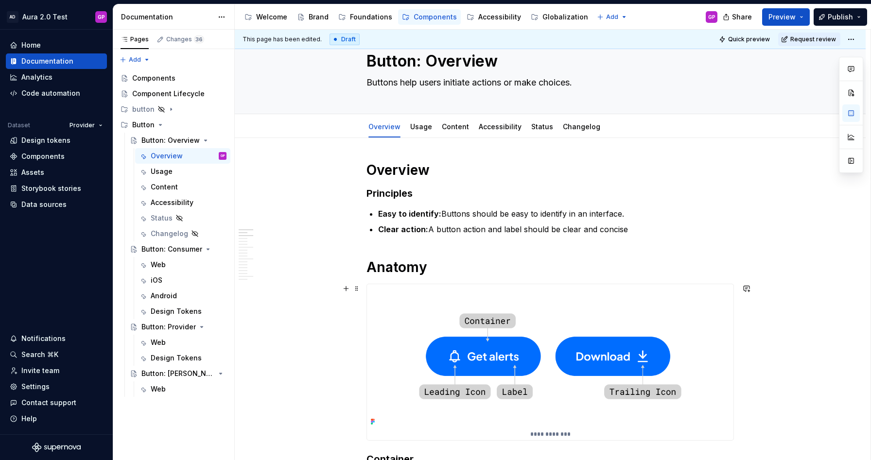
scroll to position [0, 0]
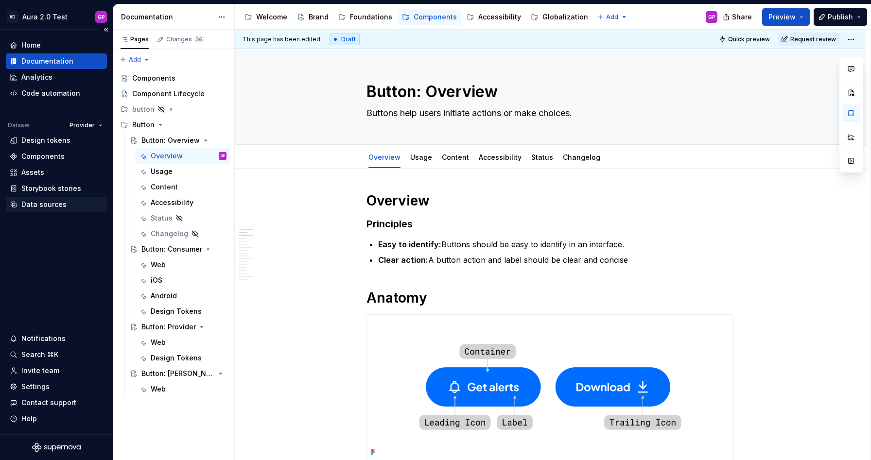
click at [39, 203] on div "Data sources" at bounding box center [43, 205] width 45 height 10
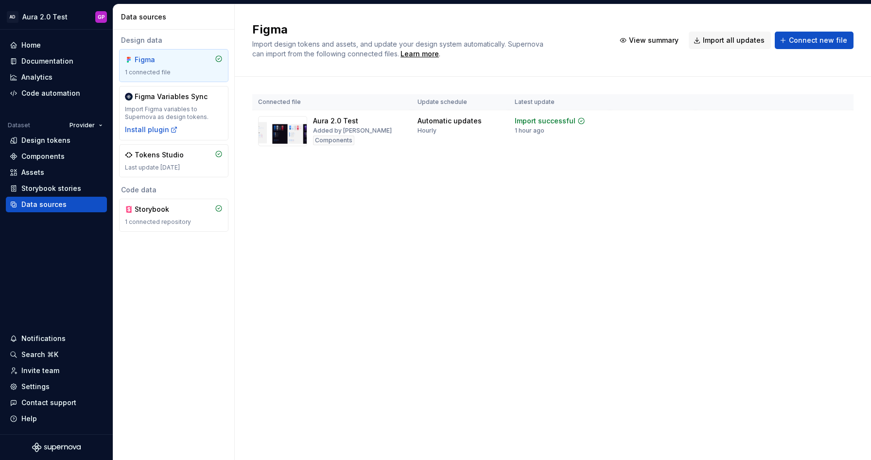
click at [366, 219] on div "Figma Import design tokens and assets, and update your design system automatica…" at bounding box center [553, 232] width 636 height 456
click at [48, 59] on div "Documentation" at bounding box center [47, 61] width 52 height 10
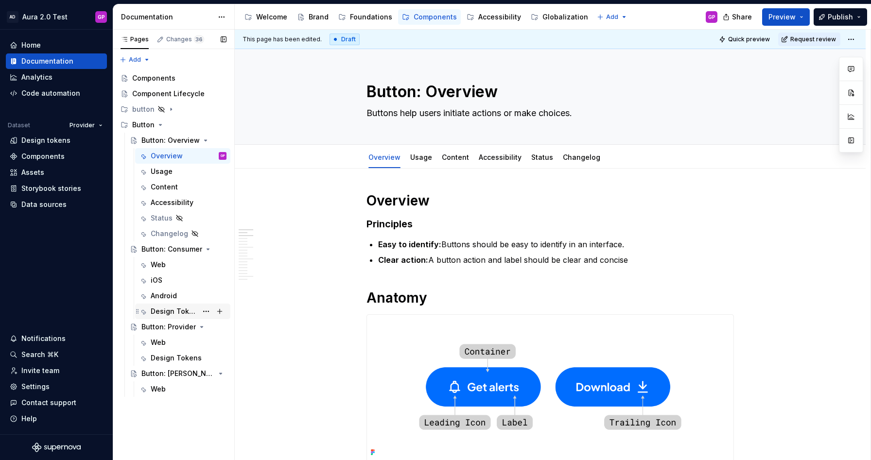
click at [177, 308] on div "Design Tokens" at bounding box center [174, 312] width 47 height 10
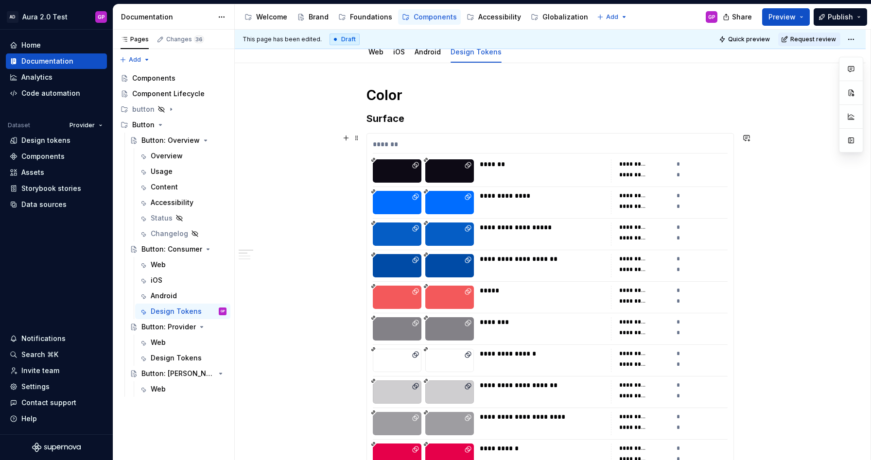
scroll to position [105, 0]
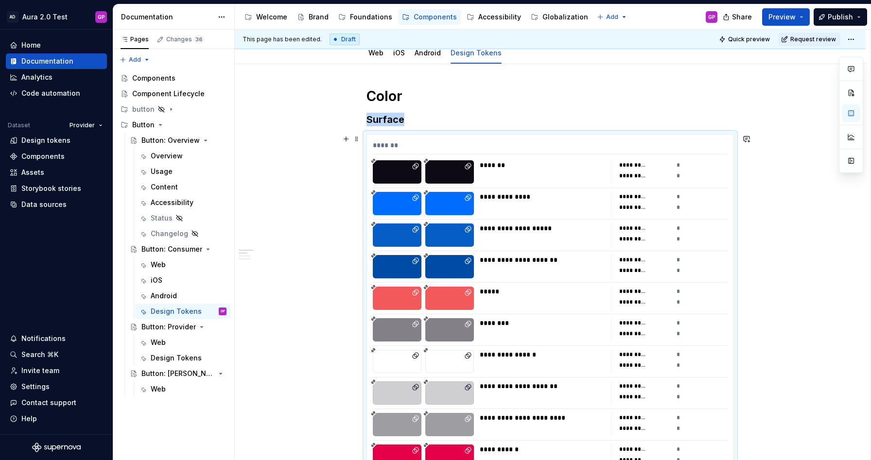
click at [546, 197] on div "**********" at bounding box center [542, 197] width 125 height 10
click at [156, 264] on div "Web" at bounding box center [158, 265] width 15 height 10
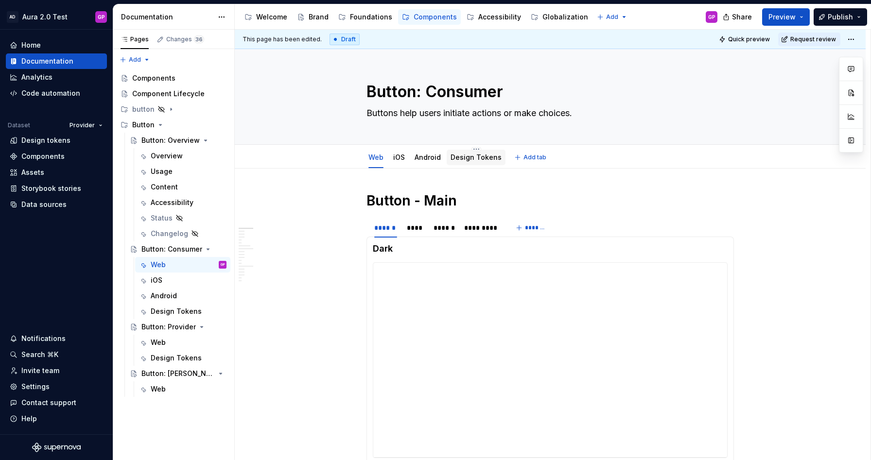
click at [473, 159] on link "Design Tokens" at bounding box center [476, 157] width 51 height 8
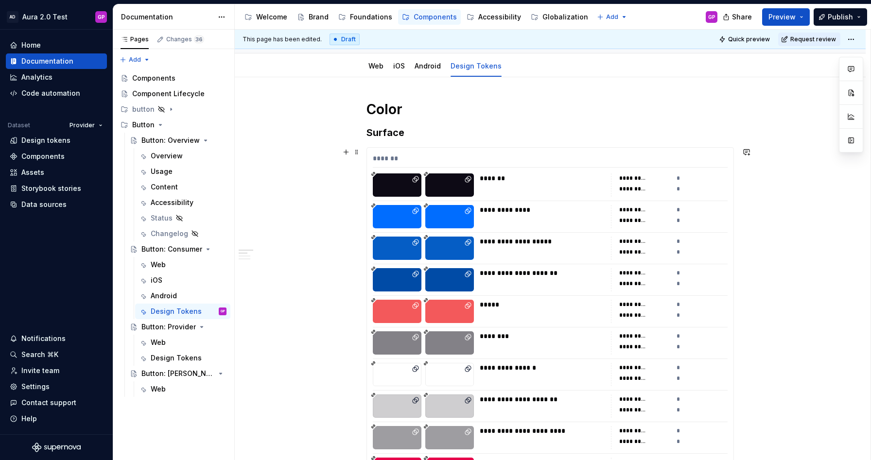
scroll to position [94, 0]
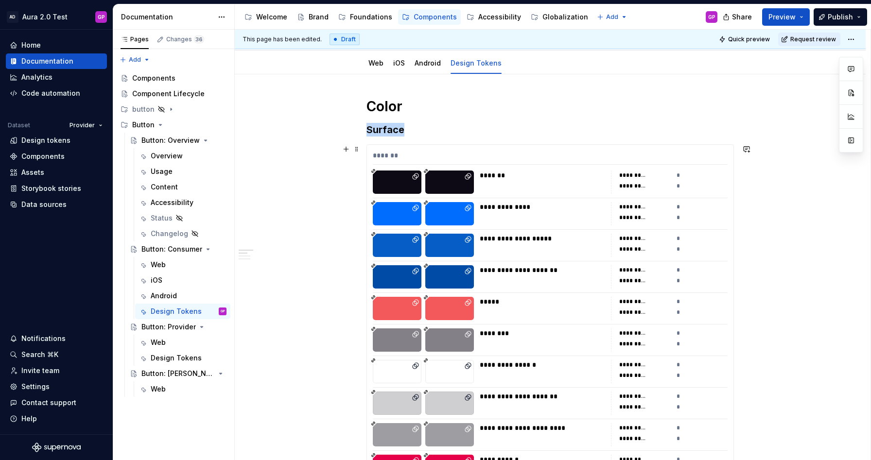
click at [401, 193] on div at bounding box center [397, 182] width 49 height 23
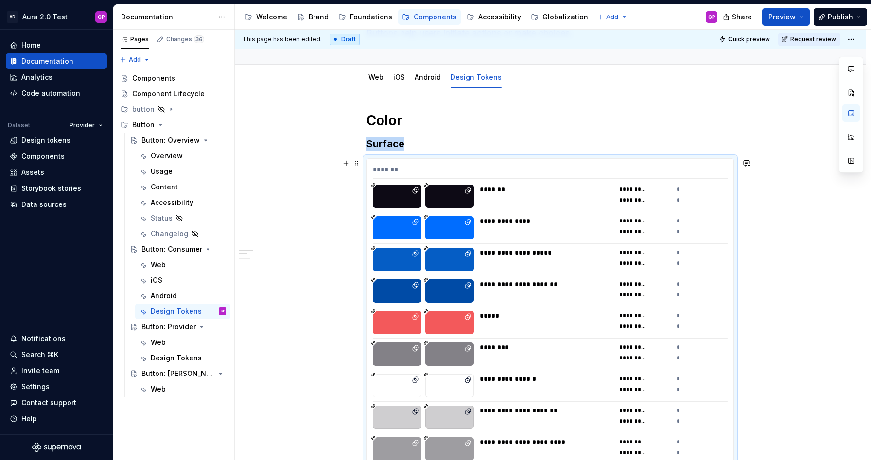
scroll to position [53, 0]
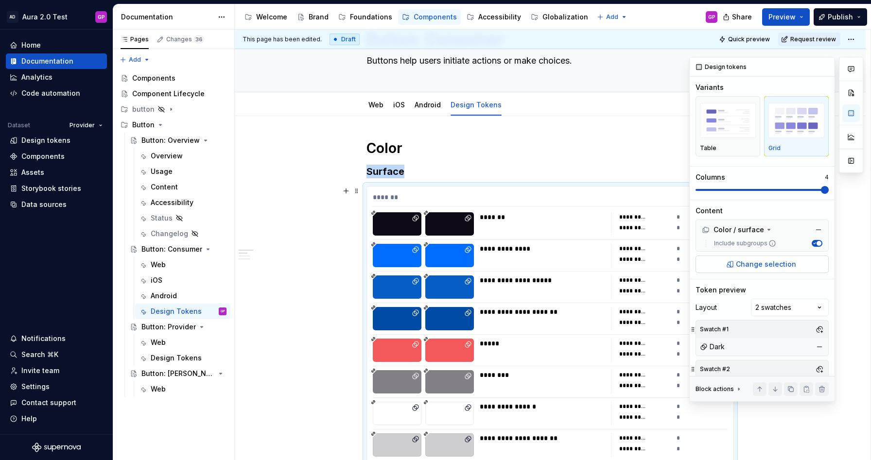
click at [747, 262] on span "Change selection" at bounding box center [766, 265] width 60 height 10
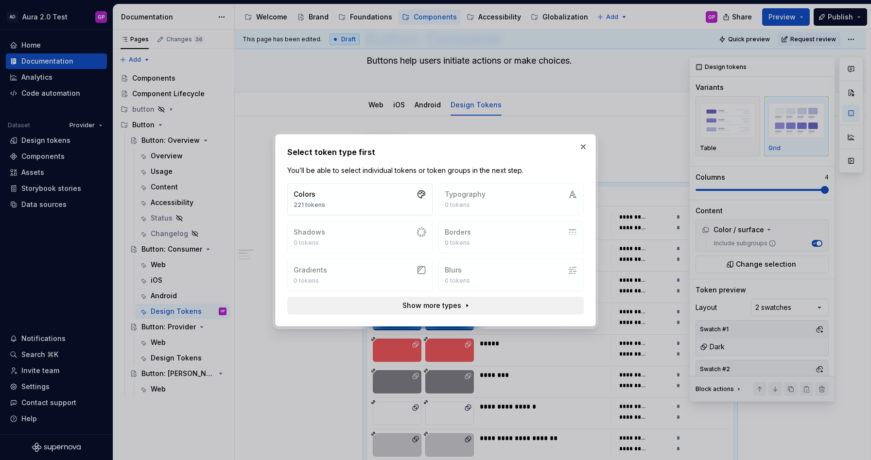
click at [441, 307] on span "Show more types" at bounding box center [432, 306] width 59 height 10
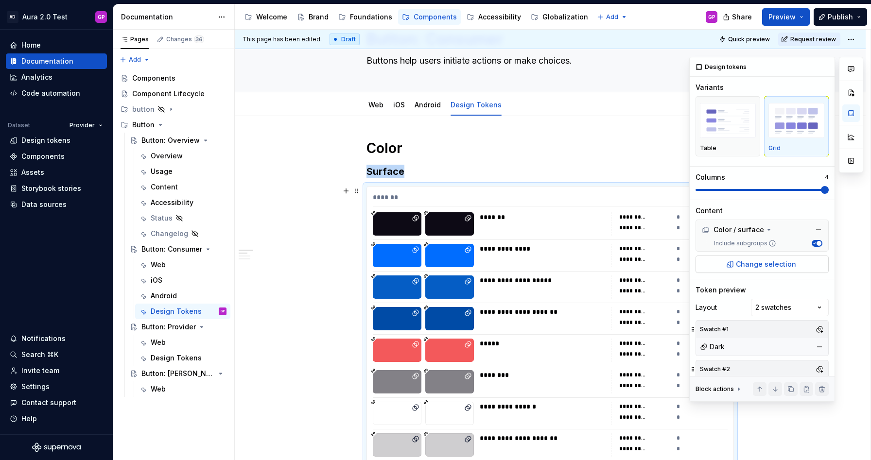
click at [758, 264] on span "Change selection" at bounding box center [766, 265] width 60 height 10
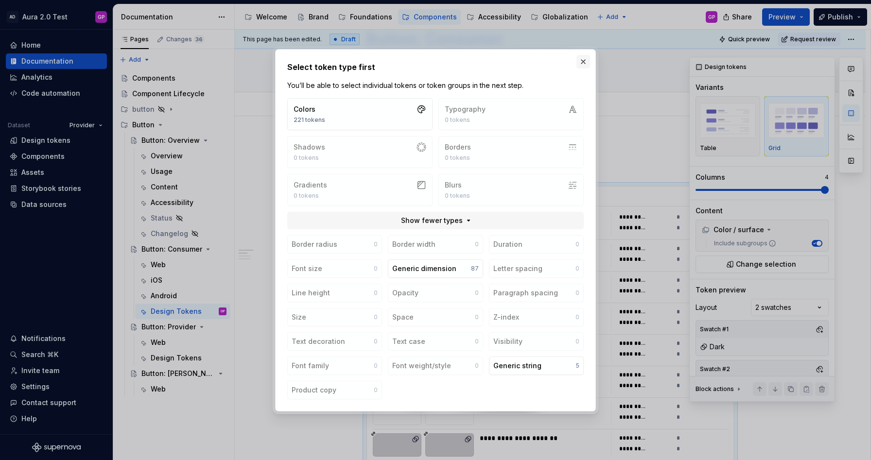
click at [583, 61] on button "button" at bounding box center [584, 62] width 14 height 14
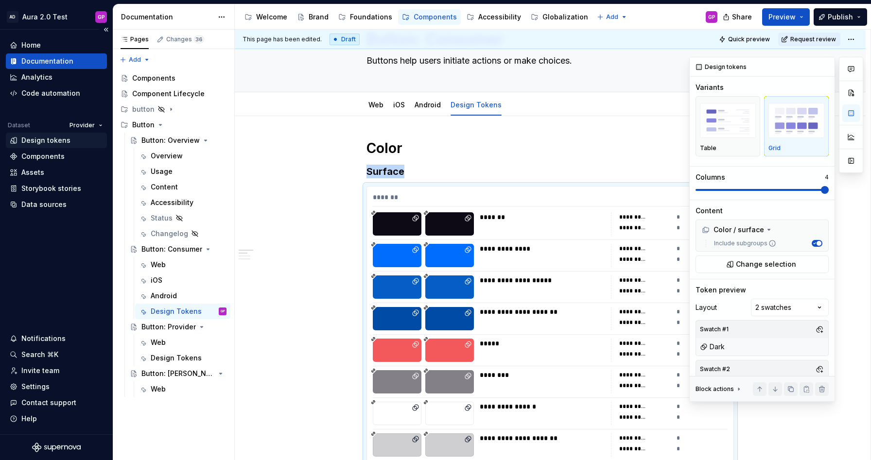
type textarea "*"
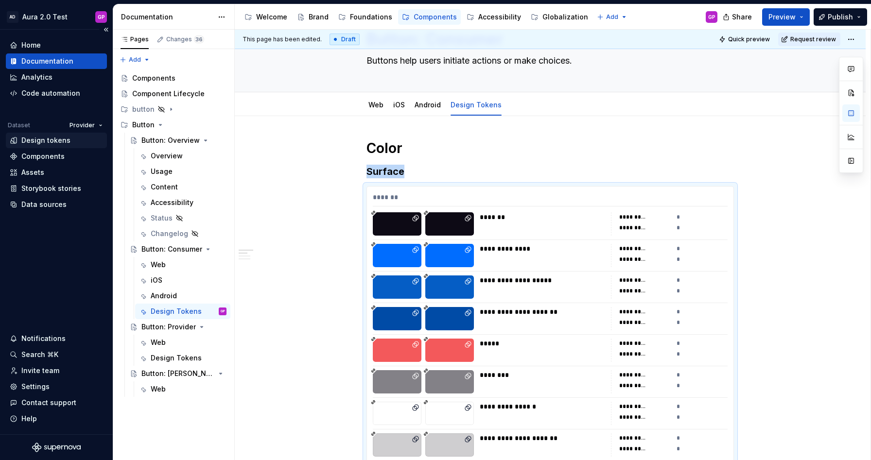
click at [41, 139] on div "Design tokens" at bounding box center [45, 141] width 49 height 10
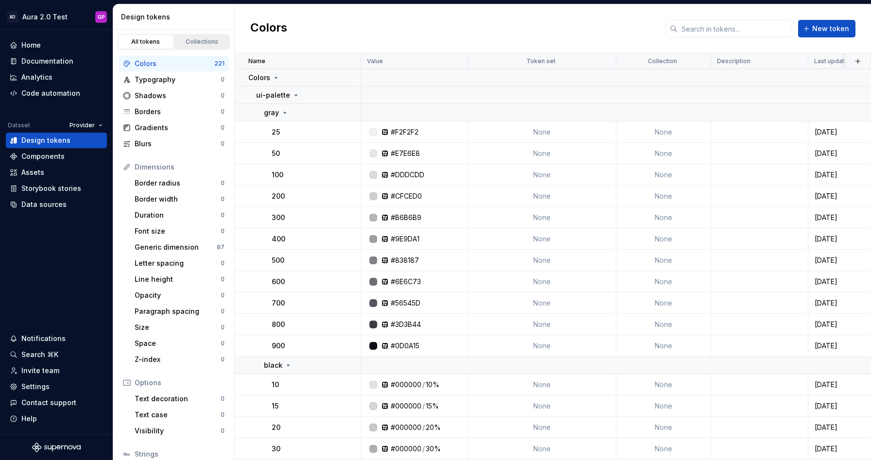
click at [199, 41] on div "Collections" at bounding box center [202, 42] width 49 height 8
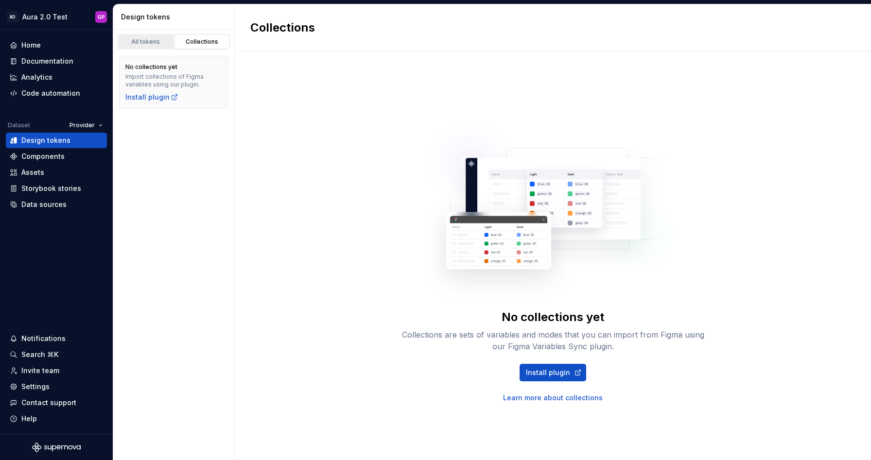
click at [150, 42] on div "All tokens" at bounding box center [146, 42] width 49 height 8
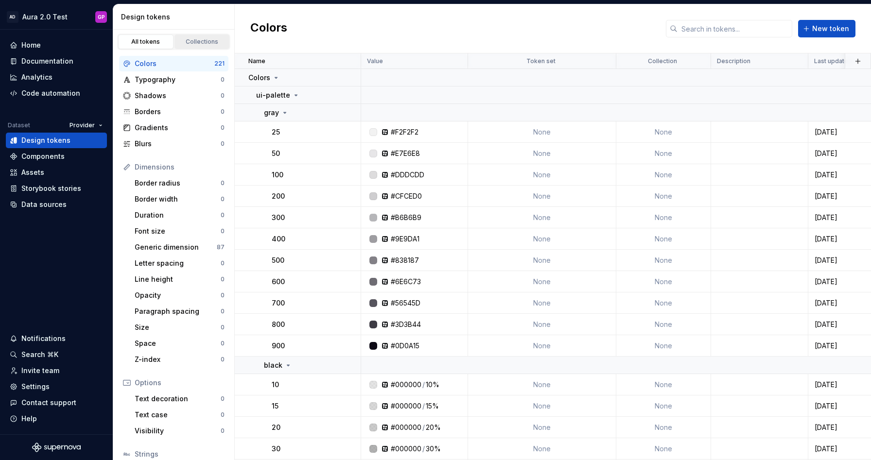
click at [204, 44] on div "Collections" at bounding box center [202, 42] width 49 height 8
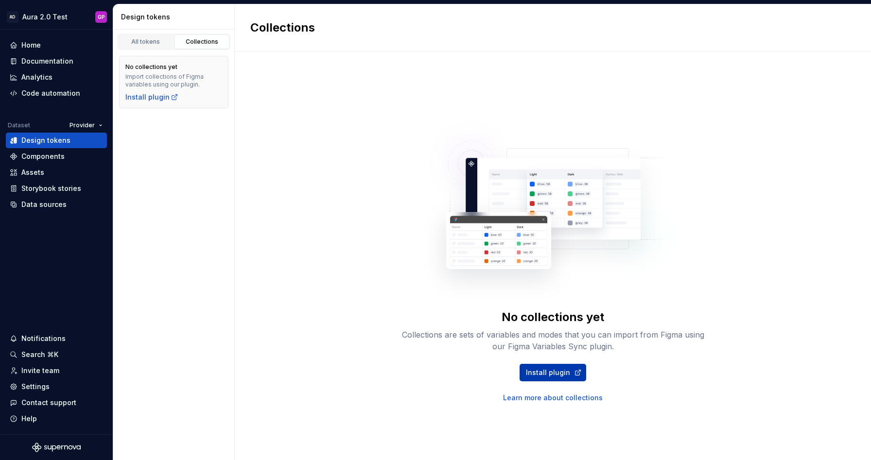
click at [549, 372] on span "Install plugin" at bounding box center [548, 373] width 44 height 10
click at [144, 40] on div "All tokens" at bounding box center [146, 42] width 49 height 8
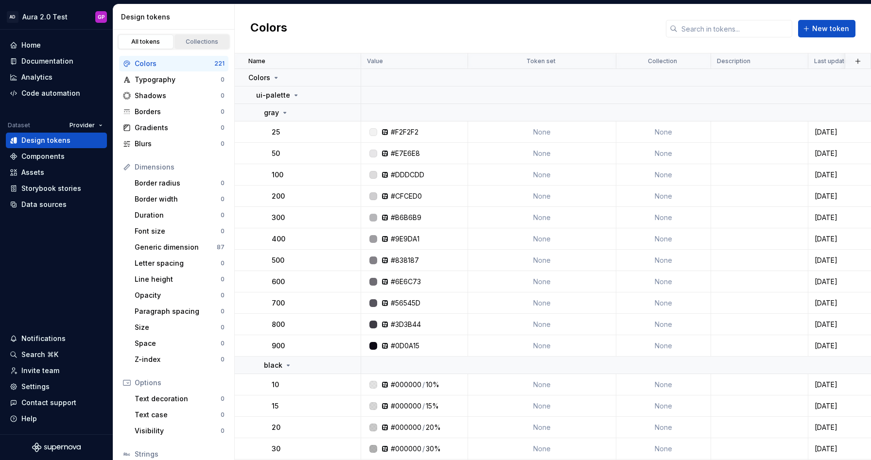
click at [210, 45] on div "Collections" at bounding box center [202, 42] width 49 height 8
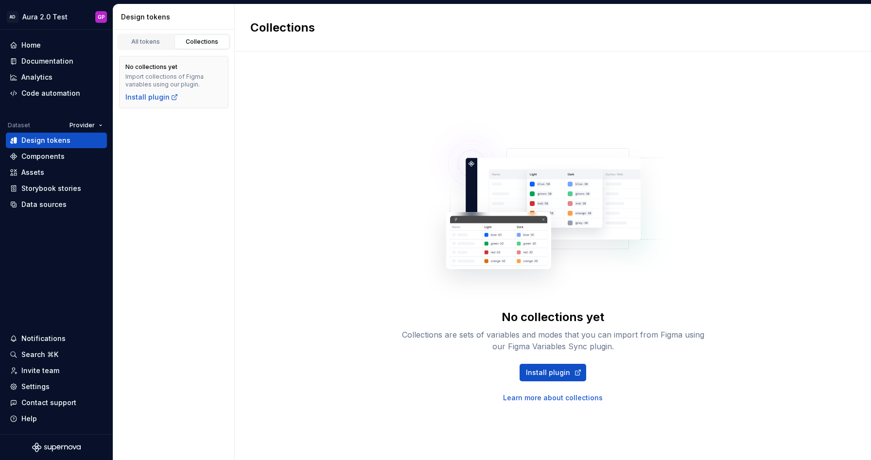
click at [202, 45] on div "Collections" at bounding box center [202, 42] width 49 height 8
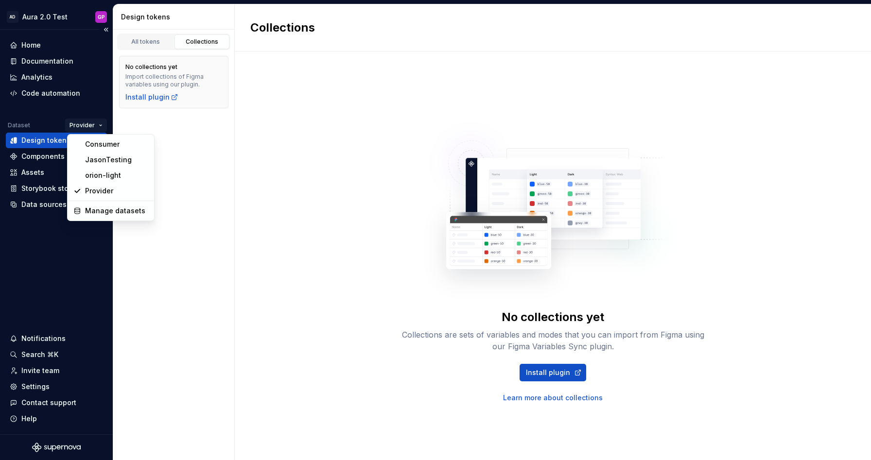
click at [95, 121] on html "AD Aura 2.0 Test GP Home Documentation Analytics Code automation Dataset Provid…" at bounding box center [435, 230] width 871 height 460
click at [94, 144] on div "Consumer" at bounding box center [116, 145] width 63 height 10
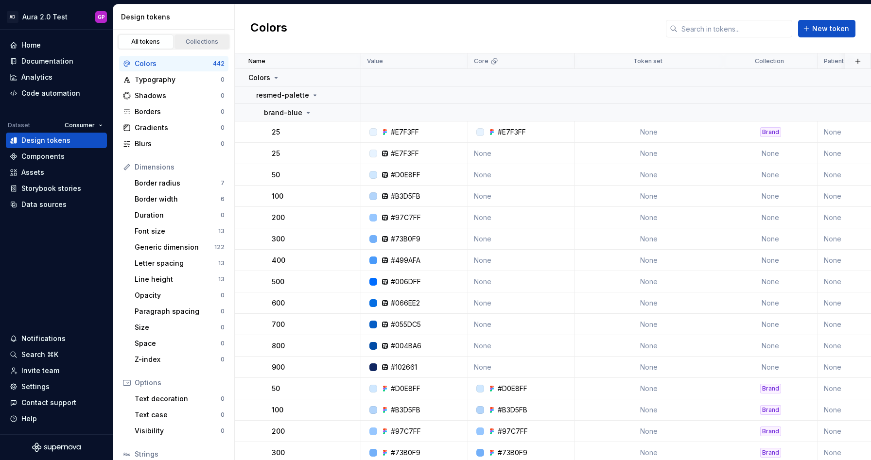
click at [196, 39] on div "Collections" at bounding box center [202, 42] width 49 height 8
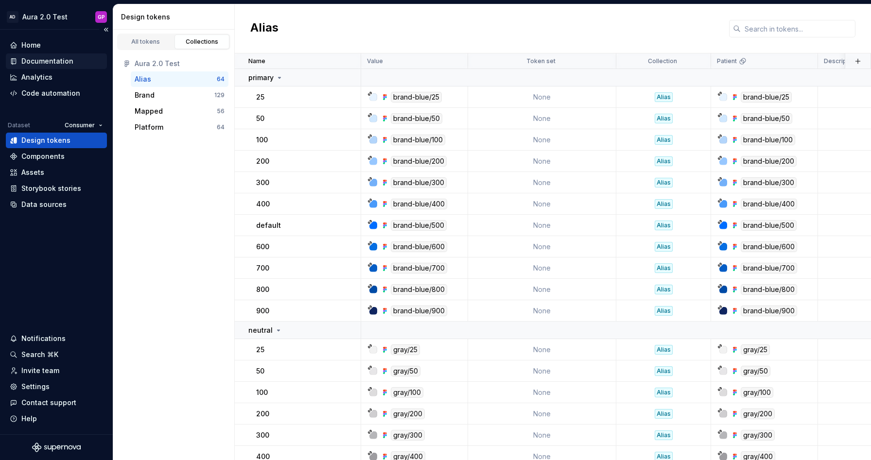
click at [38, 59] on div "Documentation" at bounding box center [47, 61] width 52 height 10
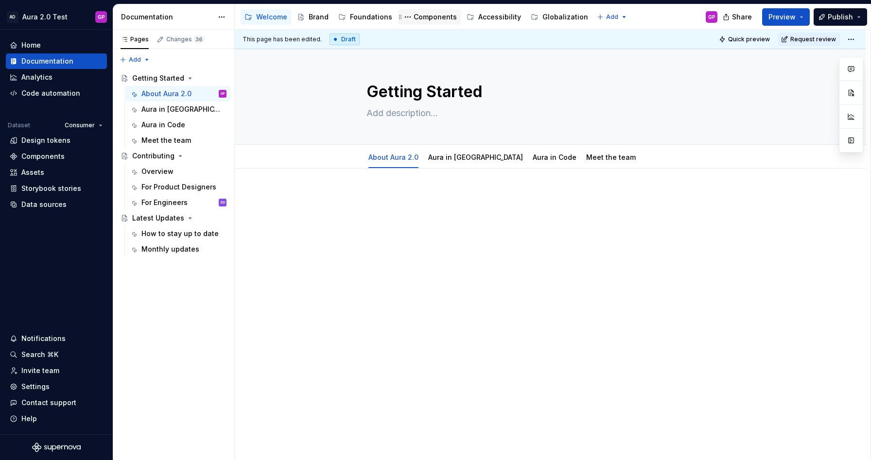
click at [435, 13] on div "Components" at bounding box center [435, 17] width 43 height 10
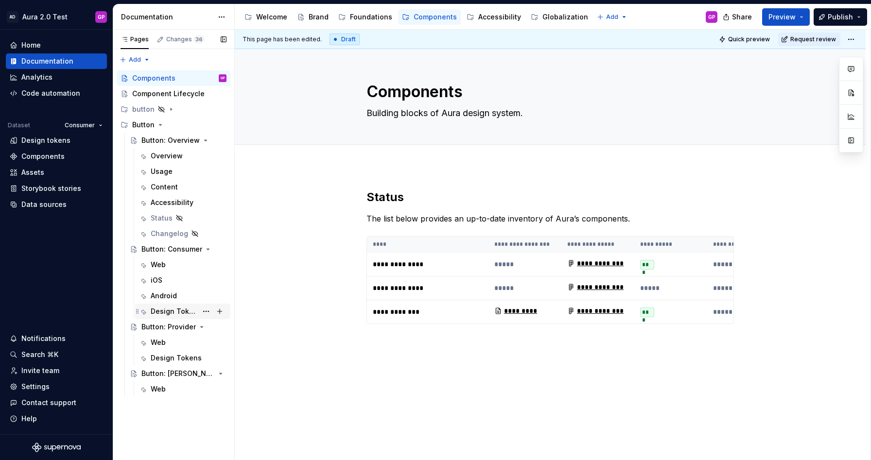
click at [162, 312] on div "Design Tokens" at bounding box center [174, 312] width 47 height 10
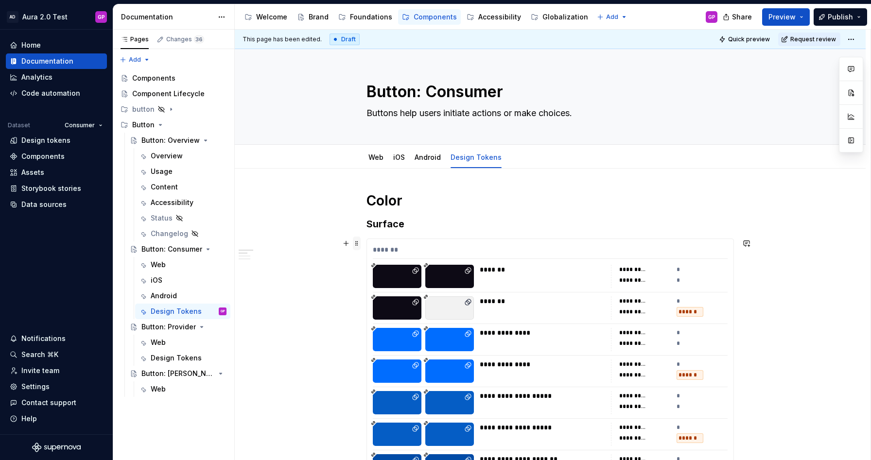
click at [359, 245] on span at bounding box center [357, 244] width 8 height 14
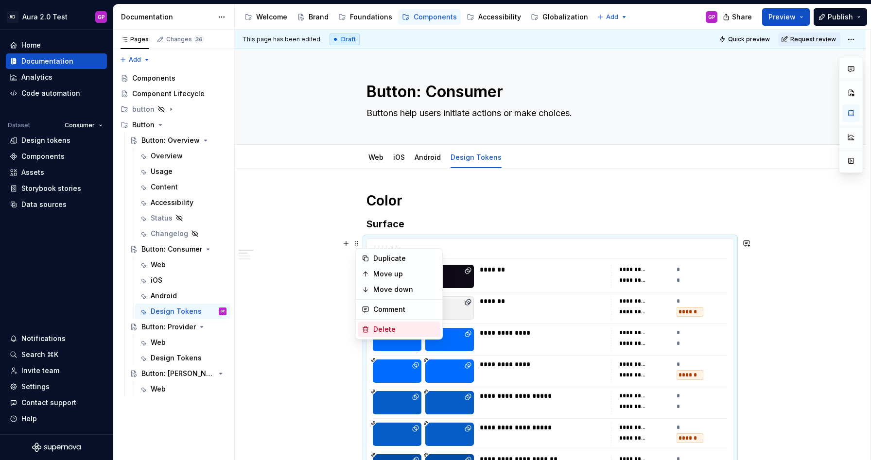
click at [382, 326] on div "Delete" at bounding box center [404, 330] width 63 height 10
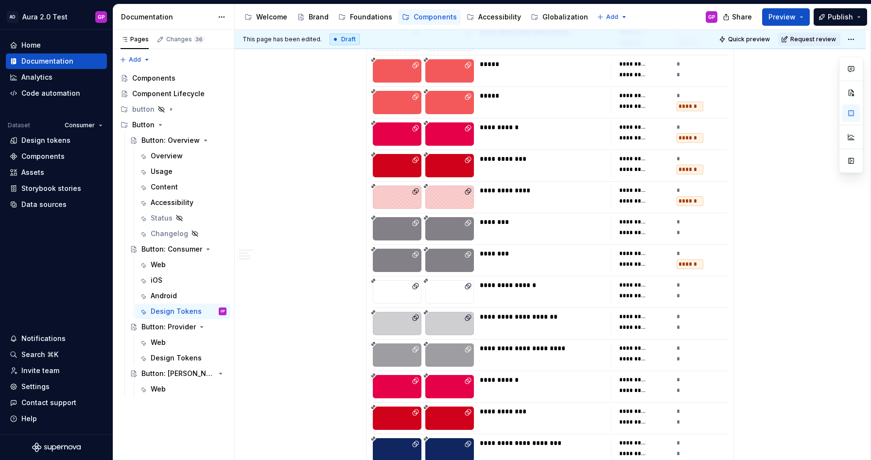
click at [432, 259] on div at bounding box center [449, 260] width 49 height 23
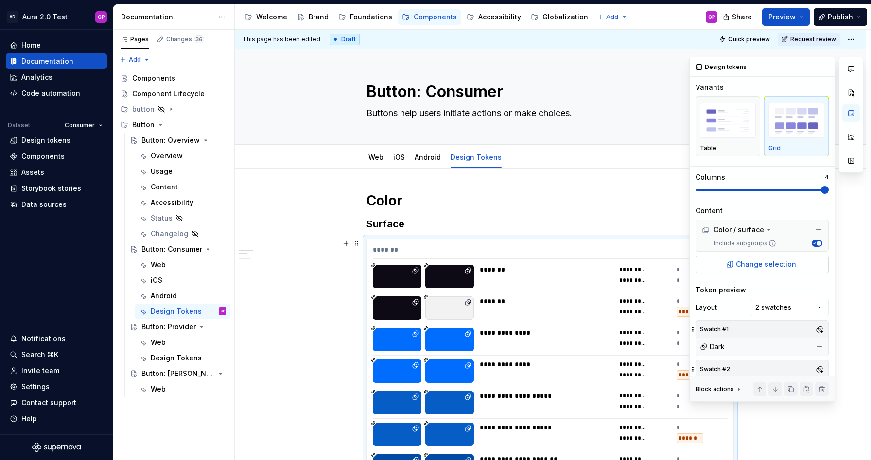
click at [776, 262] on span "Change selection" at bounding box center [766, 265] width 60 height 10
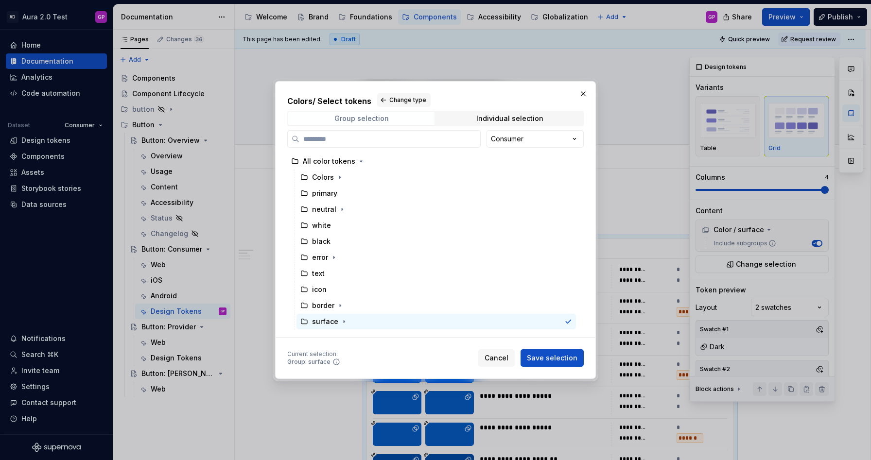
click at [329, 117] on span "Group selection" at bounding box center [361, 119] width 146 height 14
click at [534, 141] on div "Colors / Select tokens Change type Group selection Individual selection Consume…" at bounding box center [435, 230] width 871 height 460
click at [533, 139] on div "Colors / Select tokens Change type Group selection Individual selection Consume…" at bounding box center [435, 230] width 871 height 460
drag, startPoint x: 470, startPoint y: 100, endPoint x: 588, endPoint y: 156, distance: 130.7
click at [577, 188] on div "Colors / Select tokens Change type Group selection Individual selection Consume…" at bounding box center [435, 215] width 297 height 245
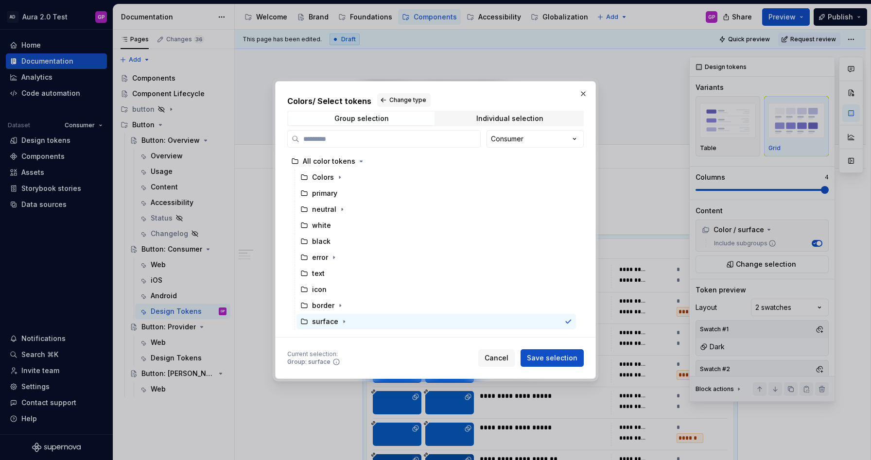
click at [499, 360] on span "Cancel" at bounding box center [497, 358] width 24 height 10
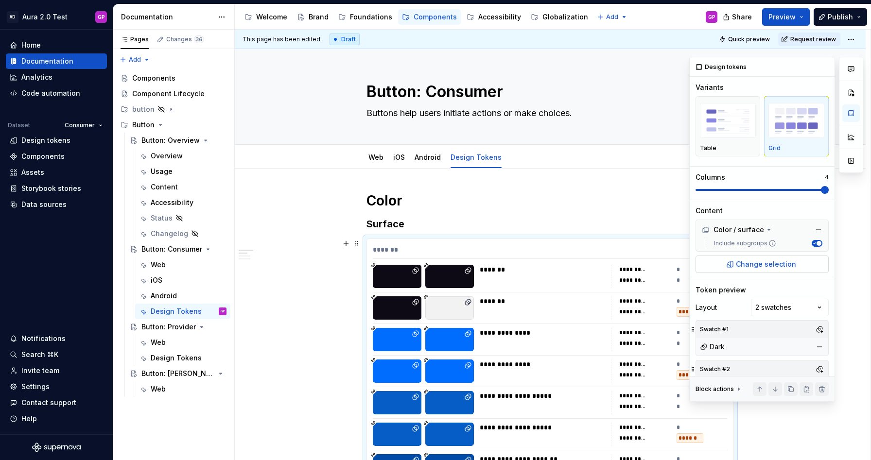
click at [742, 262] on span "Change selection" at bounding box center [766, 265] width 60 height 10
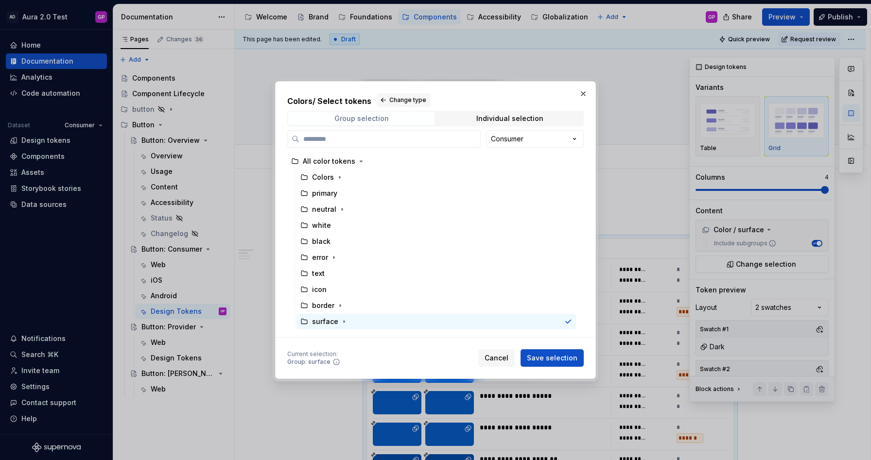
click at [352, 115] on div "Group selection" at bounding box center [362, 119] width 54 height 8
click at [510, 119] on div "Individual selection" at bounding box center [510, 119] width 67 height 8
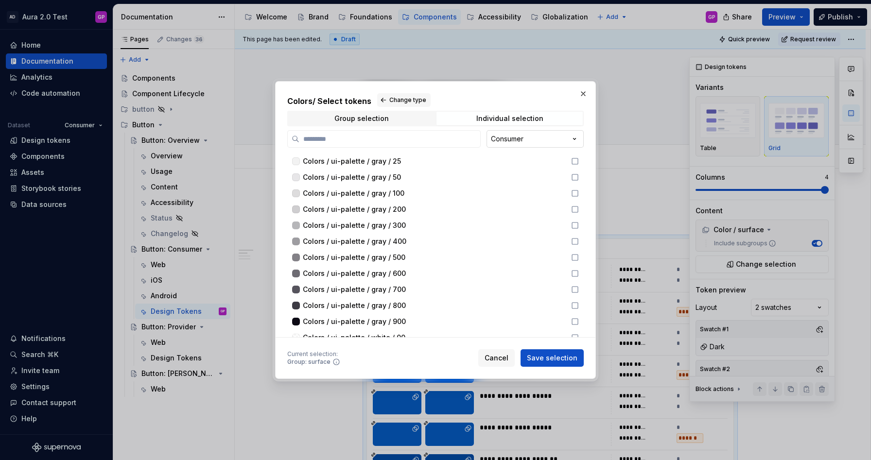
click at [530, 136] on div "Colors / Select tokens Change type Group selection Individual selection Consume…" at bounding box center [435, 230] width 871 height 460
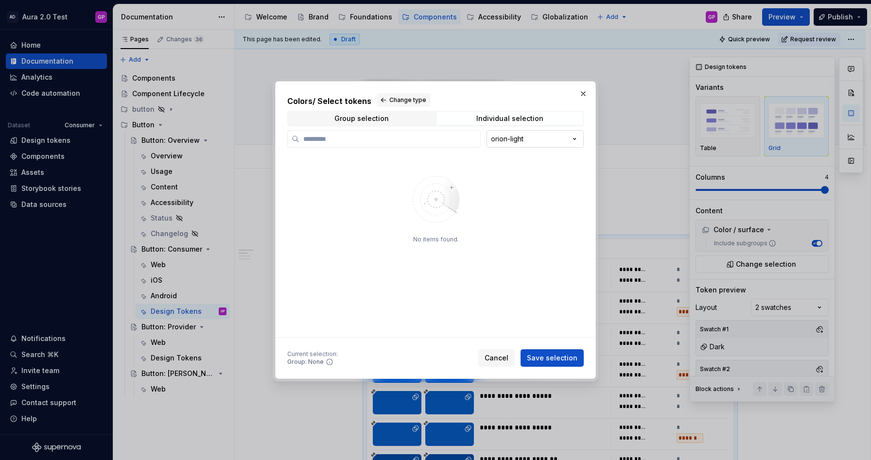
click at [512, 141] on div "Colors / Select tokens Change type Group selection Individual selection orion-l…" at bounding box center [435, 230] width 871 height 460
click at [478, 117] on div "Colors / Select tokens Change type Group selection Individual selection orion-l…" at bounding box center [435, 230] width 871 height 460
click at [389, 115] on span "Group selection" at bounding box center [361, 119] width 146 height 14
click at [509, 139] on div "Colors / Select tokens Change type Group selection Individual selection orion-l…" at bounding box center [435, 230] width 871 height 460
click at [314, 117] on span "Group selection" at bounding box center [361, 119] width 146 height 14
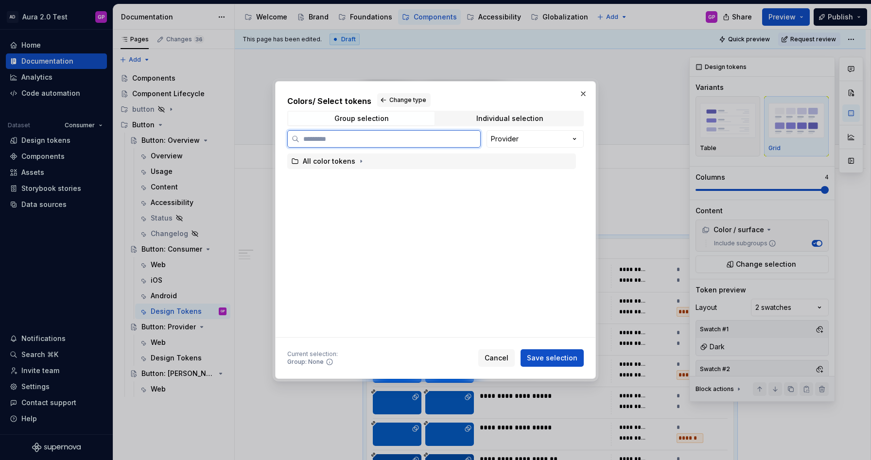
click at [307, 159] on div "All color tokens" at bounding box center [329, 162] width 53 height 10
click at [289, 164] on div "All color tokens" at bounding box center [431, 162] width 289 height 16
click at [300, 161] on div "All color tokens" at bounding box center [328, 162] width 75 height 10
click at [357, 161] on icon "button" at bounding box center [361, 162] width 8 height 8
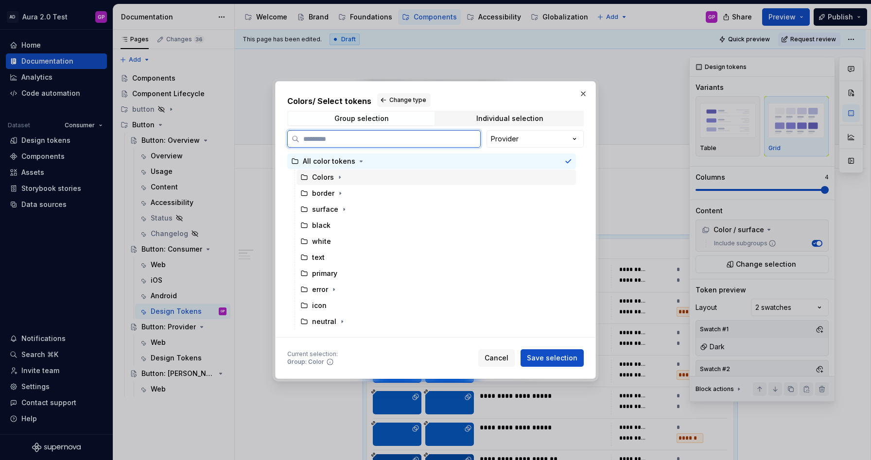
scroll to position [0, 3]
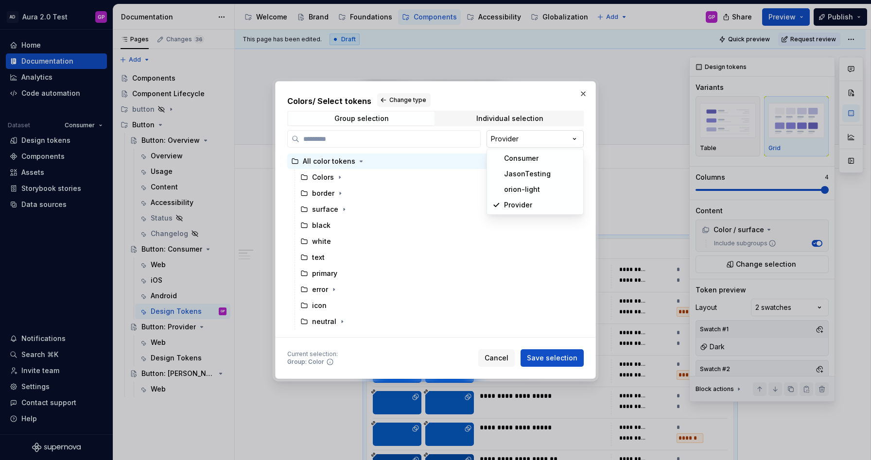
click at [520, 135] on div "Colors / Select tokens Change type Group selection Individual selection Provide…" at bounding box center [435, 230] width 871 height 460
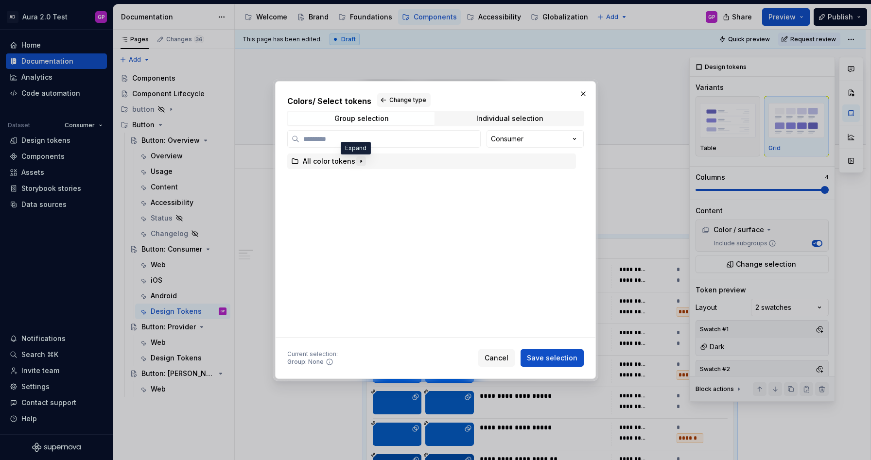
click at [358, 162] on icon "button" at bounding box center [361, 162] width 8 height 8
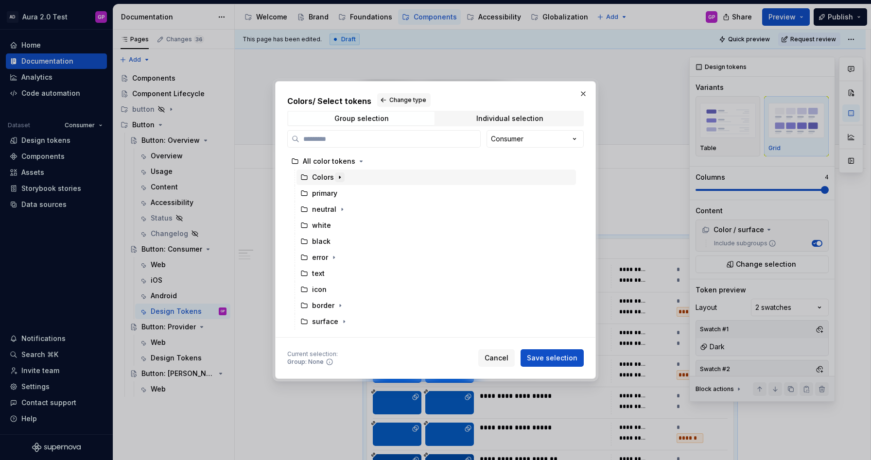
click at [339, 177] on icon "button" at bounding box center [339, 177] width 1 height 2
click at [376, 194] on icon "button" at bounding box center [380, 194] width 8 height 8
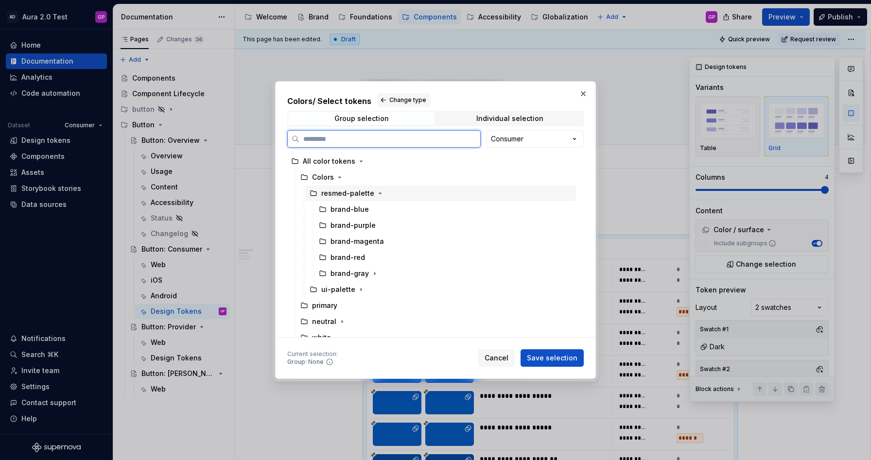
click at [330, 196] on div "resmed-palette" at bounding box center [347, 194] width 53 height 10
click at [330, 287] on div "ui-palette" at bounding box center [338, 290] width 34 height 10
click at [325, 193] on div "resmed-palette" at bounding box center [347, 194] width 53 height 10
click at [329, 291] on div "ui-palette" at bounding box center [338, 290] width 34 height 10
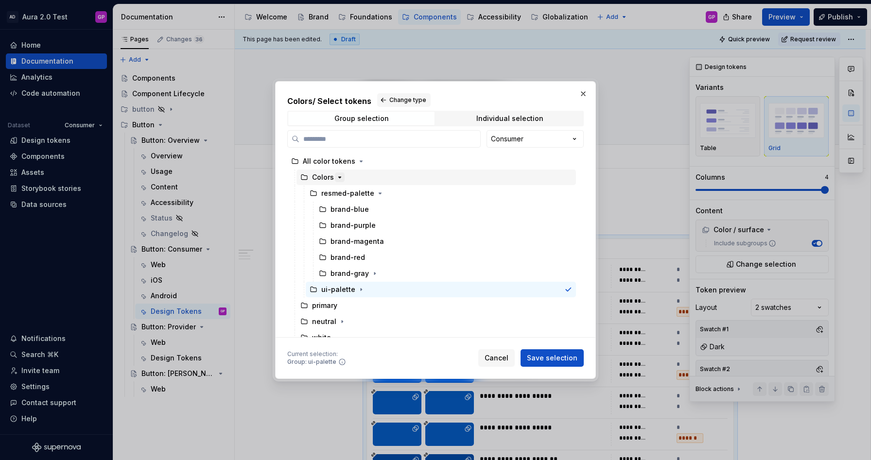
click at [337, 177] on icon "button" at bounding box center [340, 178] width 8 height 8
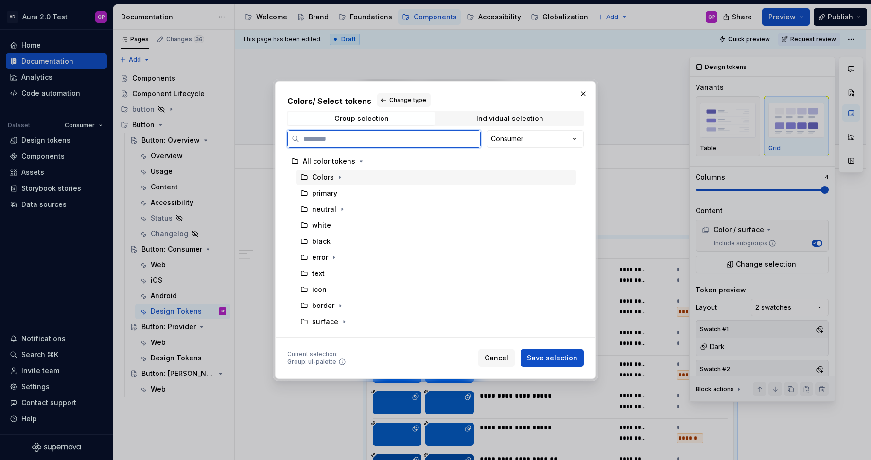
click at [317, 178] on div "Colors" at bounding box center [323, 178] width 22 height 10
click at [539, 355] on span "Save selection" at bounding box center [552, 358] width 51 height 10
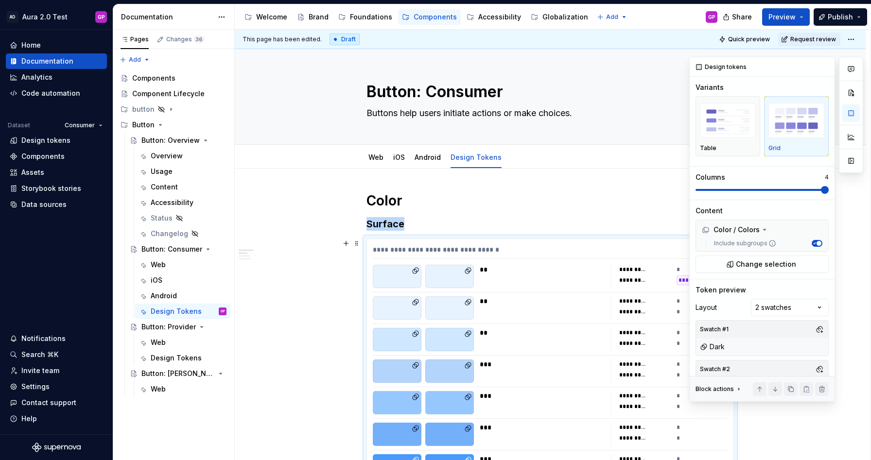
scroll to position [79, 0]
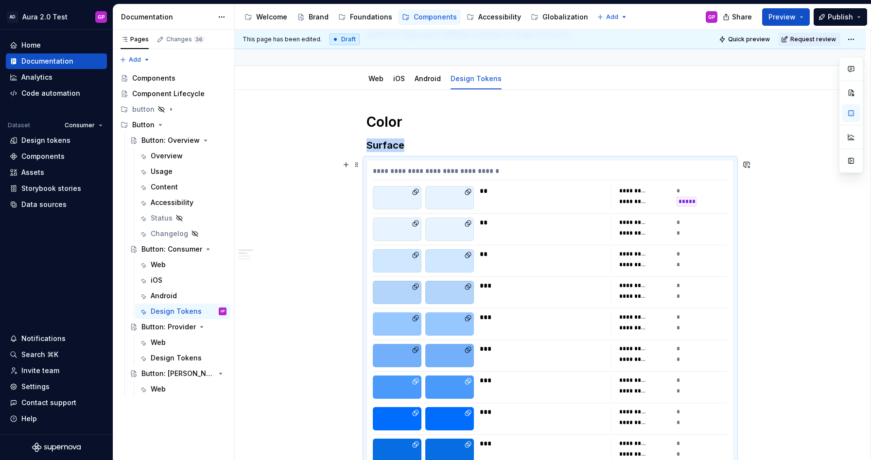
click at [473, 202] on div at bounding box center [449, 197] width 49 height 23
click at [850, 114] on button "button" at bounding box center [852, 114] width 18 height 18
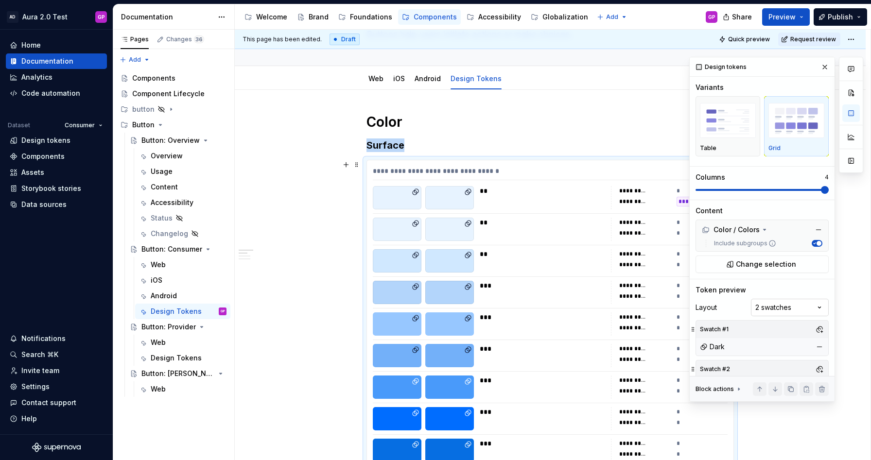
click at [783, 309] on div "Comments Open comments No comments yet Select ‘Comment’ from the block context …" at bounding box center [776, 229] width 174 height 345
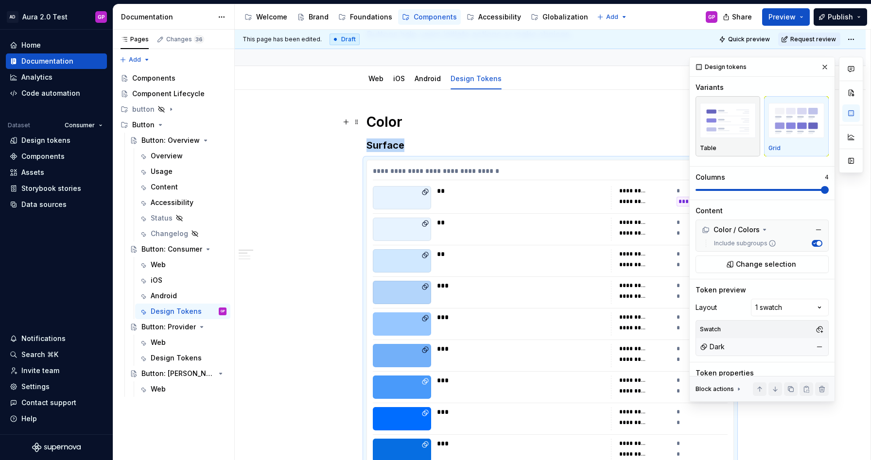
click at [725, 128] on img "button" at bounding box center [728, 120] width 56 height 35
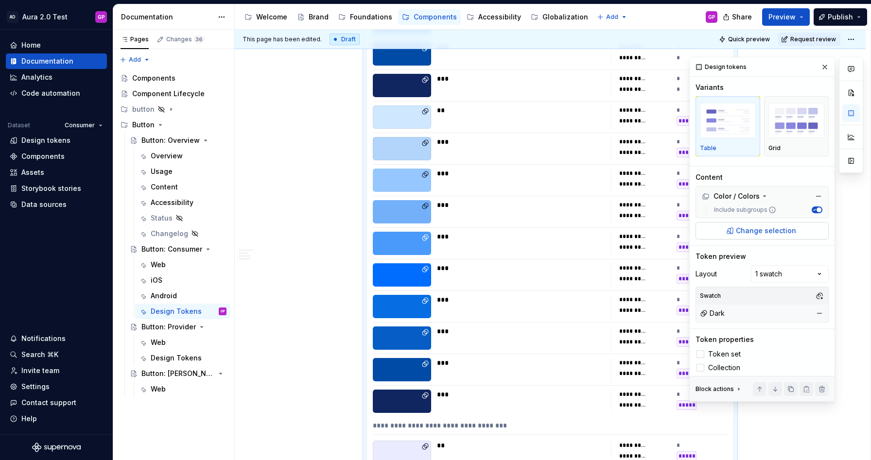
scroll to position [538, 0]
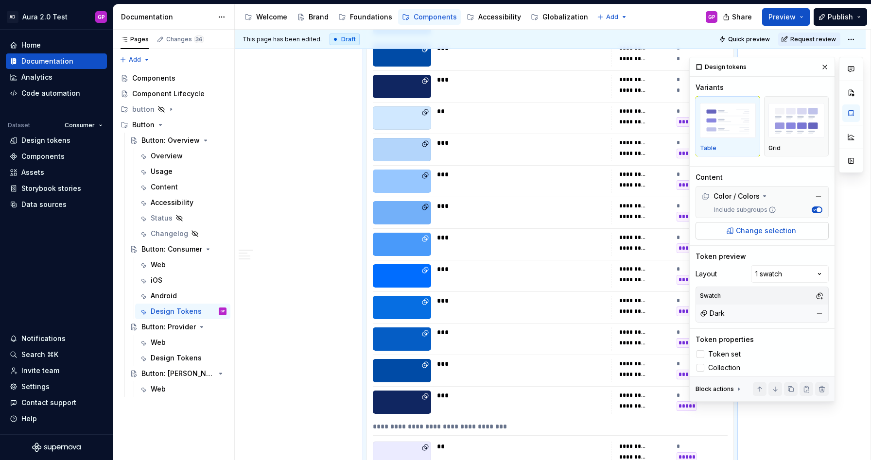
click at [759, 230] on span "Change selection" at bounding box center [766, 231] width 60 height 10
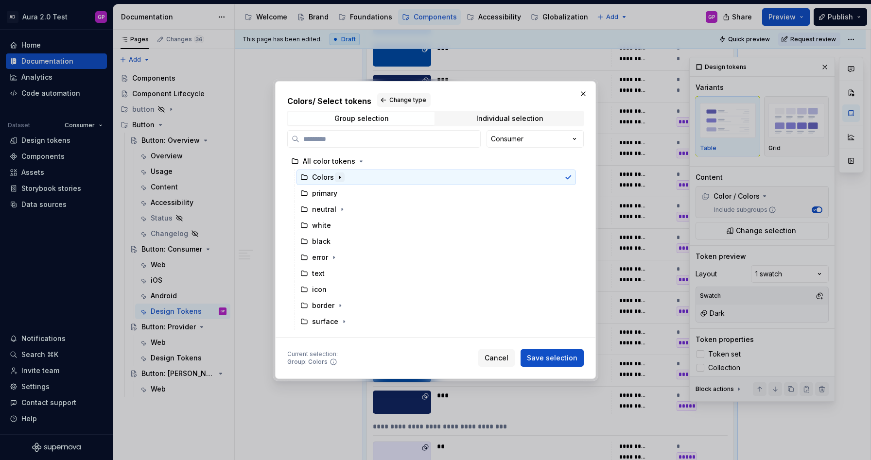
click at [339, 177] on icon "button" at bounding box center [339, 177] width 1 height 2
click at [357, 210] on icon "button" at bounding box center [361, 210] width 8 height 8
click at [360, 210] on icon "button" at bounding box center [361, 209] width 2 height 1
click at [378, 193] on icon "button" at bounding box center [380, 194] width 8 height 8
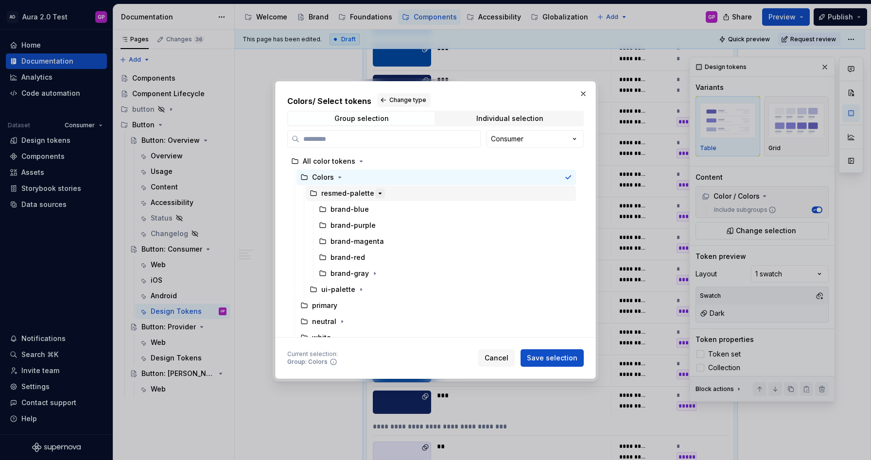
click at [378, 193] on icon "button" at bounding box center [380, 194] width 8 height 8
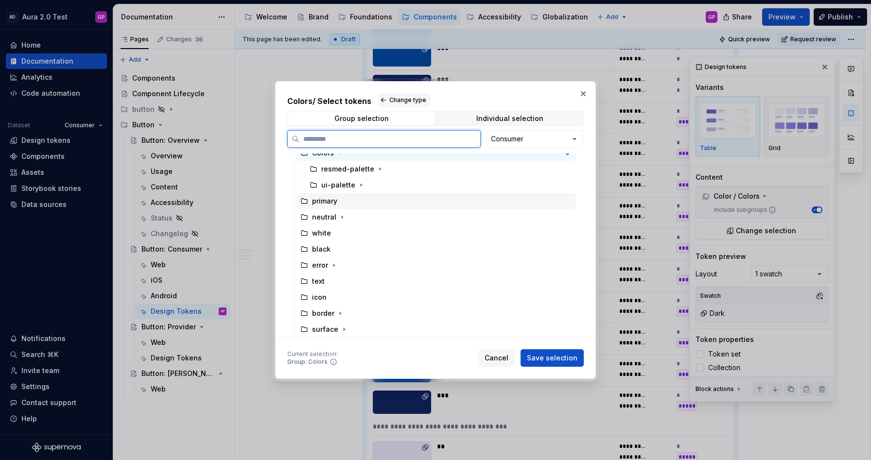
click at [318, 203] on div "primary" at bounding box center [324, 201] width 25 height 10
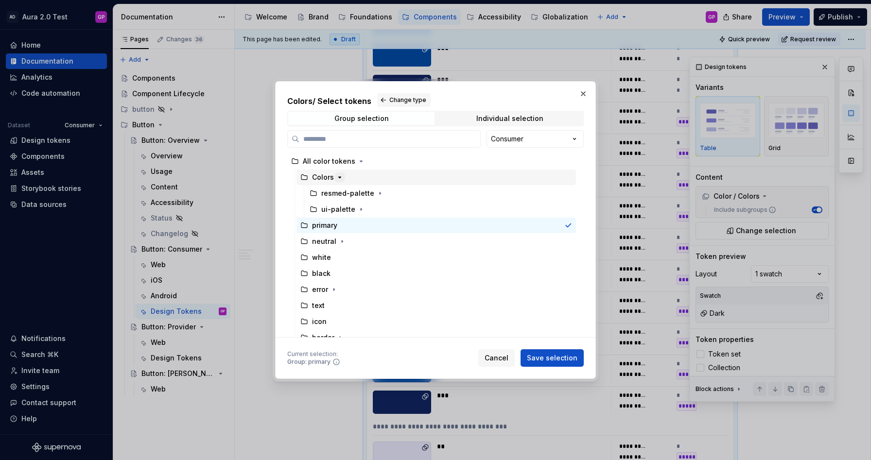
click at [338, 179] on icon "button" at bounding box center [340, 178] width 8 height 8
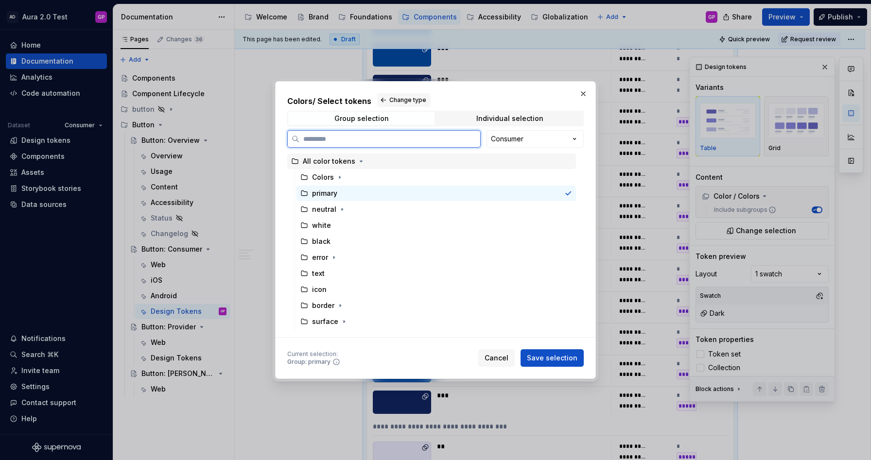
click at [324, 161] on div "All color tokens" at bounding box center [329, 162] width 53 height 10
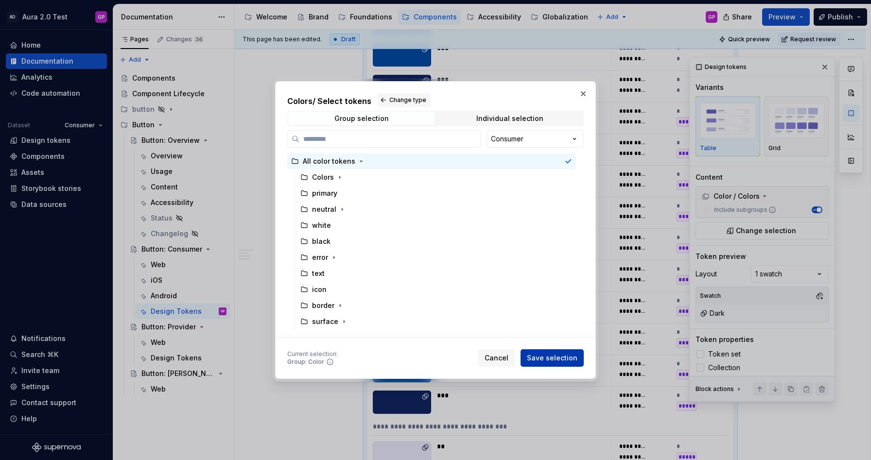
click at [553, 357] on span "Save selection" at bounding box center [552, 358] width 51 height 10
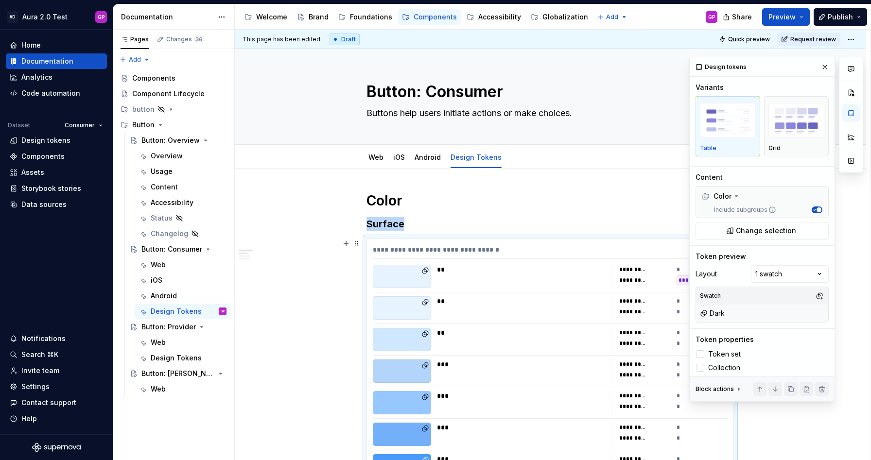
click at [419, 267] on div at bounding box center [402, 276] width 58 height 23
click at [781, 231] on span "Change selection" at bounding box center [766, 231] width 60 height 10
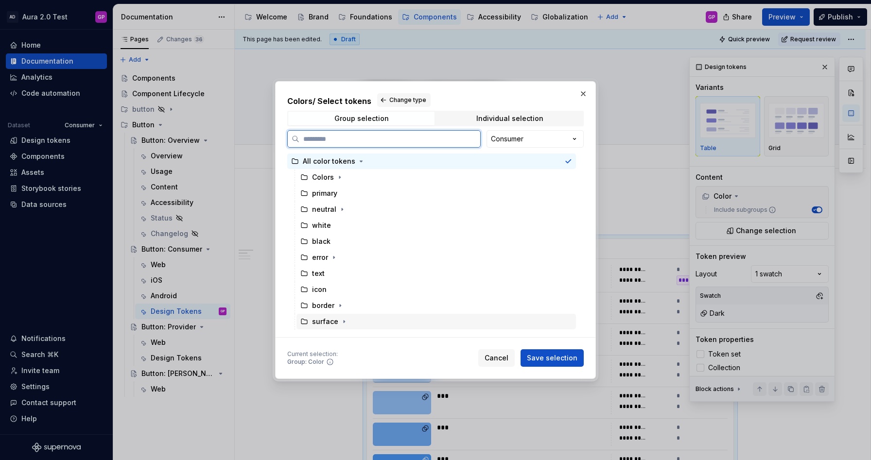
click at [327, 321] on div "surface" at bounding box center [325, 322] width 26 height 10
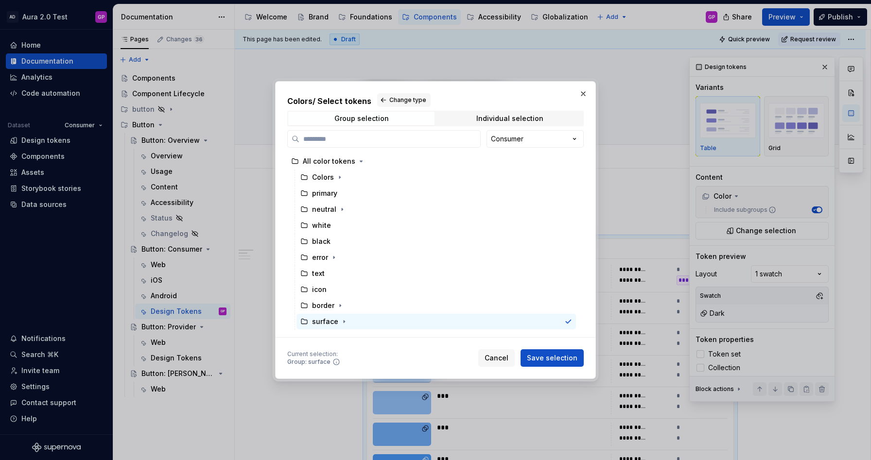
click at [538, 358] on span "Save selection" at bounding box center [552, 358] width 51 height 10
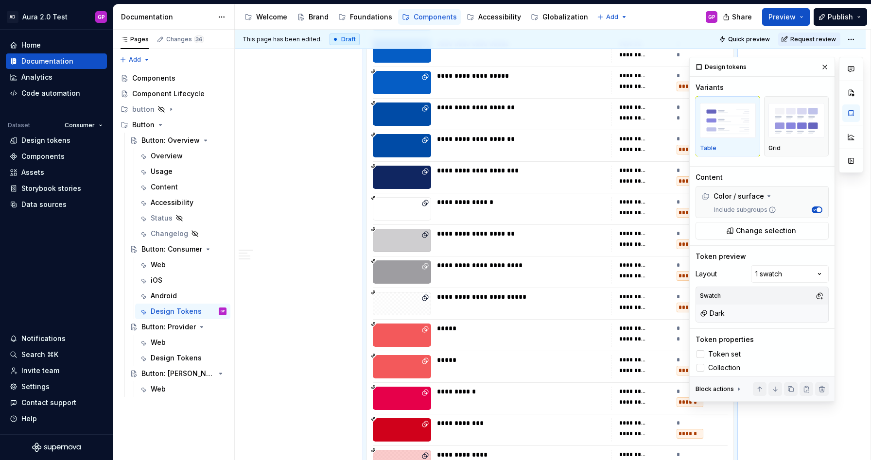
scroll to position [353, 0]
click at [701, 368] on icon at bounding box center [701, 368] width 0 height 0
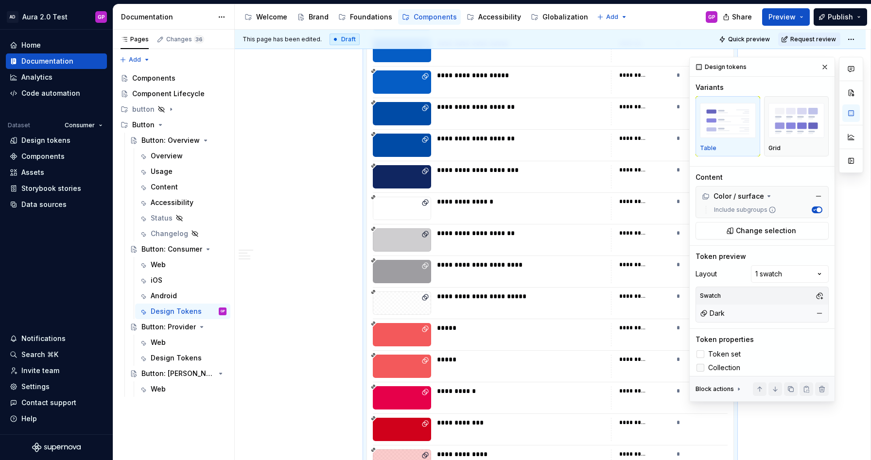
click at [699, 366] on div at bounding box center [701, 368] width 8 height 8
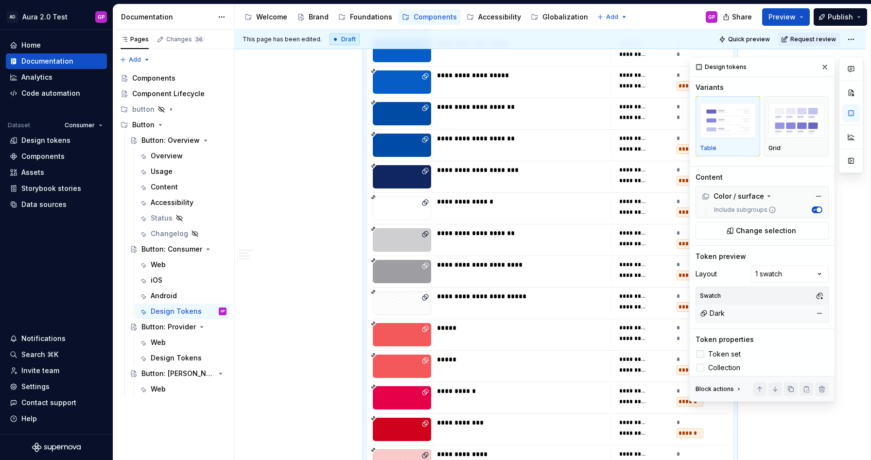
click at [701, 354] on icon at bounding box center [701, 354] width 0 height 0
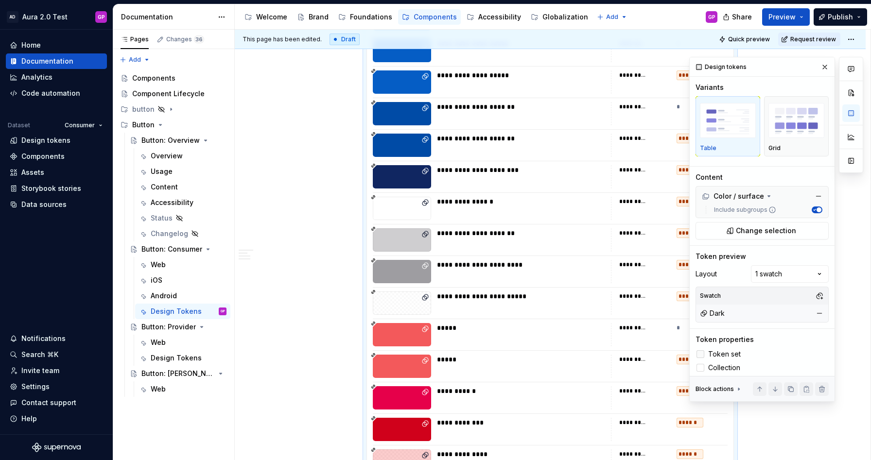
click at [700, 353] on div at bounding box center [701, 355] width 8 height 8
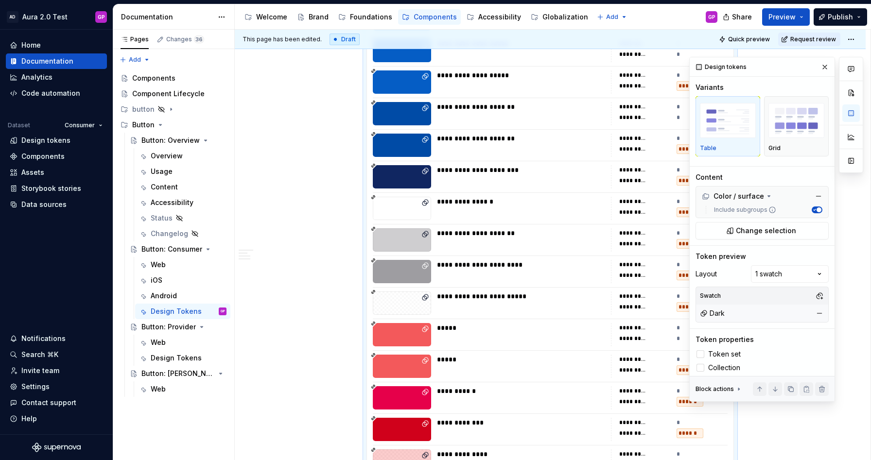
scroll to position [3, 0]
click at [826, 66] on button "button" at bounding box center [825, 67] width 14 height 14
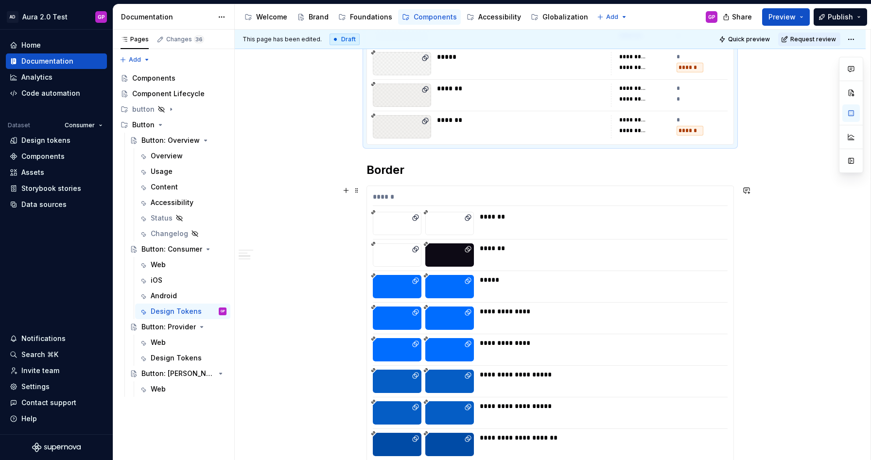
scroll to position [1435, 0]
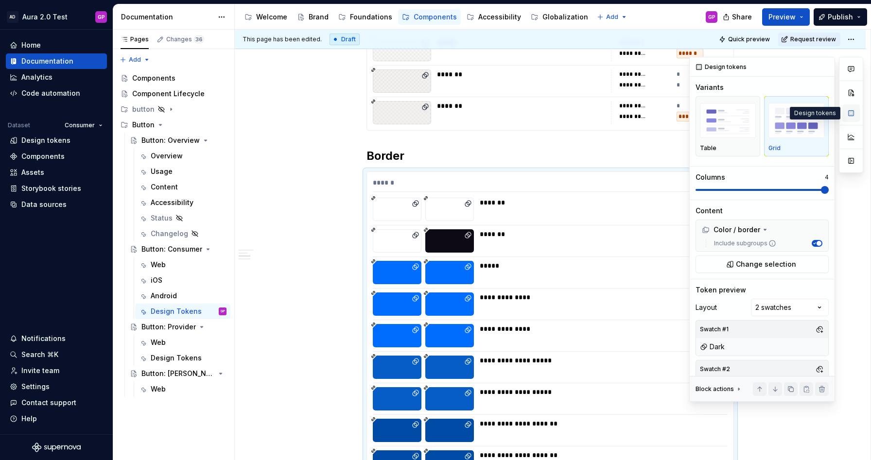
click at [849, 113] on button "button" at bounding box center [852, 114] width 18 height 18
click at [721, 132] on img "button" at bounding box center [728, 120] width 56 height 35
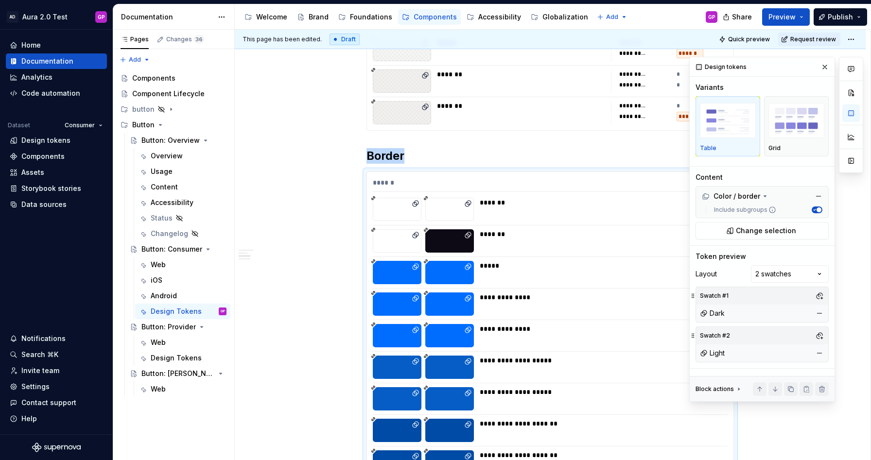
scroll to position [1577, 0]
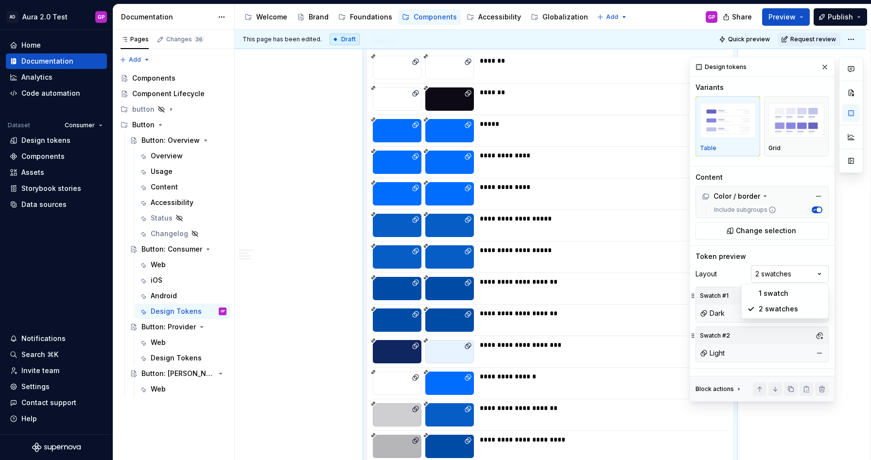
click at [805, 274] on div "Comments Open comments No comments yet Select ‘Comment’ from the block context …" at bounding box center [776, 229] width 174 height 345
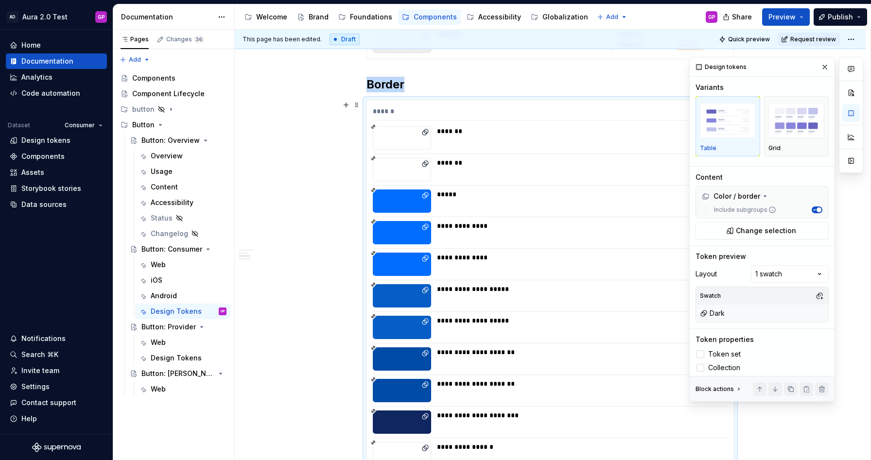
scroll to position [1507, 0]
click at [817, 210] on span "button" at bounding box center [819, 210] width 5 height 5
click at [816, 210] on span "button" at bounding box center [815, 210] width 5 height 5
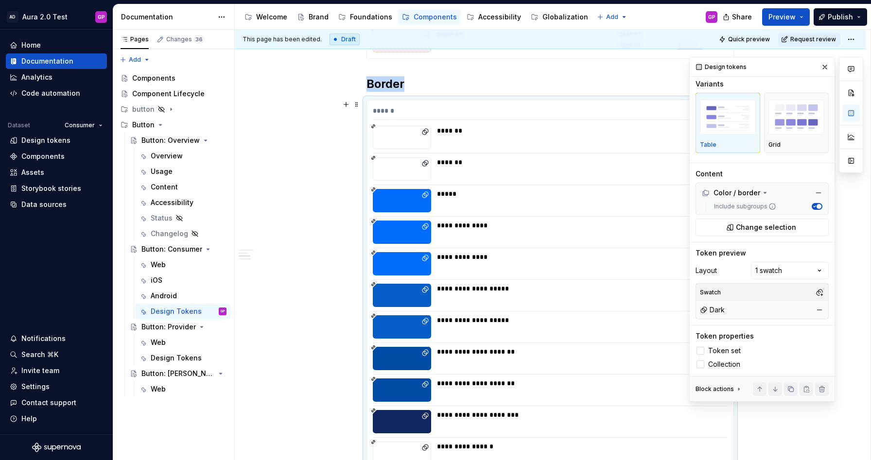
click at [701, 365] on div at bounding box center [701, 365] width 8 height 8
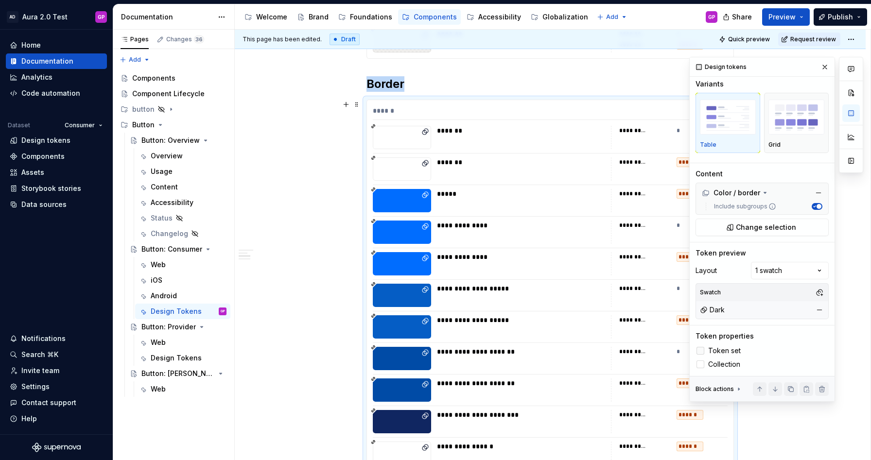
click at [701, 349] on div at bounding box center [701, 351] width 8 height 8
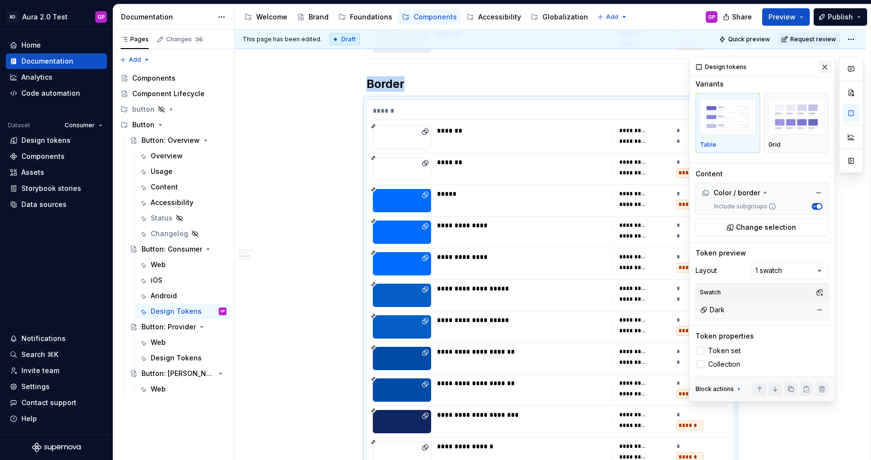
click at [826, 66] on button "button" at bounding box center [825, 67] width 14 height 14
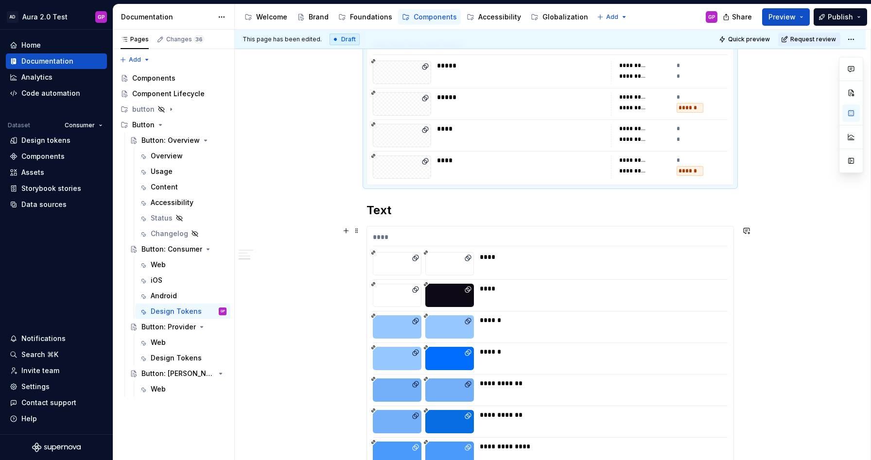
scroll to position [2606, 0]
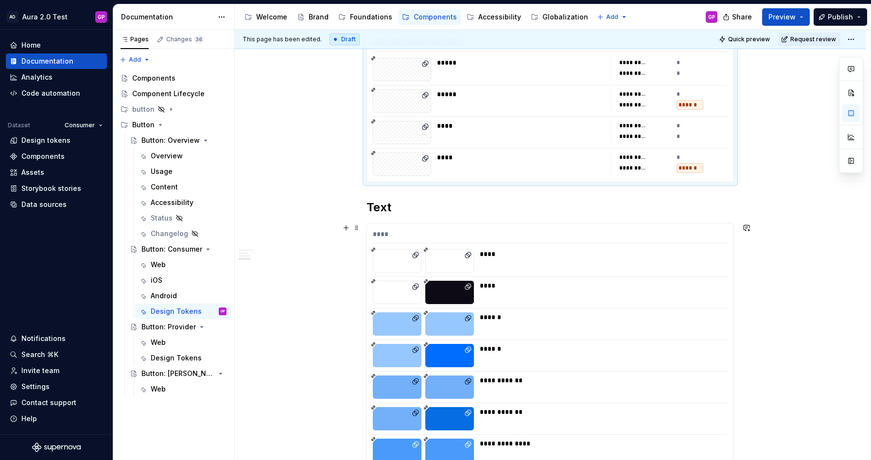
click at [398, 237] on div "****" at bounding box center [550, 237] width 355 height 14
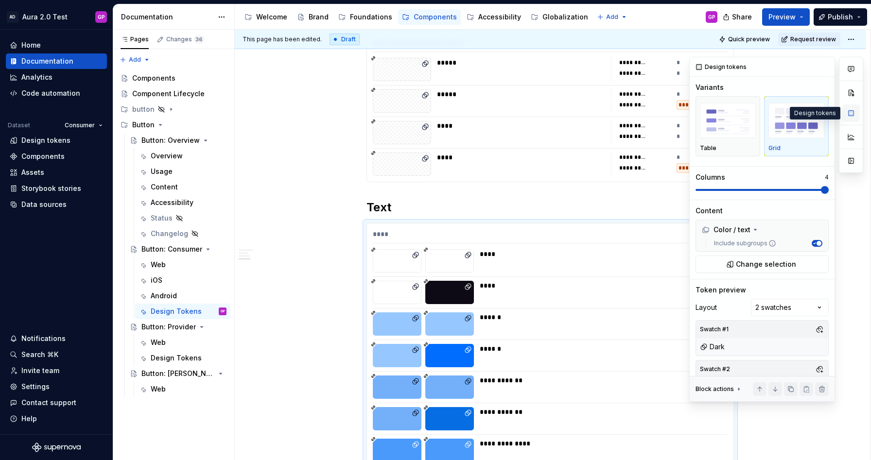
click at [855, 113] on button "button" at bounding box center [852, 114] width 18 height 18
click at [707, 128] on img "button" at bounding box center [728, 120] width 56 height 35
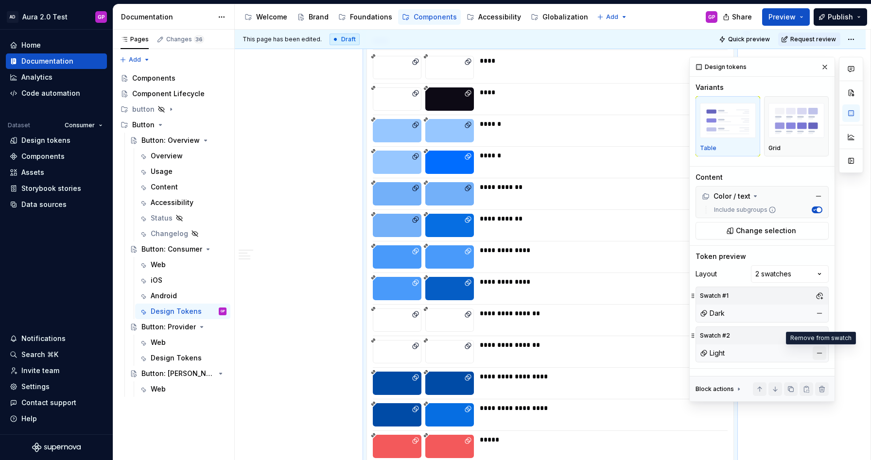
click at [818, 353] on button "button" at bounding box center [820, 354] width 14 height 14
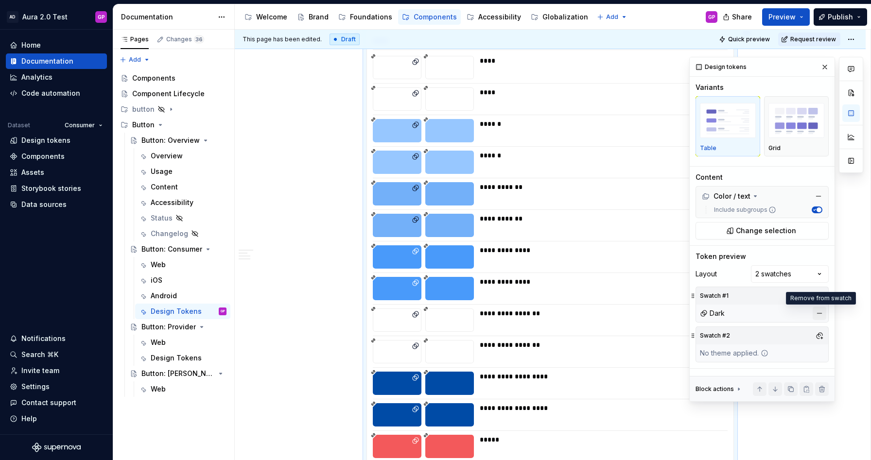
click at [820, 314] on button "button" at bounding box center [820, 314] width 14 height 14
click at [821, 294] on button "button" at bounding box center [820, 296] width 14 height 14
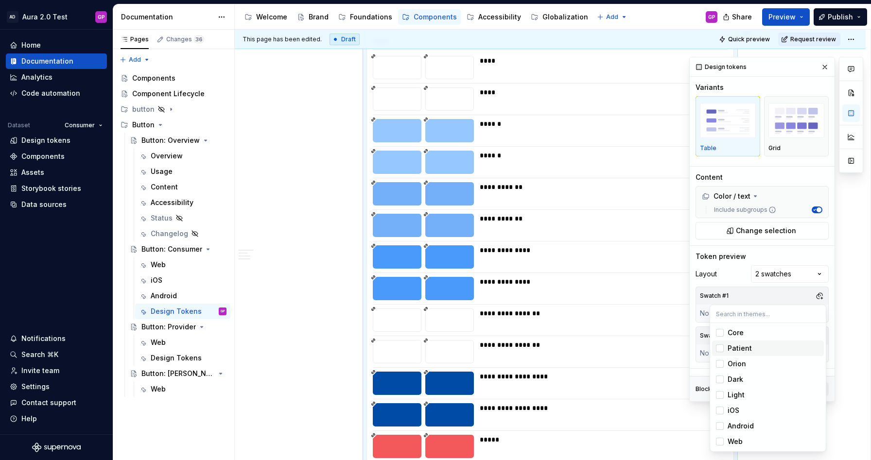
click at [721, 348] on div "Suggestions" at bounding box center [720, 349] width 8 height 8
click at [719, 347] on div "Suggestions" at bounding box center [720, 349] width 8 height 8
click at [648, 285] on html "AD Aura 2.0 Test GP Home Documentation Analytics Code automation Dataset Consum…" at bounding box center [435, 230] width 871 height 460
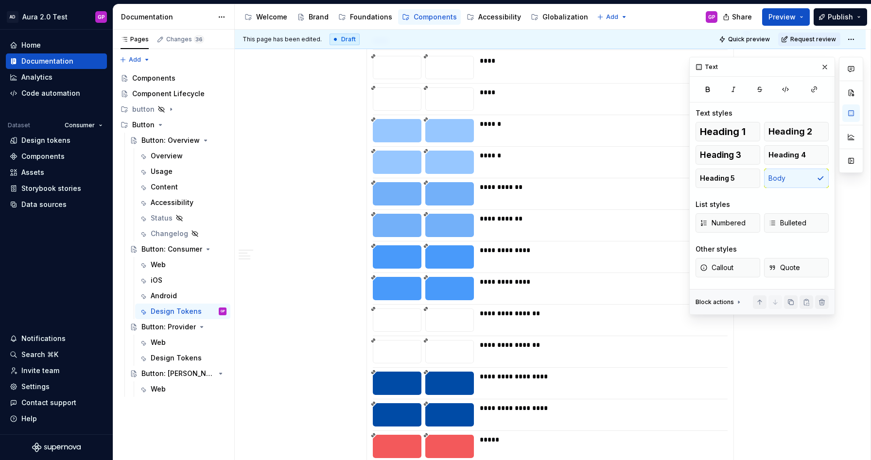
click at [435, 214] on div at bounding box center [449, 225] width 49 height 23
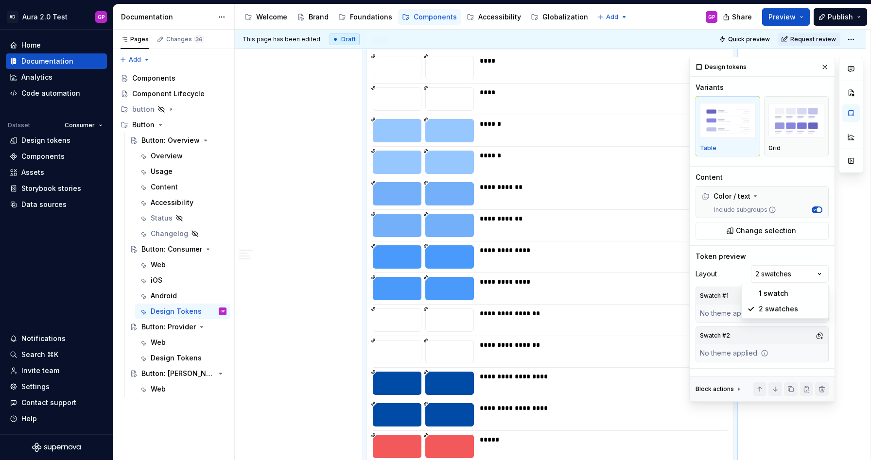
click at [805, 278] on div "Comments Open comments No comments yet Select ‘Comment’ from the block context …" at bounding box center [776, 229] width 174 height 345
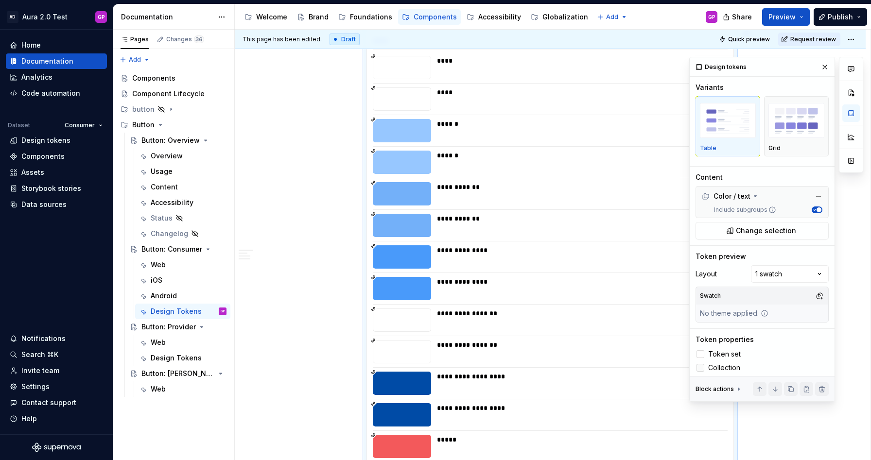
drag, startPoint x: 700, startPoint y: 353, endPoint x: 700, endPoint y: 367, distance: 13.6
click at [700, 355] on div at bounding box center [701, 355] width 8 height 8
click at [700, 368] on div at bounding box center [701, 368] width 8 height 8
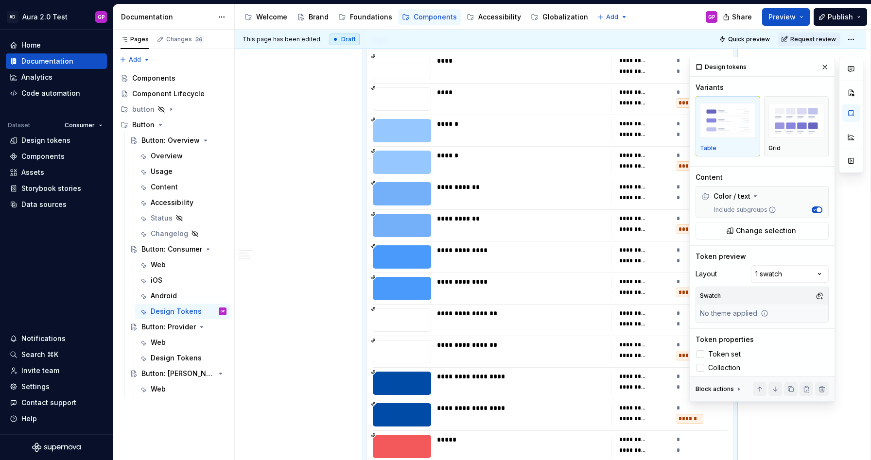
click at [823, 62] on button "button" at bounding box center [825, 67] width 14 height 14
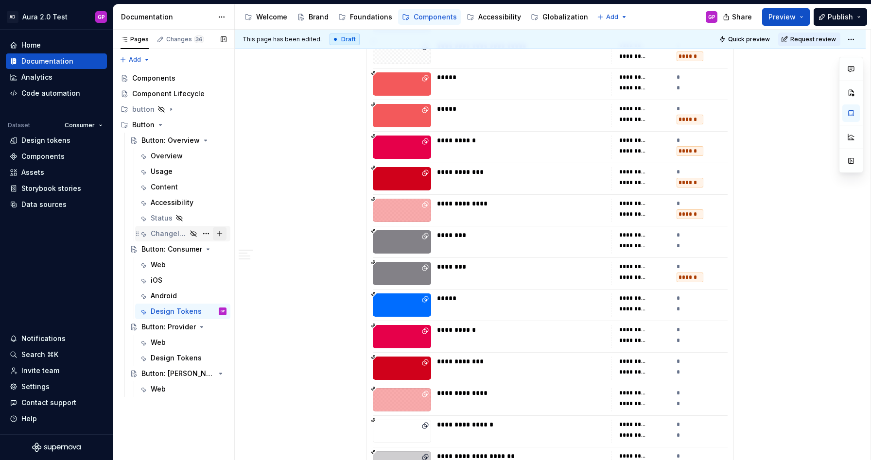
scroll to position [2002, 0]
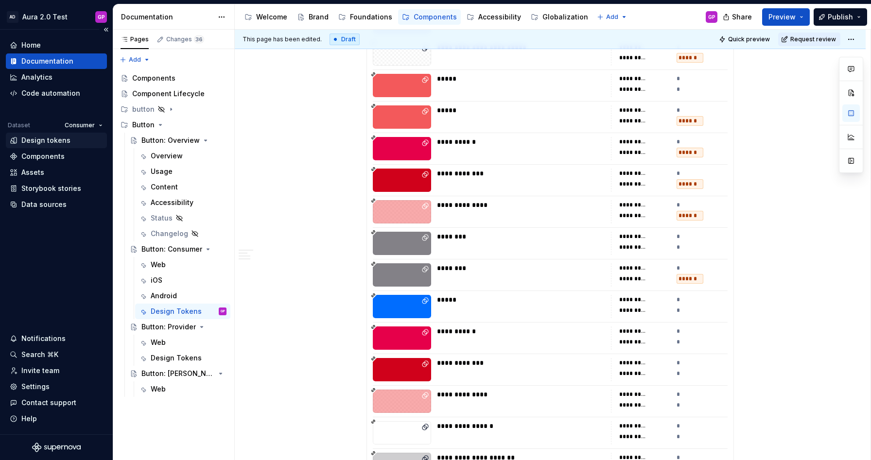
click at [47, 141] on div "Design tokens" at bounding box center [45, 141] width 49 height 10
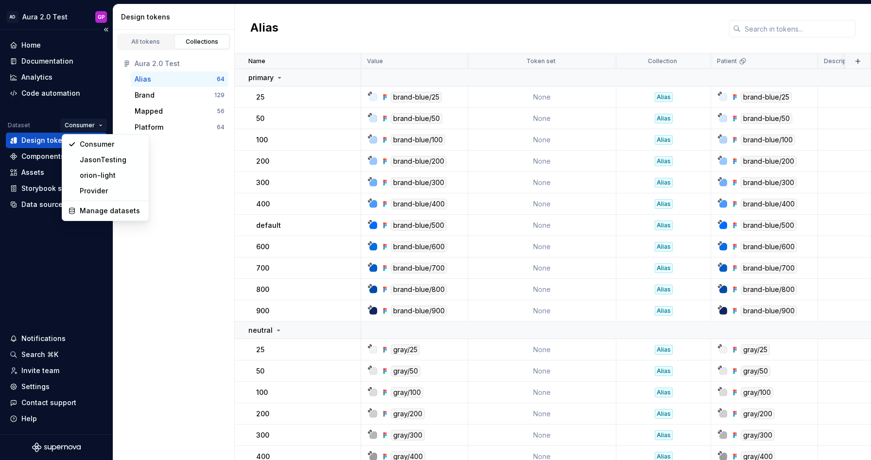
click at [98, 124] on html "AD Aura 2.0 Test GP Home Documentation Analytics Code automation Dataset Consum…" at bounding box center [435, 230] width 871 height 460
click at [86, 141] on div "Consumer" at bounding box center [111, 145] width 63 height 10
click at [90, 123] on html "AD Aura 2.0 Test GP Home Documentation Analytics Code automation Dataset Consum…" at bounding box center [435, 230] width 871 height 460
click at [90, 186] on div "Provider" at bounding box center [111, 191] width 63 height 10
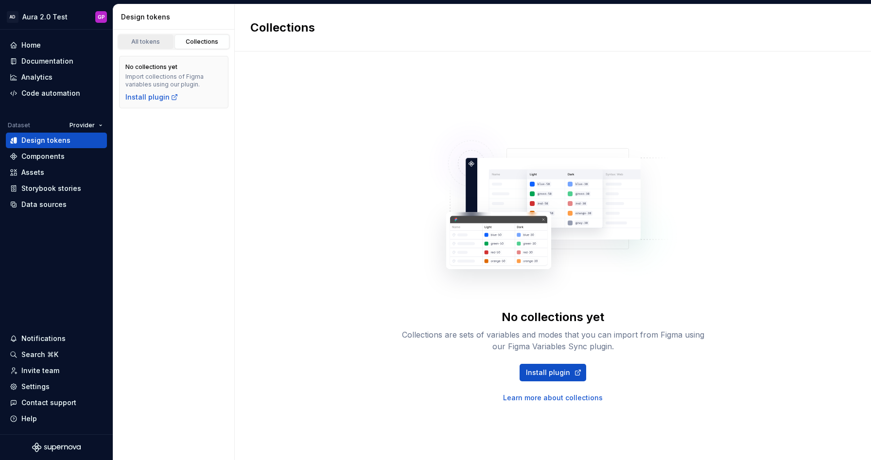
click at [140, 41] on div "All tokens" at bounding box center [146, 42] width 49 height 8
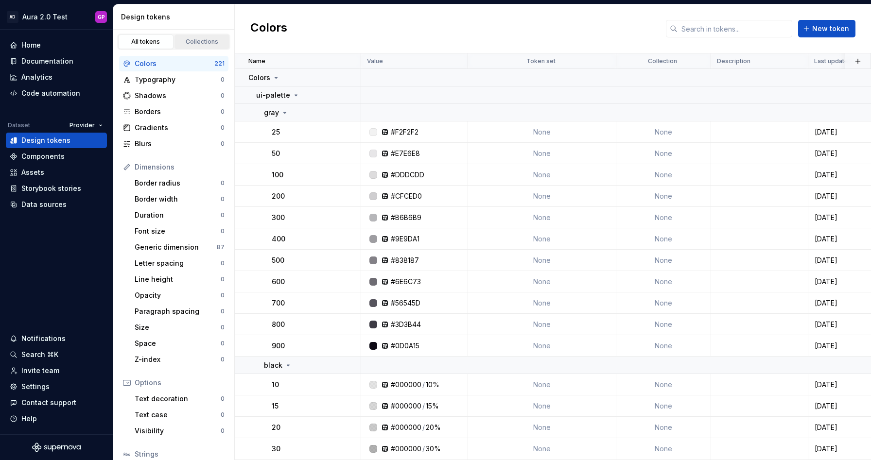
click at [213, 40] on div "Collections" at bounding box center [202, 42] width 49 height 8
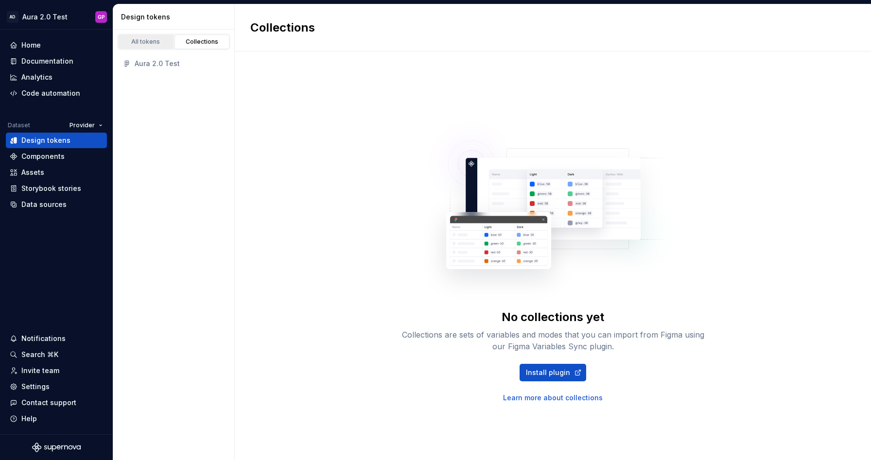
click at [139, 41] on div "All tokens" at bounding box center [146, 42] width 49 height 8
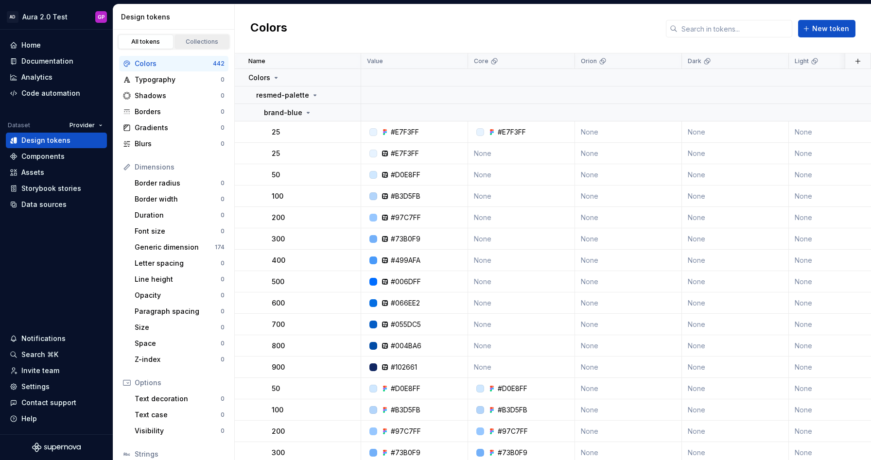
click at [205, 42] on div "Collections" at bounding box center [202, 42] width 49 height 8
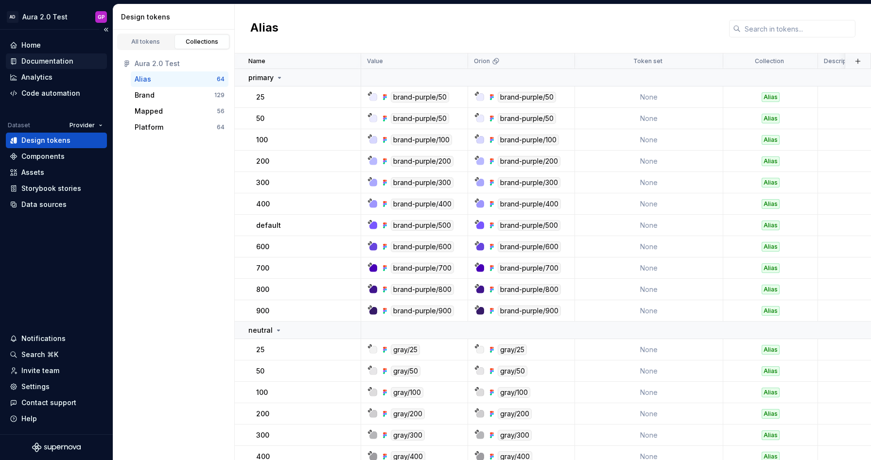
click at [38, 60] on div "Documentation" at bounding box center [47, 61] width 52 height 10
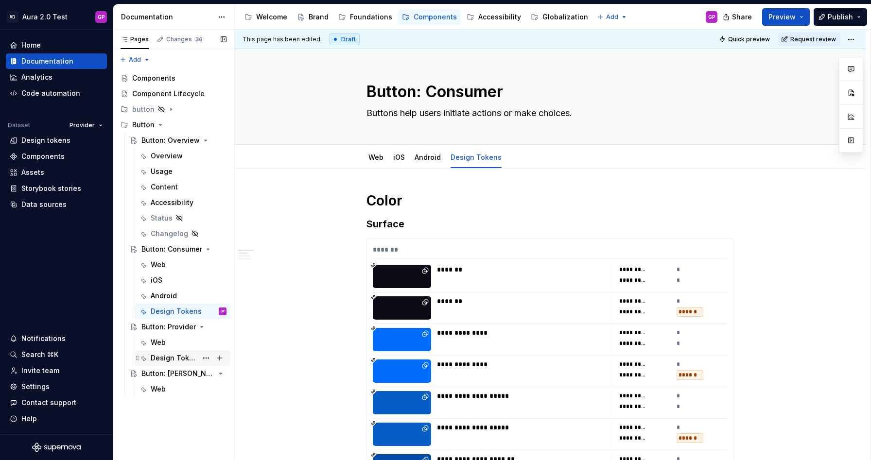
click at [178, 357] on div "Design Tokens" at bounding box center [174, 358] width 47 height 10
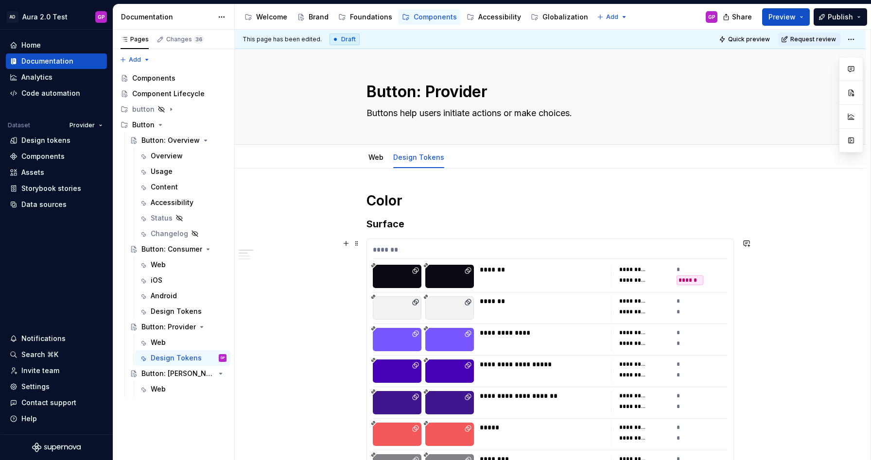
click at [393, 251] on div "*******" at bounding box center [550, 252] width 355 height 14
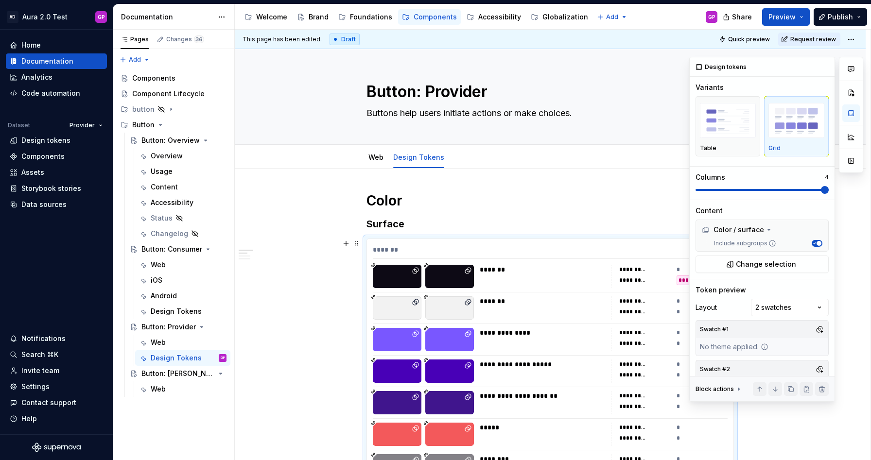
click at [815, 306] on div "Comments Open comments No comments yet Select ‘Comment’ from the block context …" at bounding box center [776, 229] width 174 height 345
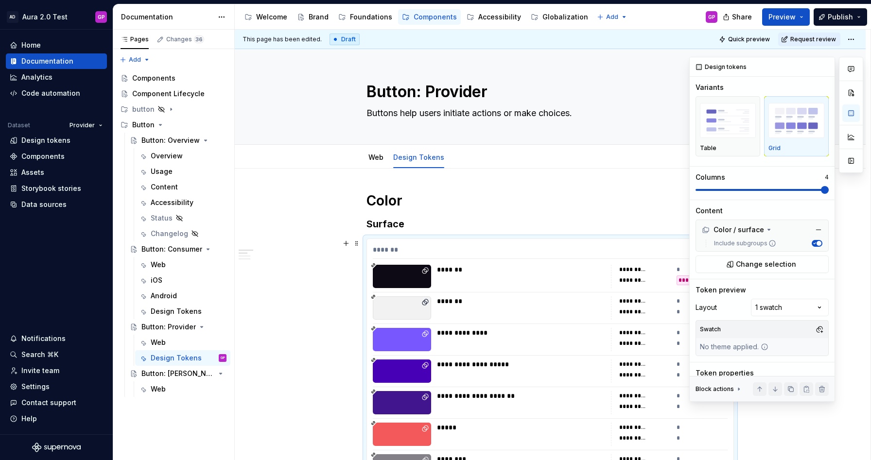
scroll to position [37, 0]
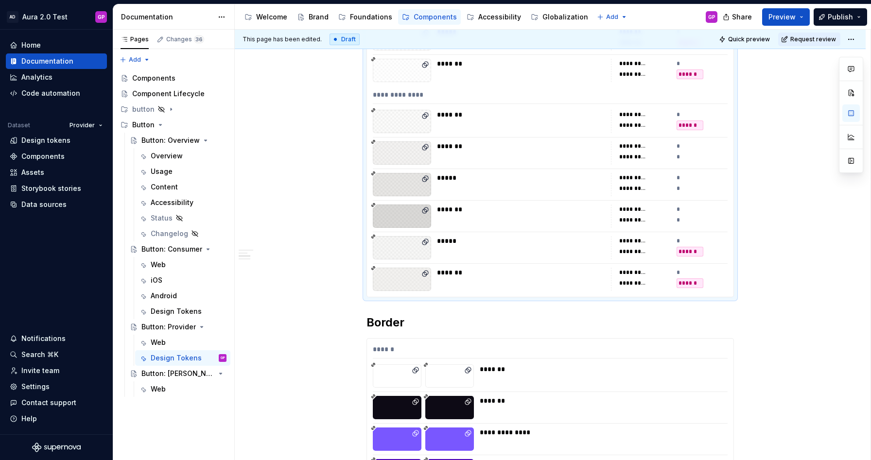
scroll to position [1340, 0]
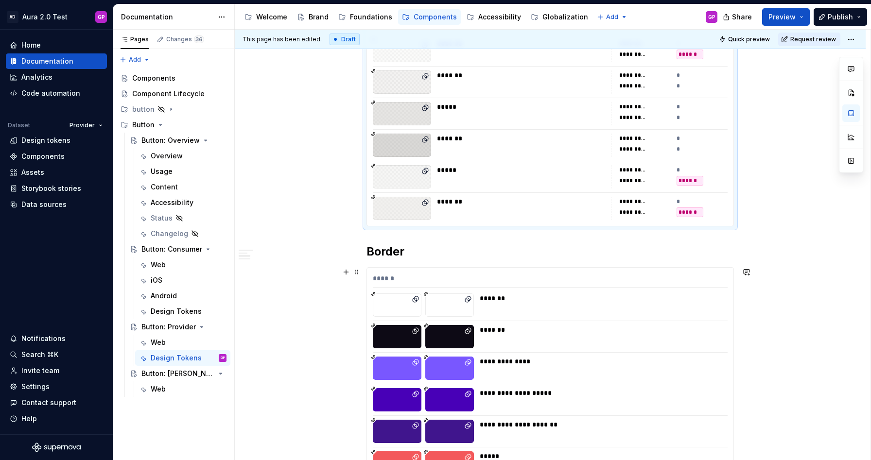
click at [428, 299] on div at bounding box center [449, 305] width 49 height 23
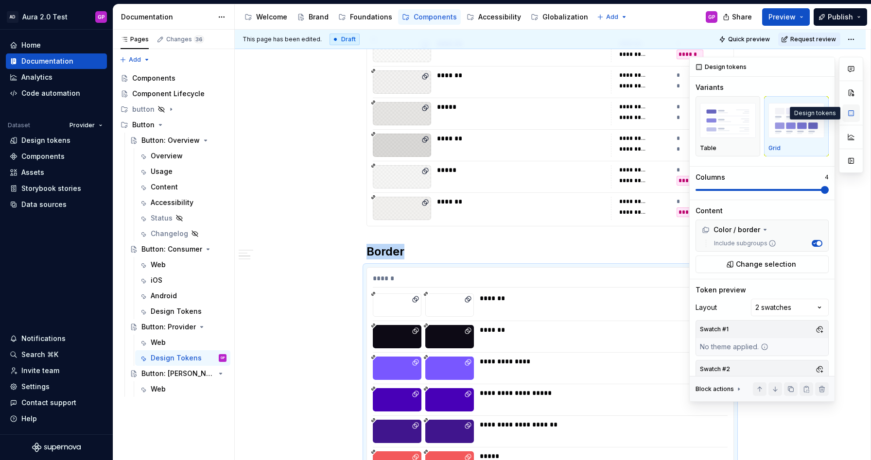
click at [852, 112] on button "button" at bounding box center [852, 114] width 18 height 18
click at [782, 305] on div "Comments Open comments No comments yet Select ‘Comment’ from the block context …" at bounding box center [776, 229] width 174 height 345
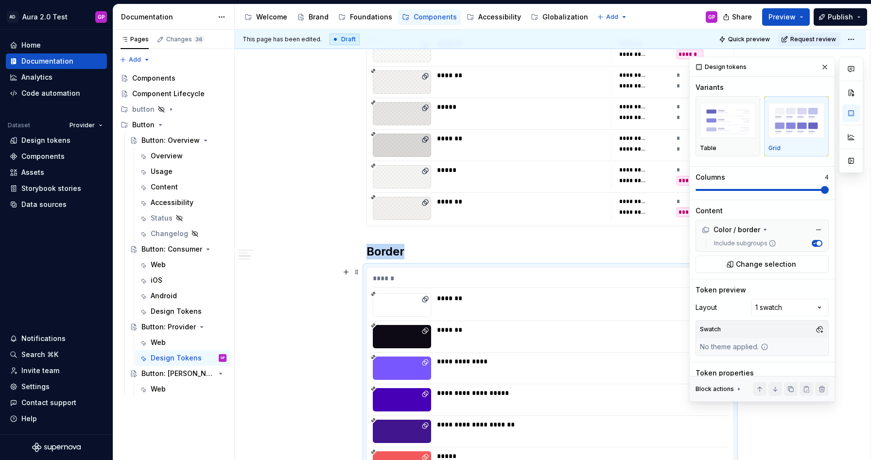
scroll to position [37, 0]
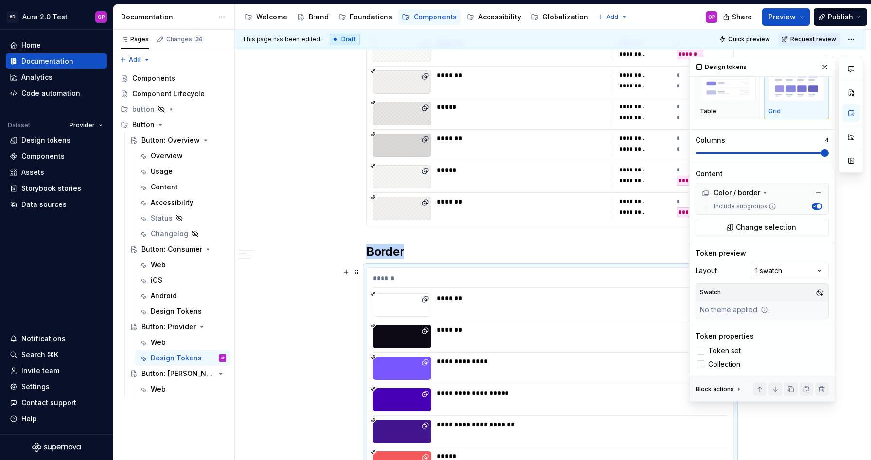
drag, startPoint x: 702, startPoint y: 350, endPoint x: 700, endPoint y: 364, distance: 13.8
click at [701, 352] on div at bounding box center [701, 351] width 8 height 8
click at [700, 365] on div at bounding box center [701, 365] width 8 height 8
drag, startPoint x: 821, startPoint y: 68, endPoint x: 795, endPoint y: 77, distance: 27.5
click at [822, 68] on button "button" at bounding box center [825, 67] width 14 height 14
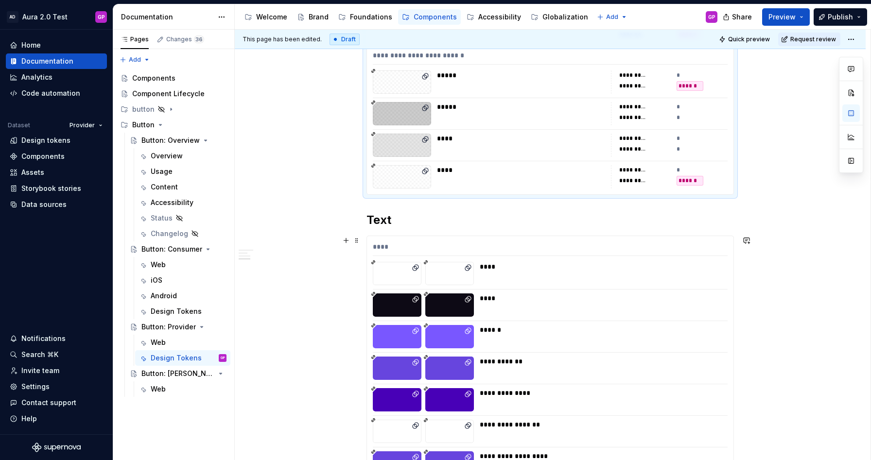
scroll to position [2744, 0]
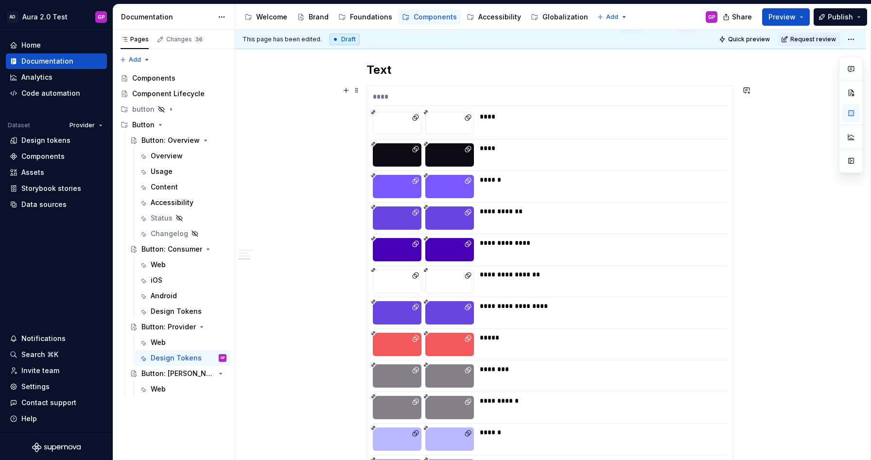
click at [452, 173] on div "**********" at bounding box center [550, 382] width 367 height 592
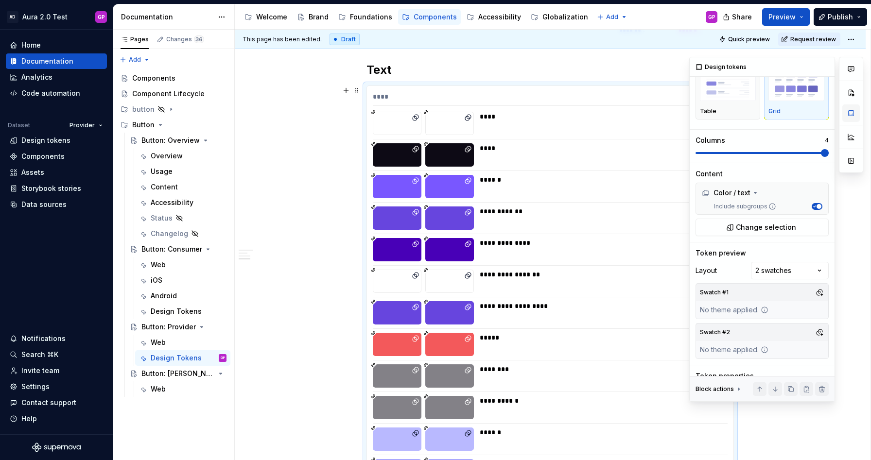
click at [855, 111] on button "button" at bounding box center [852, 114] width 18 height 18
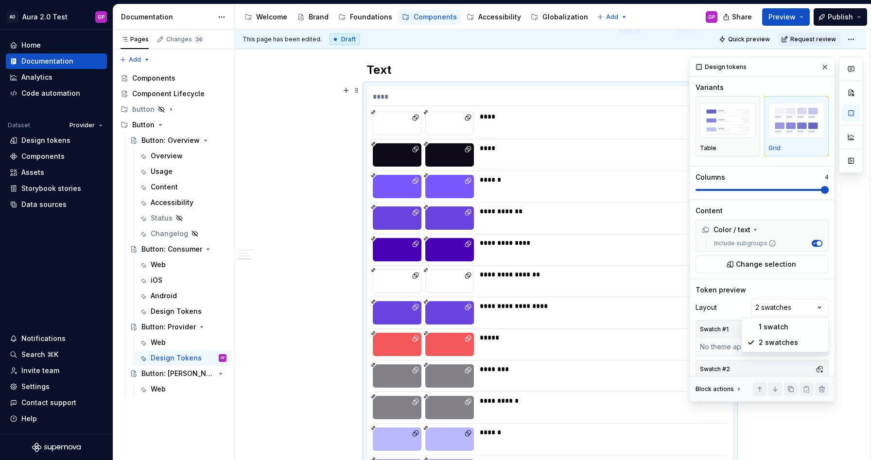
click at [804, 310] on div "Comments Open comments No comments yet Select ‘Comment’ from the block context …" at bounding box center [776, 229] width 174 height 345
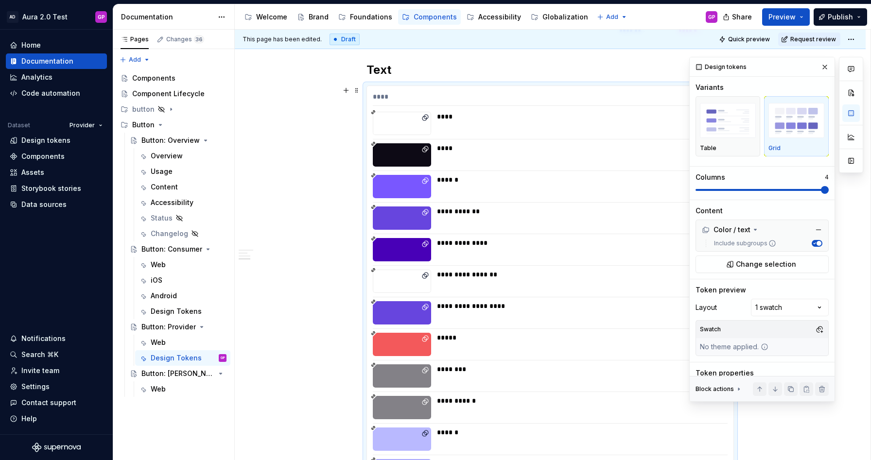
scroll to position [37, 0]
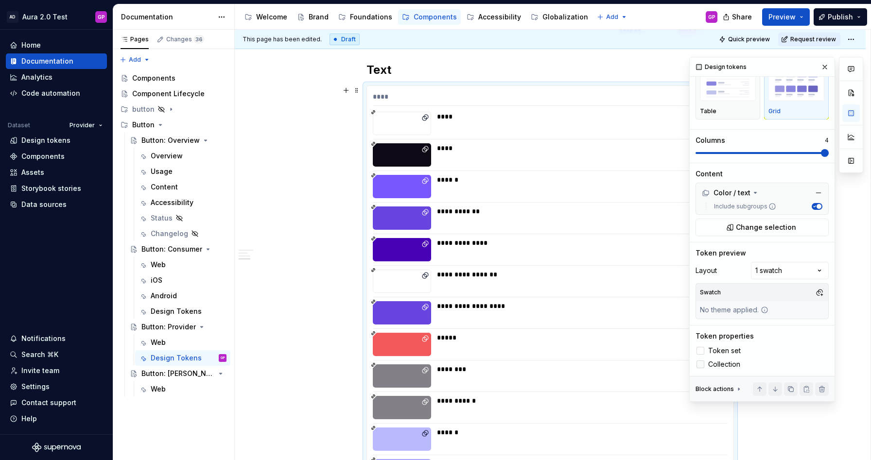
drag, startPoint x: 702, startPoint y: 351, endPoint x: 700, endPoint y: 359, distance: 9.0
click at [701, 351] on div at bounding box center [701, 351] width 8 height 8
click at [700, 363] on div at bounding box center [701, 365] width 8 height 8
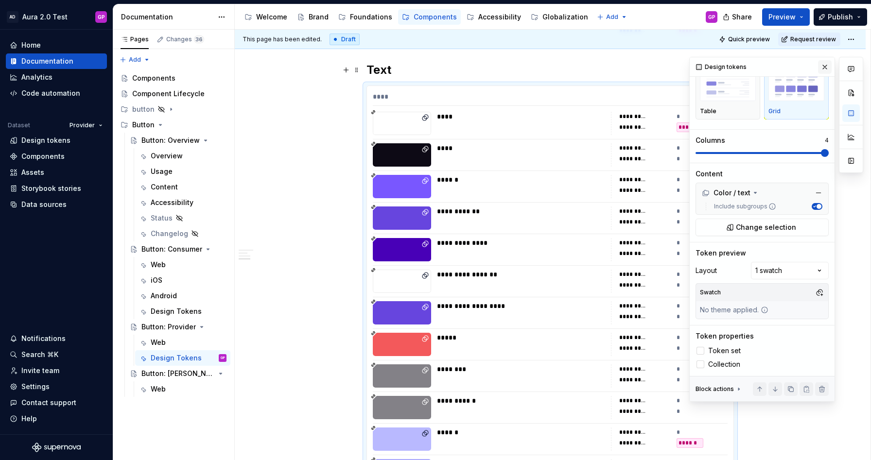
click at [826, 64] on button "button" at bounding box center [825, 67] width 14 height 14
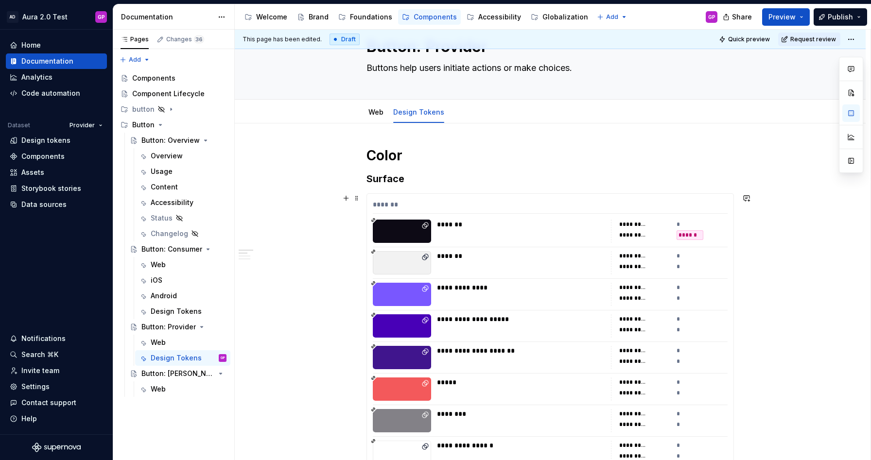
scroll to position [0, 0]
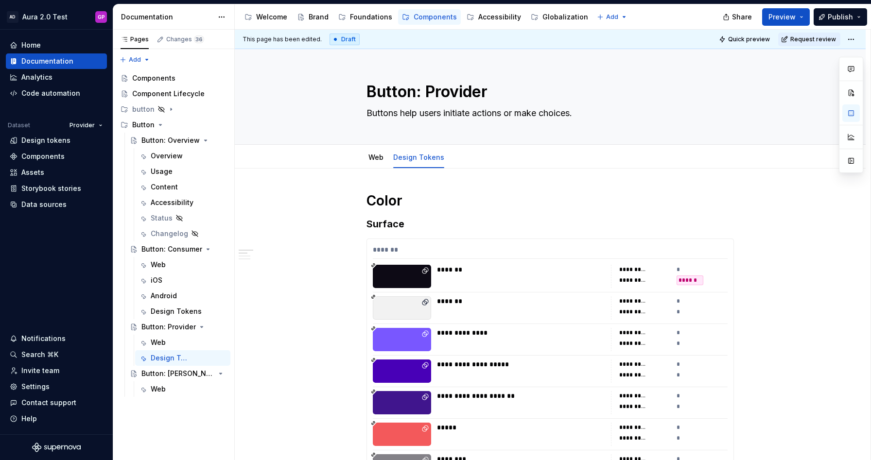
type textarea "*"
